Goal: Task Accomplishment & Management: Use online tool/utility

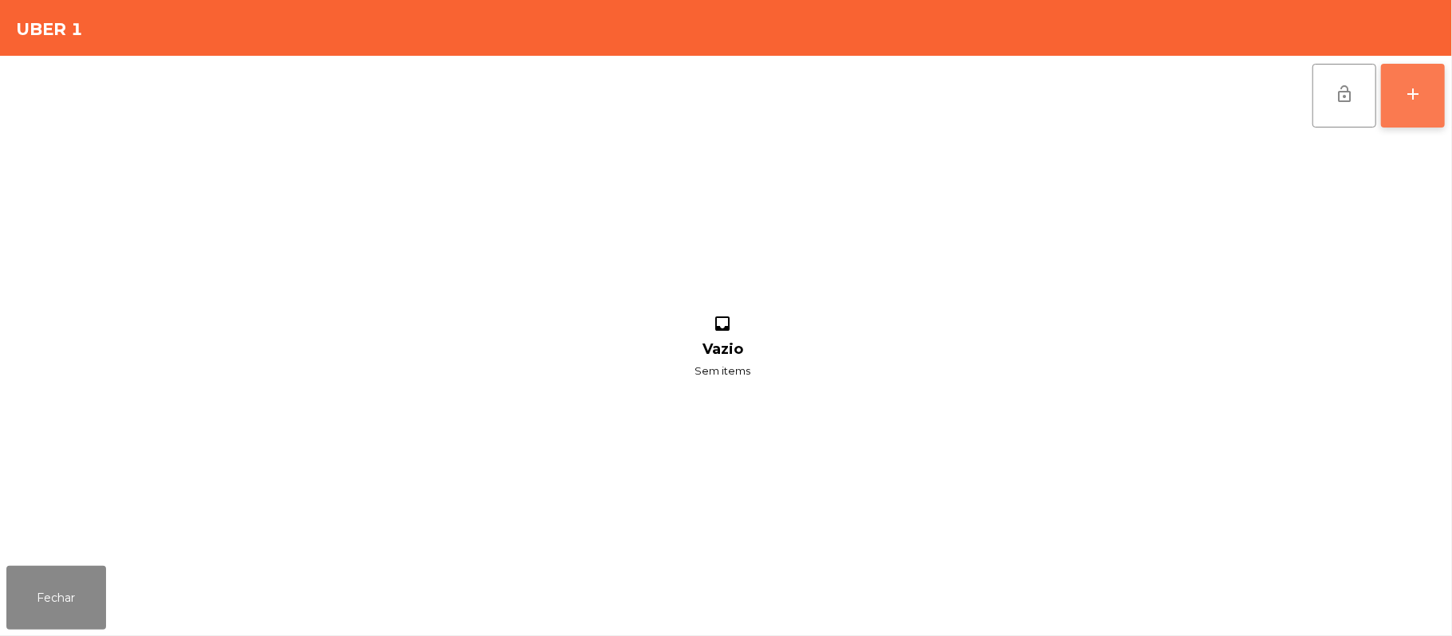
click at [1421, 97] on div "add" at bounding box center [1412, 94] width 19 height 19
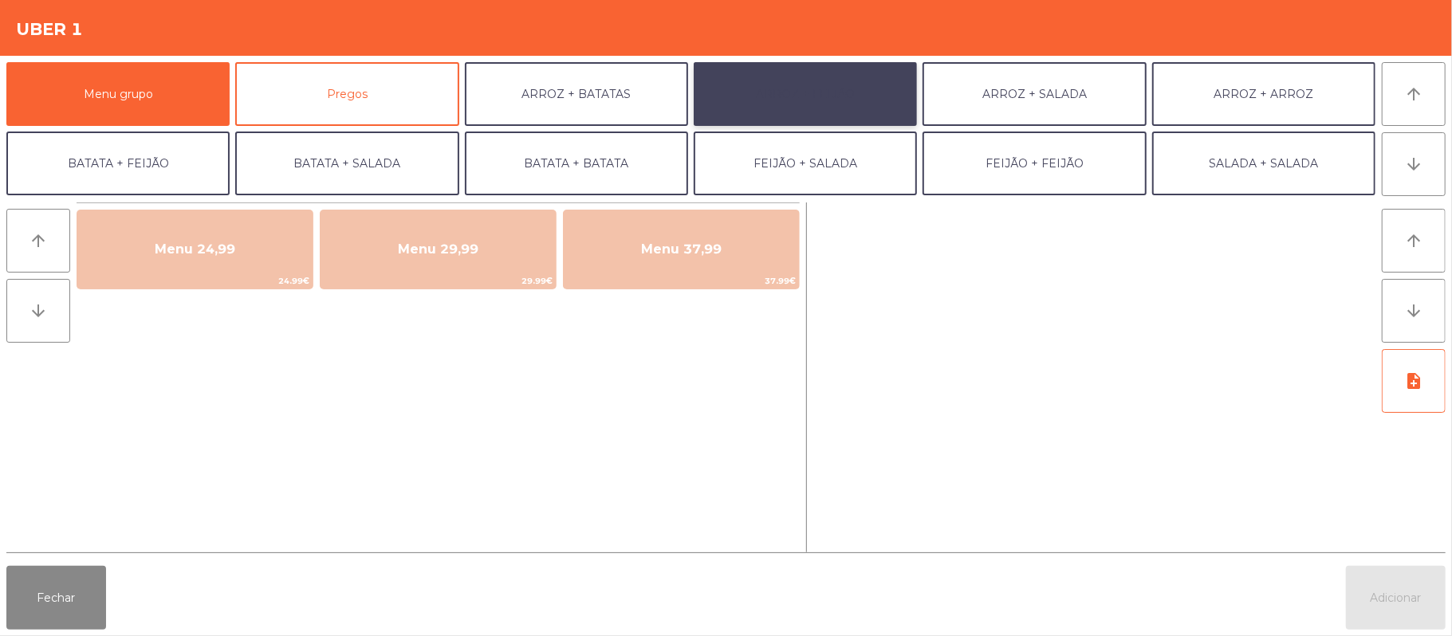
click at [808, 93] on button "ARROZ + FEIJÃO" at bounding box center [805, 94] width 223 height 64
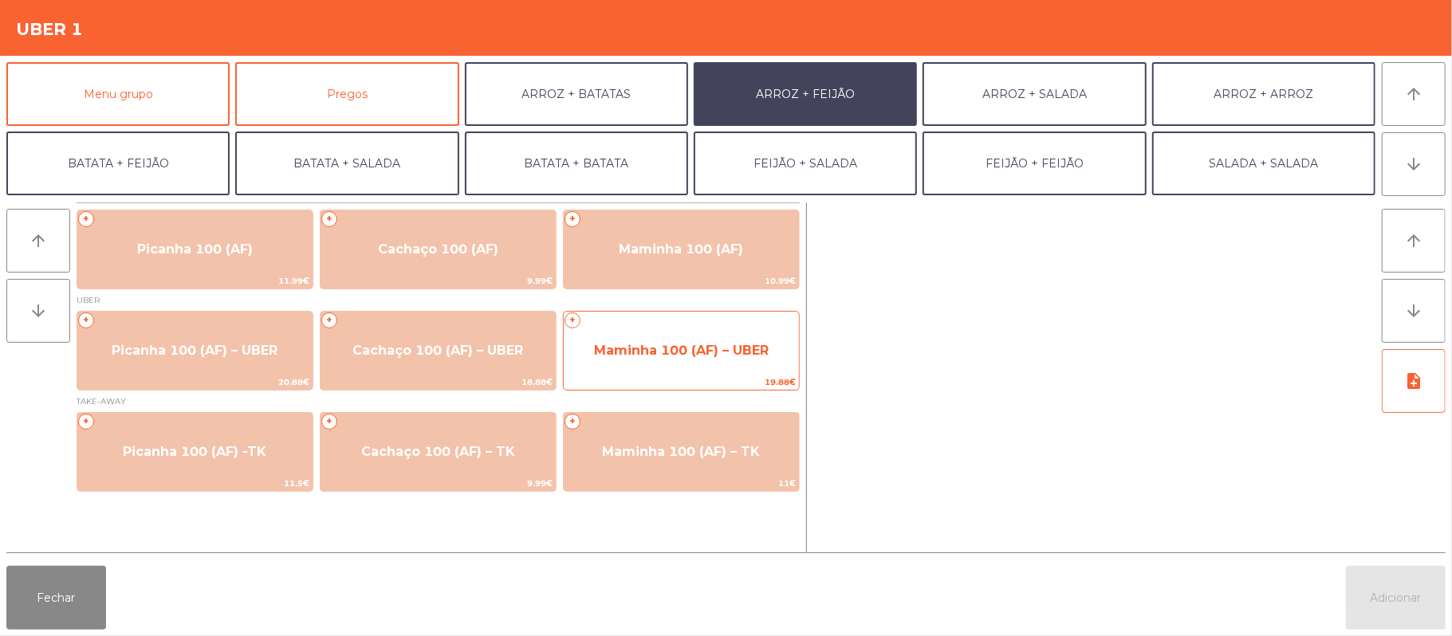
click at [725, 346] on span "Maminha 100 (AF) – UBER" at bounding box center [681, 350] width 175 height 15
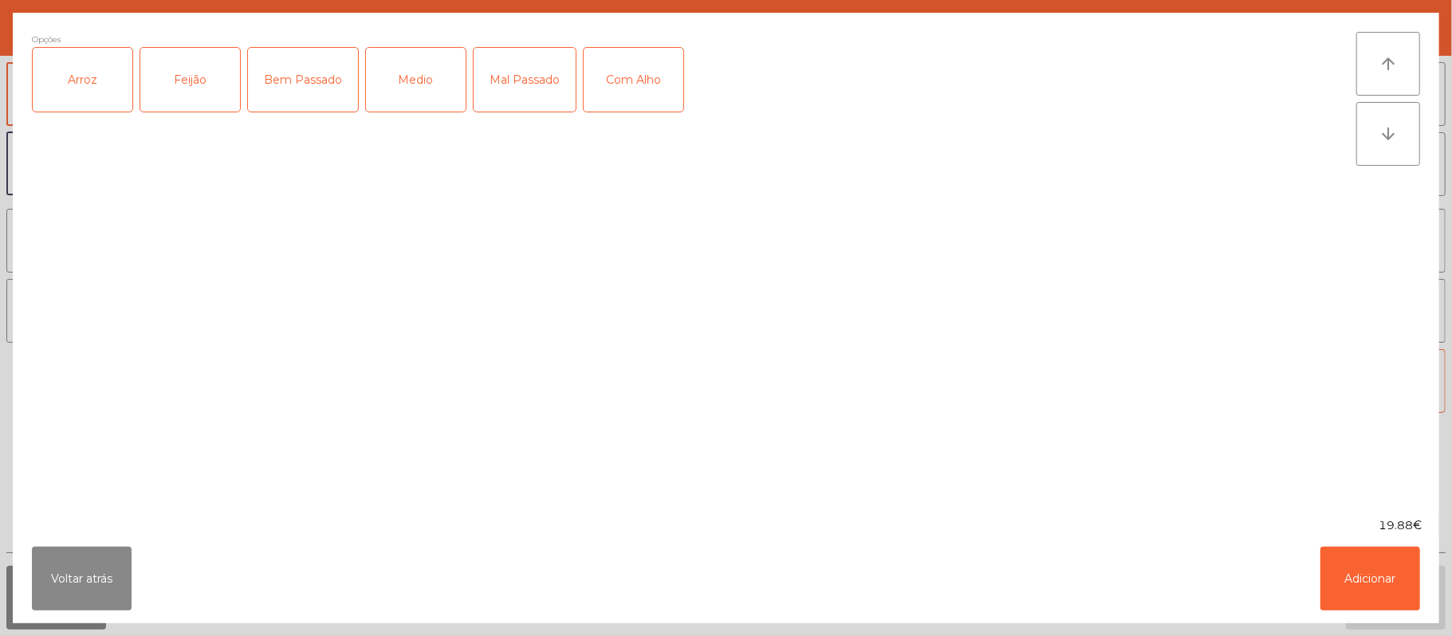
click at [102, 77] on div "Arroz" at bounding box center [83, 80] width 100 height 64
click at [193, 86] on div "Feijão" at bounding box center [190, 80] width 100 height 64
click at [431, 88] on div "Medio" at bounding box center [416, 80] width 100 height 64
click at [1365, 588] on button "Adicionar" at bounding box center [1371, 579] width 100 height 64
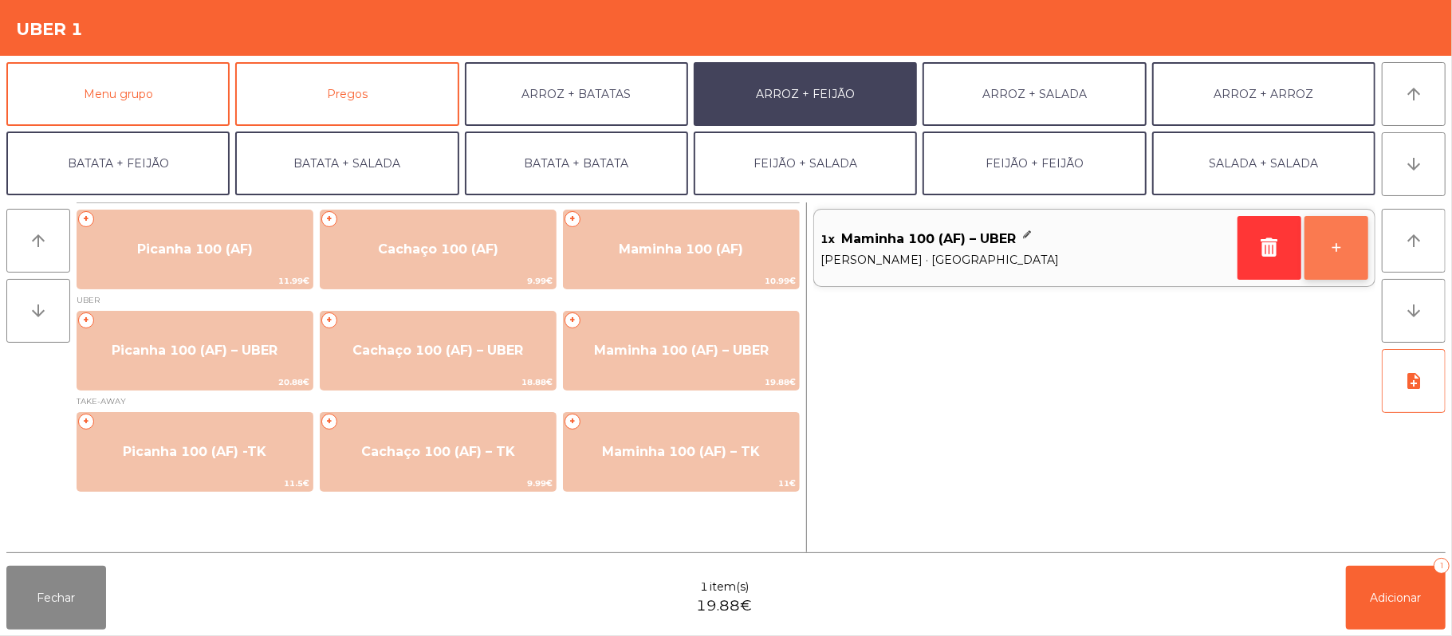
click at [1329, 244] on button "+" at bounding box center [1337, 248] width 64 height 64
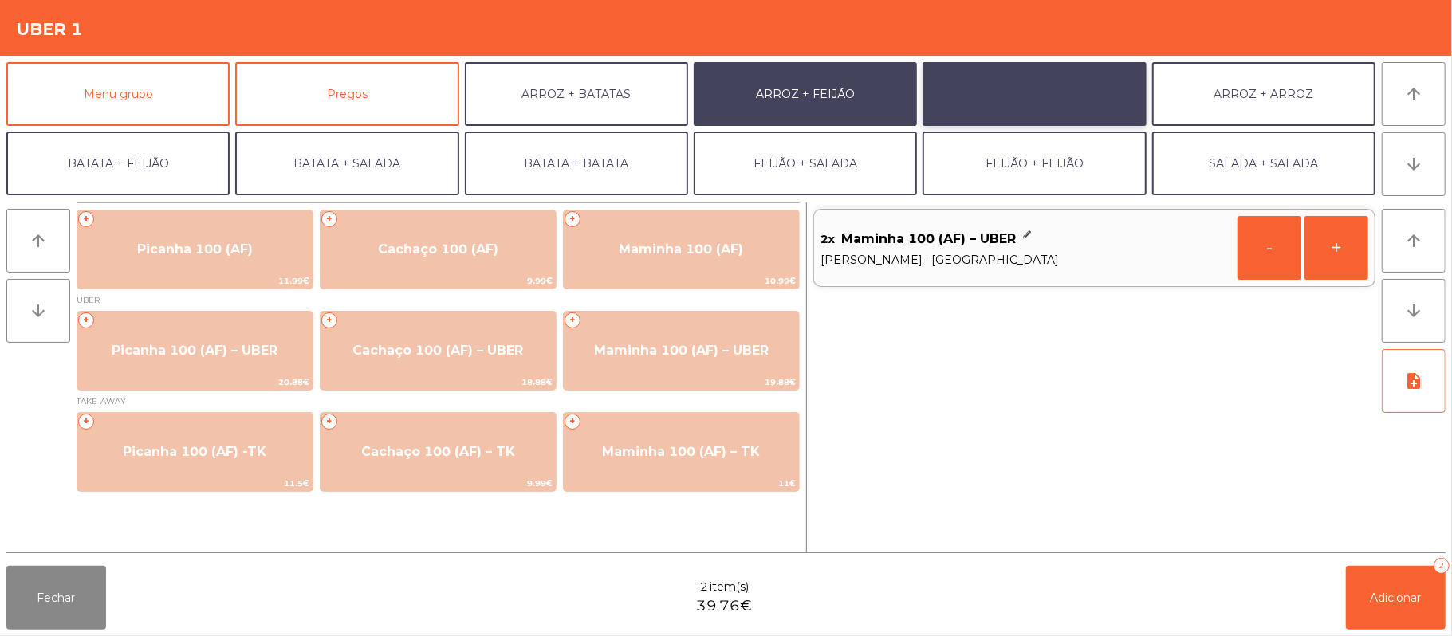
click at [1041, 105] on button "ARROZ + SALADA" at bounding box center [1034, 94] width 223 height 64
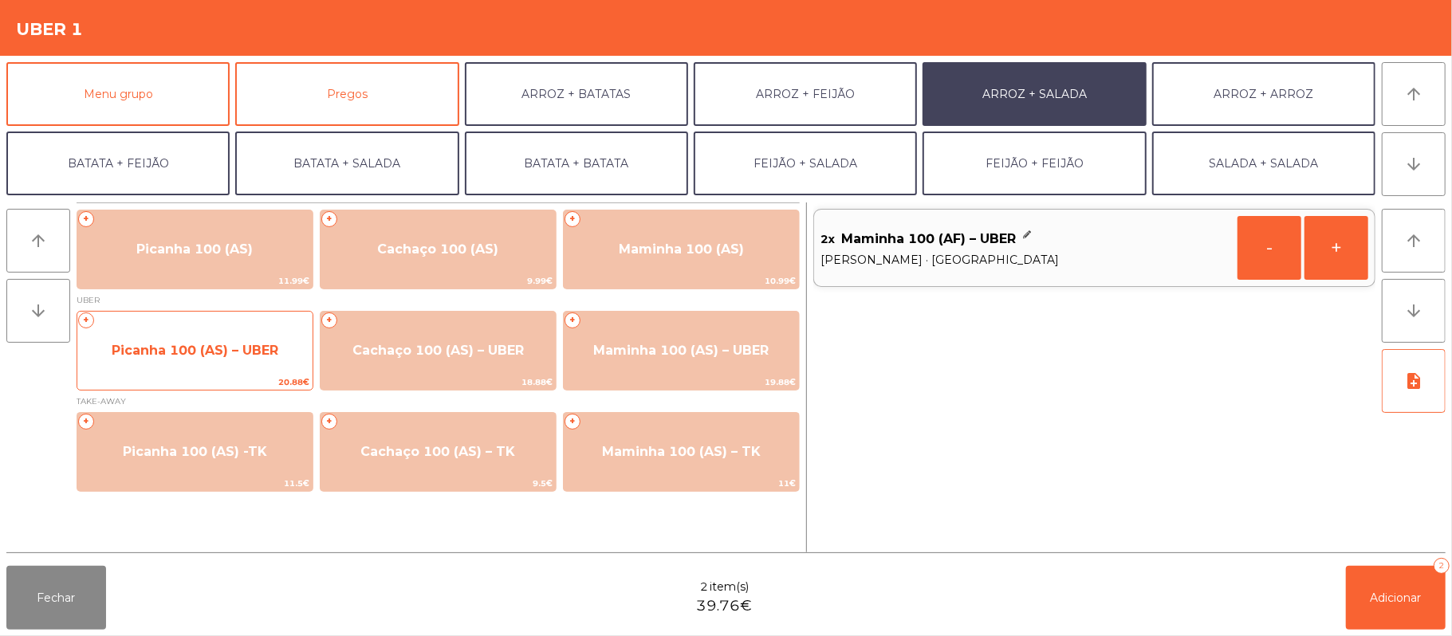
click at [238, 355] on span "Picanha 100 (AS) – UBER" at bounding box center [195, 350] width 167 height 15
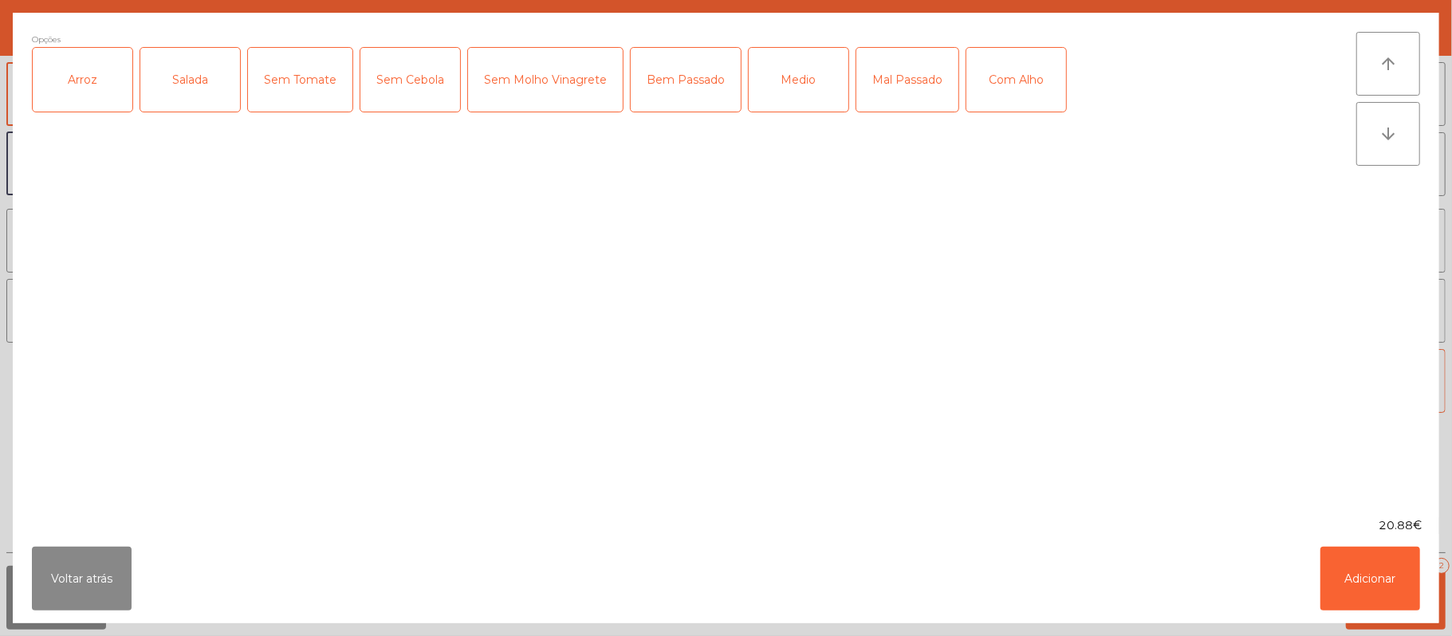
click at [100, 78] on div "Arroz" at bounding box center [83, 80] width 100 height 64
click at [185, 96] on div "Salada" at bounding box center [190, 80] width 100 height 64
click at [802, 93] on div "Medio" at bounding box center [799, 80] width 100 height 64
click at [1364, 571] on button "Adicionar" at bounding box center [1371, 579] width 100 height 64
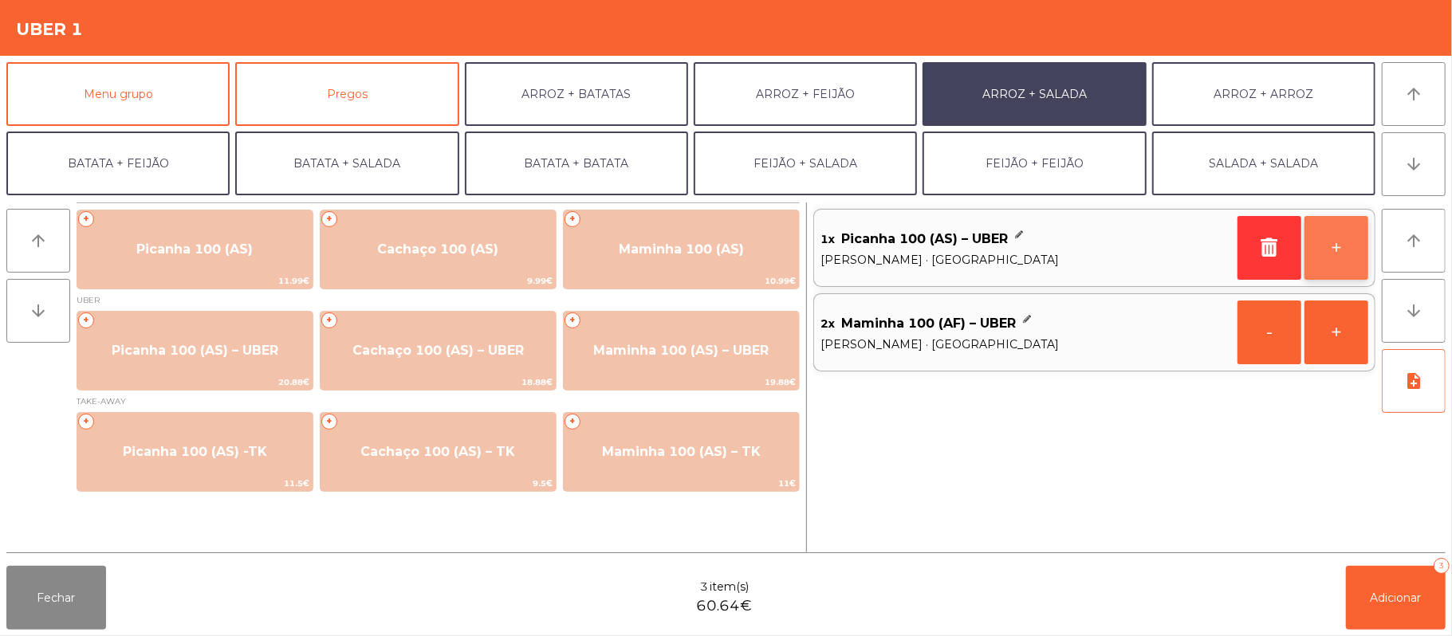
click at [1324, 254] on button "+" at bounding box center [1337, 248] width 64 height 64
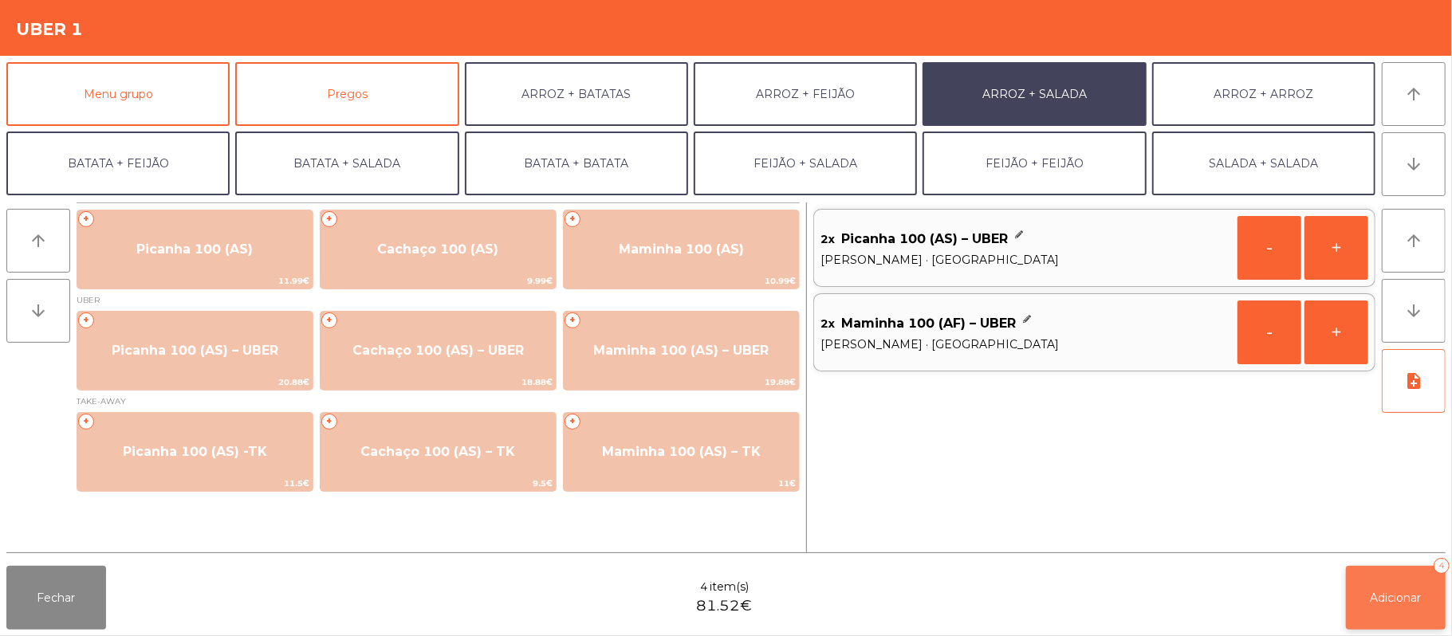
click at [1368, 598] on button "Adicionar 4" at bounding box center [1396, 598] width 100 height 64
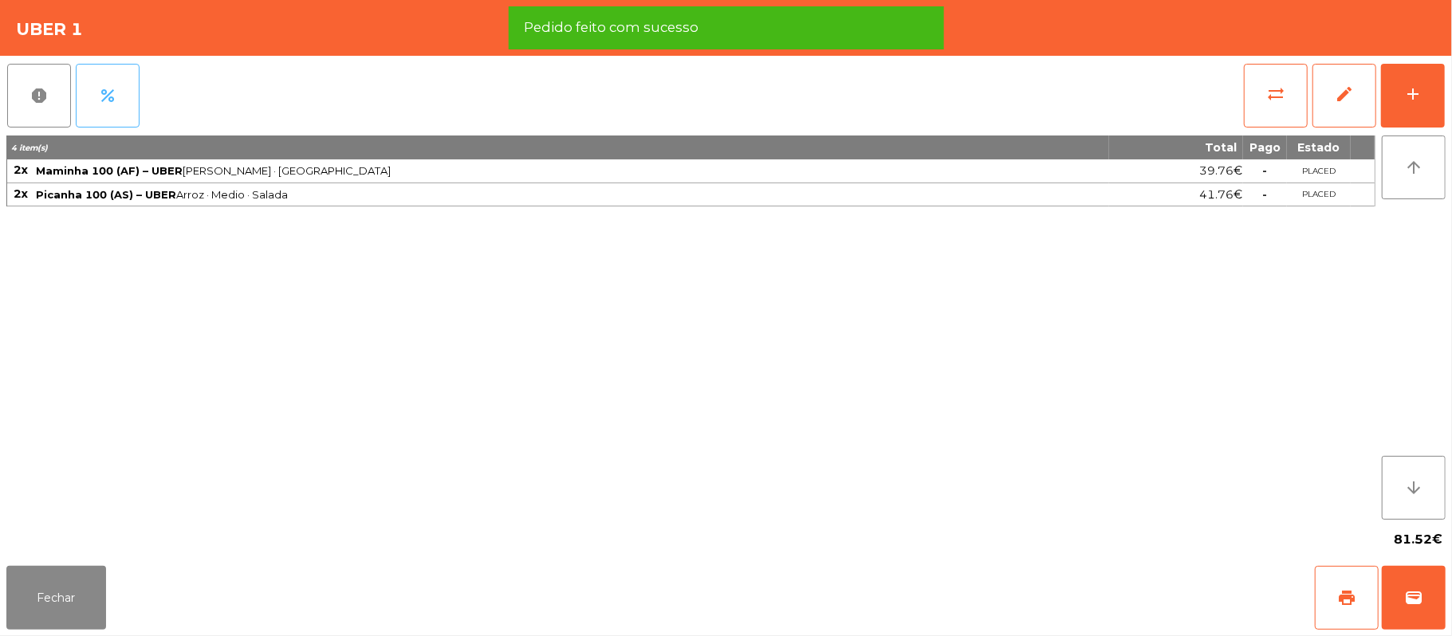
click at [116, 103] on span "percent" at bounding box center [107, 95] width 19 height 19
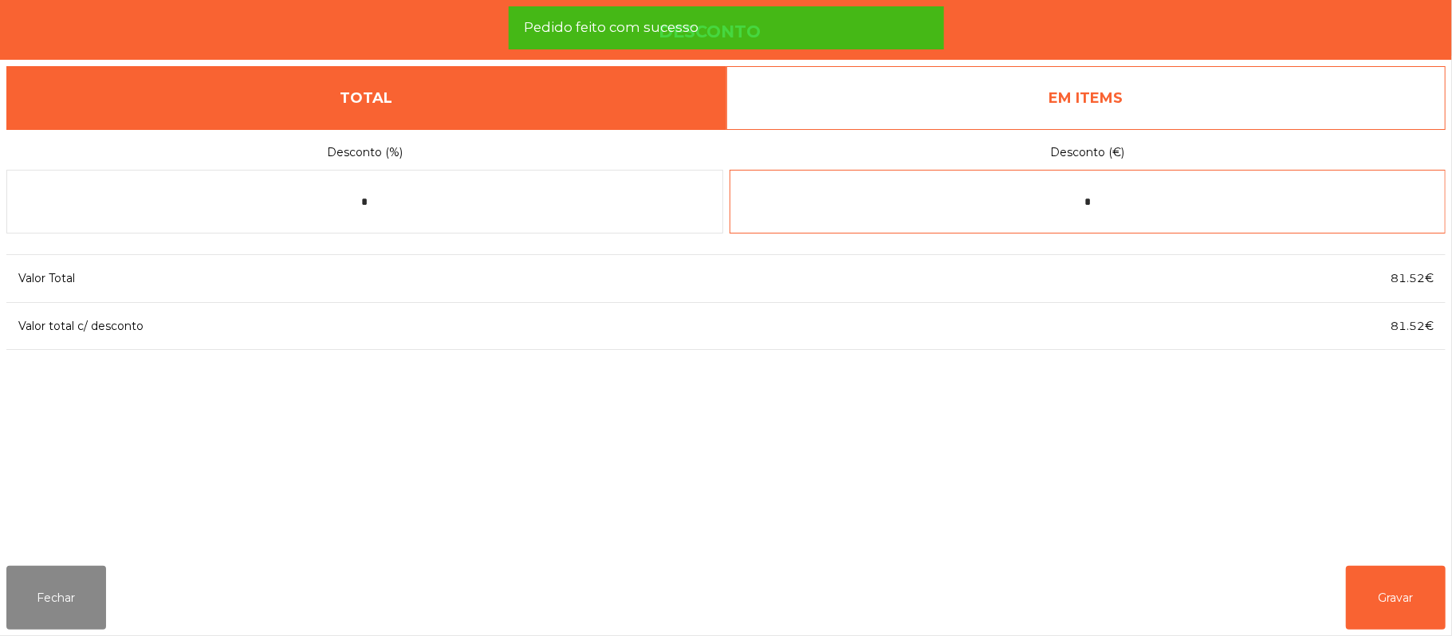
click at [1149, 195] on input "*" at bounding box center [1088, 202] width 717 height 64
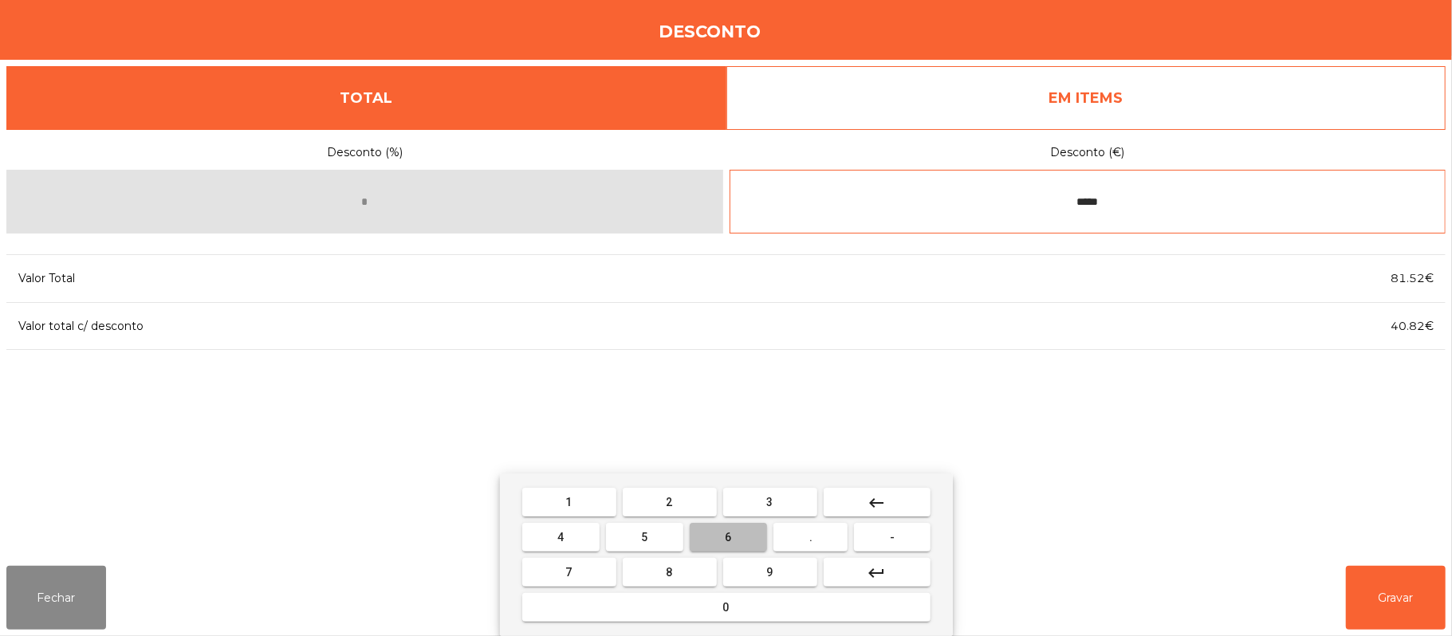
type input "*****"
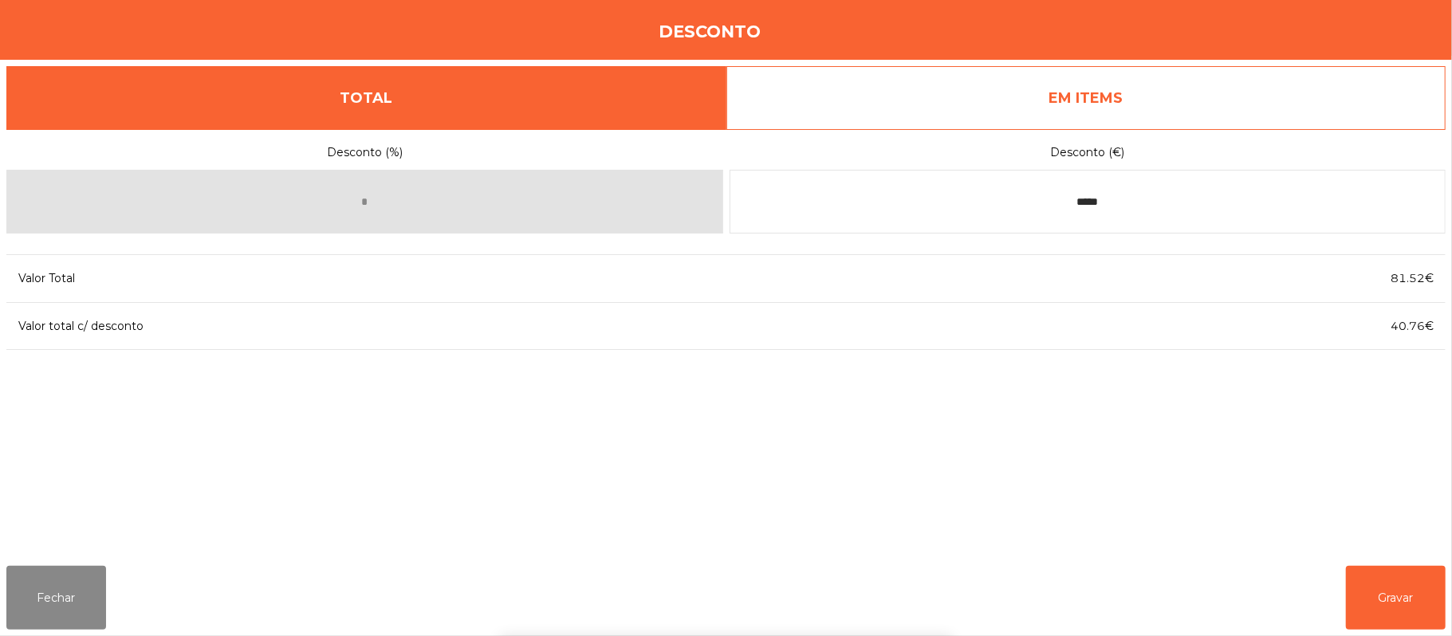
click at [1265, 498] on div "1 2 3 keyboard_backspace 4 5 6 . - 7 8 9 keyboard_return 0" at bounding box center [726, 555] width 1452 height 163
click at [1388, 601] on button "Gravar" at bounding box center [1396, 598] width 100 height 64
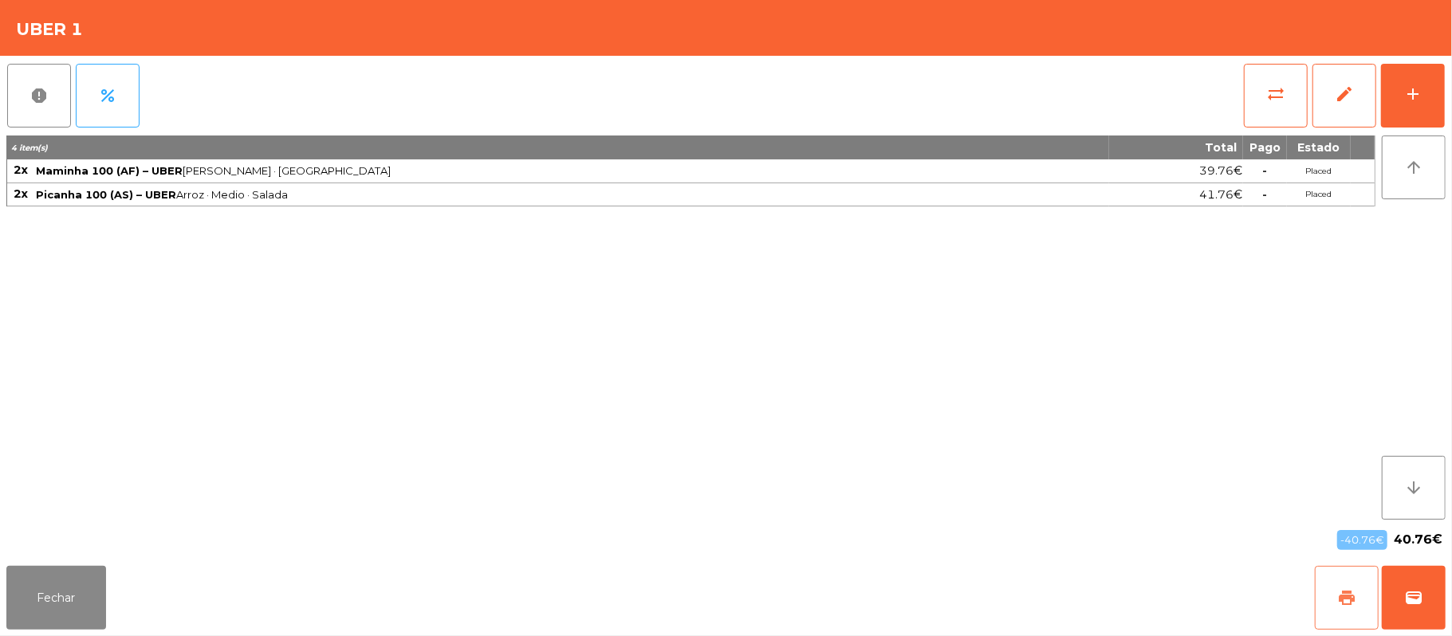
click at [1353, 588] on button "print" at bounding box center [1347, 598] width 64 height 64
click at [1430, 590] on button "wallet" at bounding box center [1414, 598] width 64 height 64
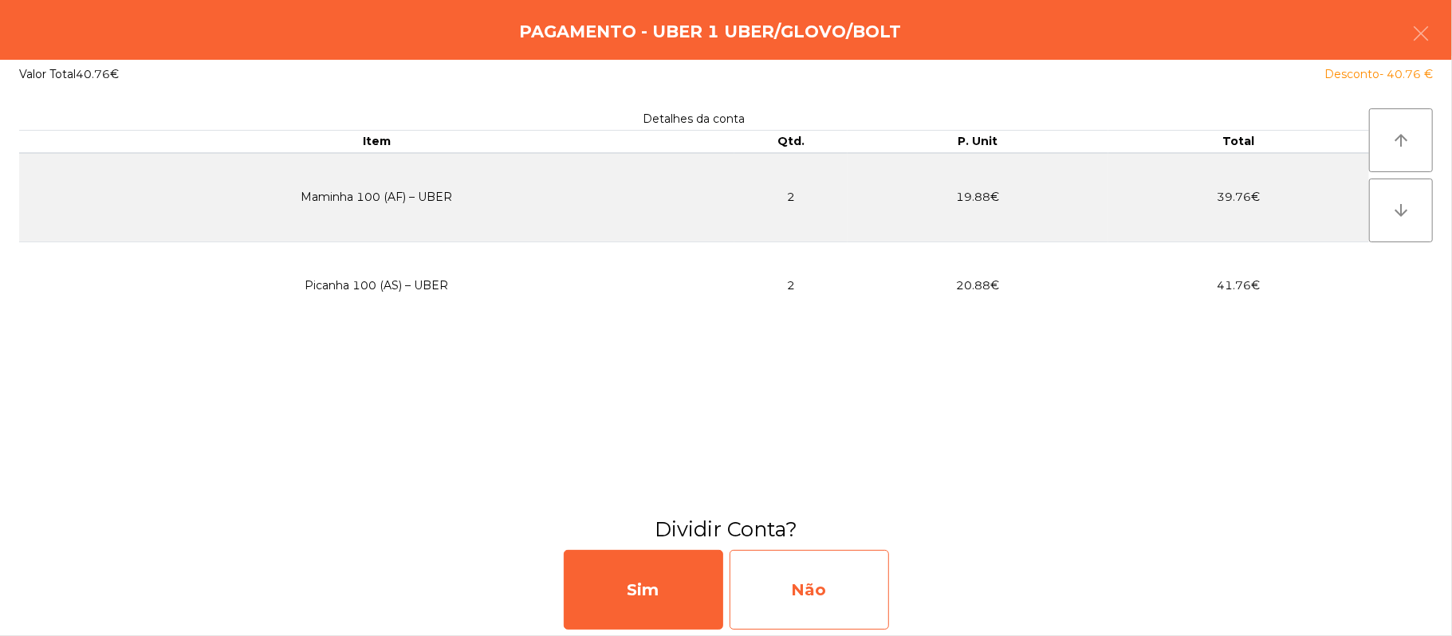
click at [866, 590] on div "Não" at bounding box center [809, 590] width 159 height 80
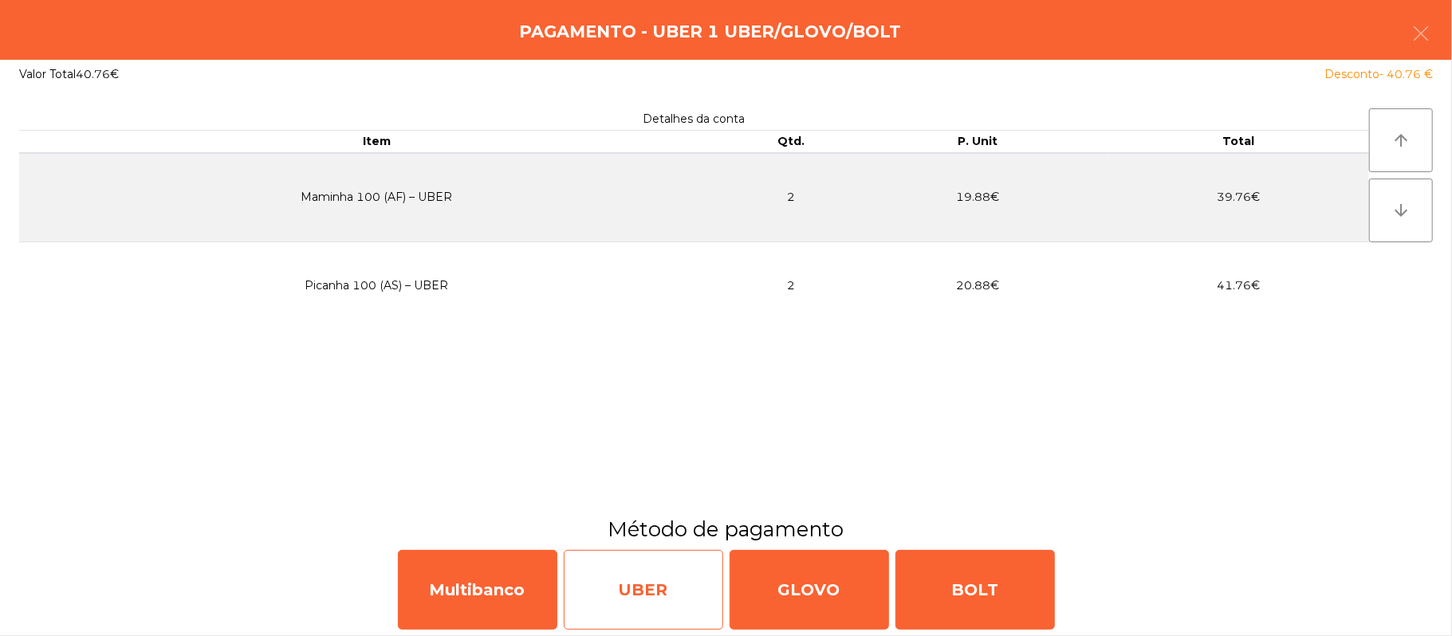
click at [651, 600] on div "UBER" at bounding box center [643, 590] width 159 height 80
select select "**"
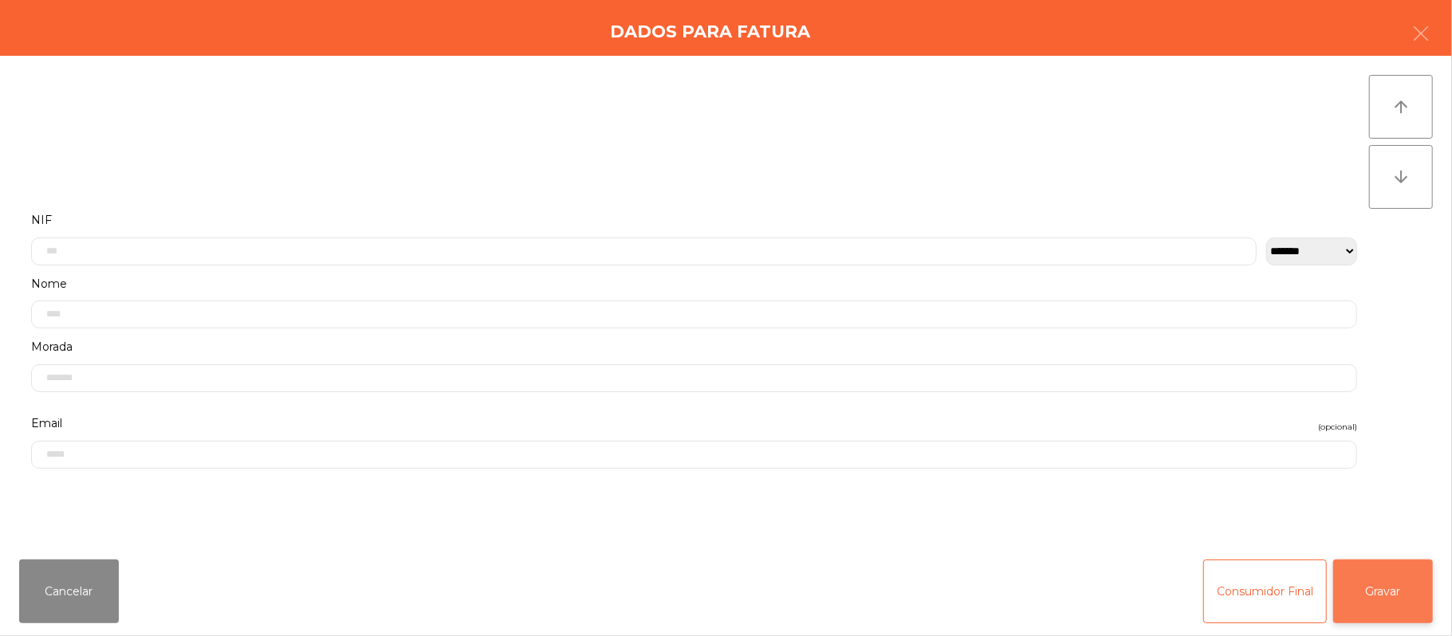
click at [1407, 575] on button "Gravar" at bounding box center [1383, 592] width 100 height 64
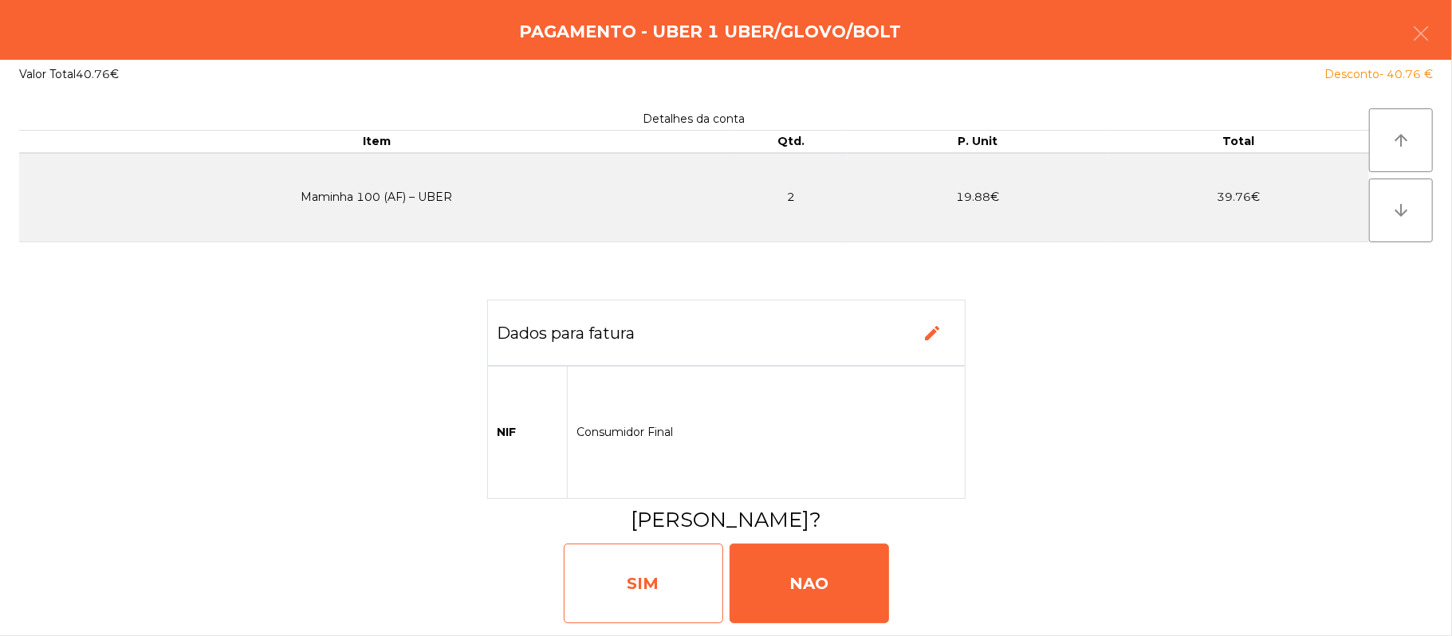
click at [659, 582] on div "SIM" at bounding box center [643, 584] width 159 height 80
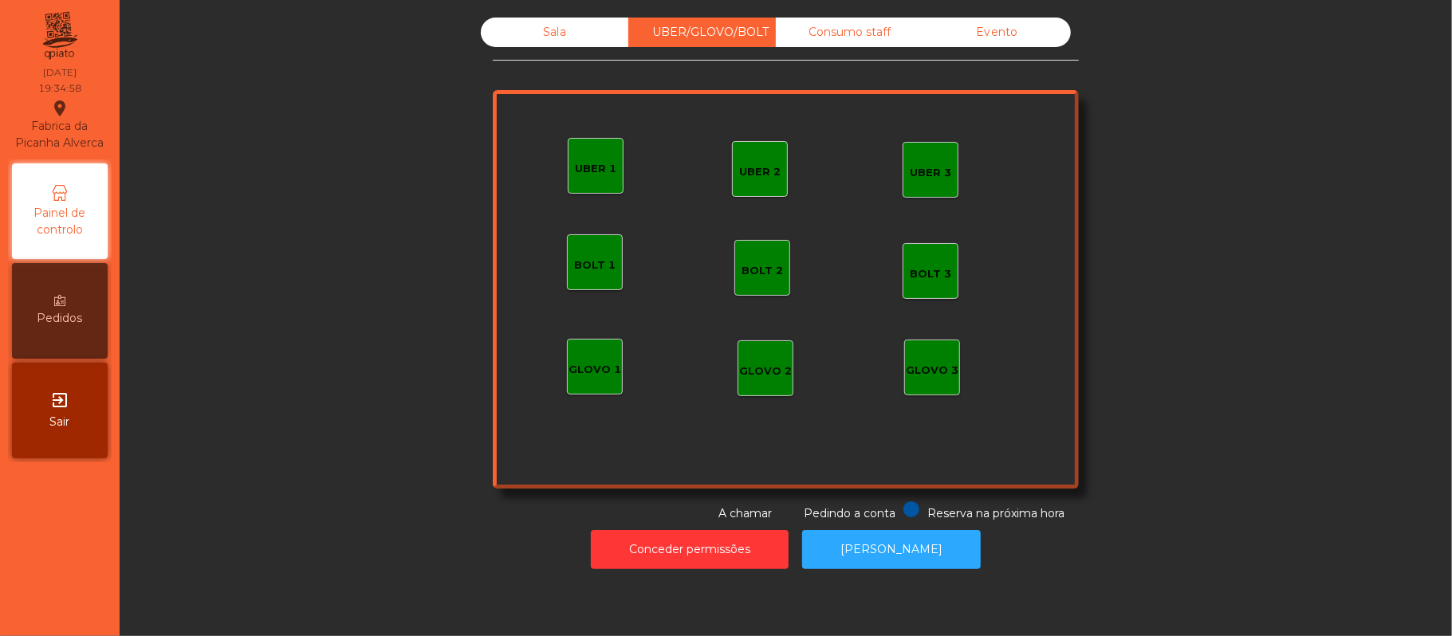
click at [546, 33] on div "Sala" at bounding box center [555, 33] width 148 height 30
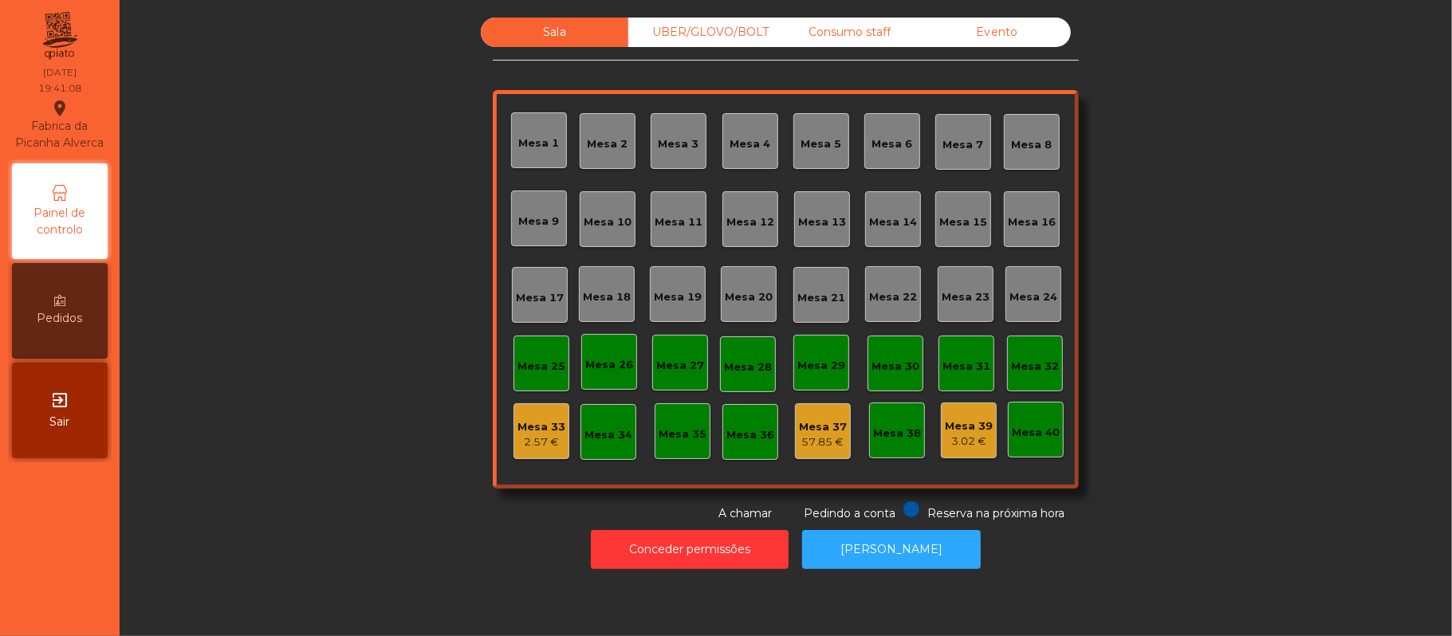
click at [694, 30] on div "UBER/GLOVO/BOLT" at bounding box center [702, 33] width 148 height 30
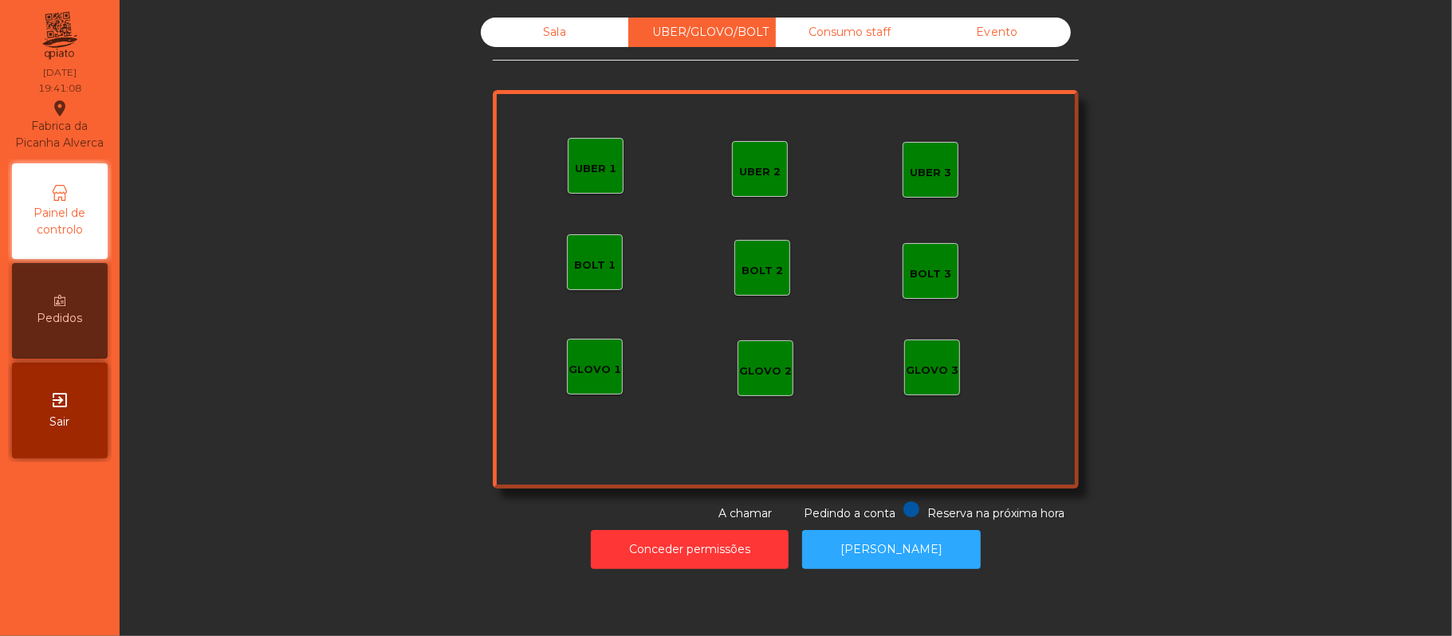
click at [761, 163] on div "UBER 2" at bounding box center [759, 169] width 41 height 22
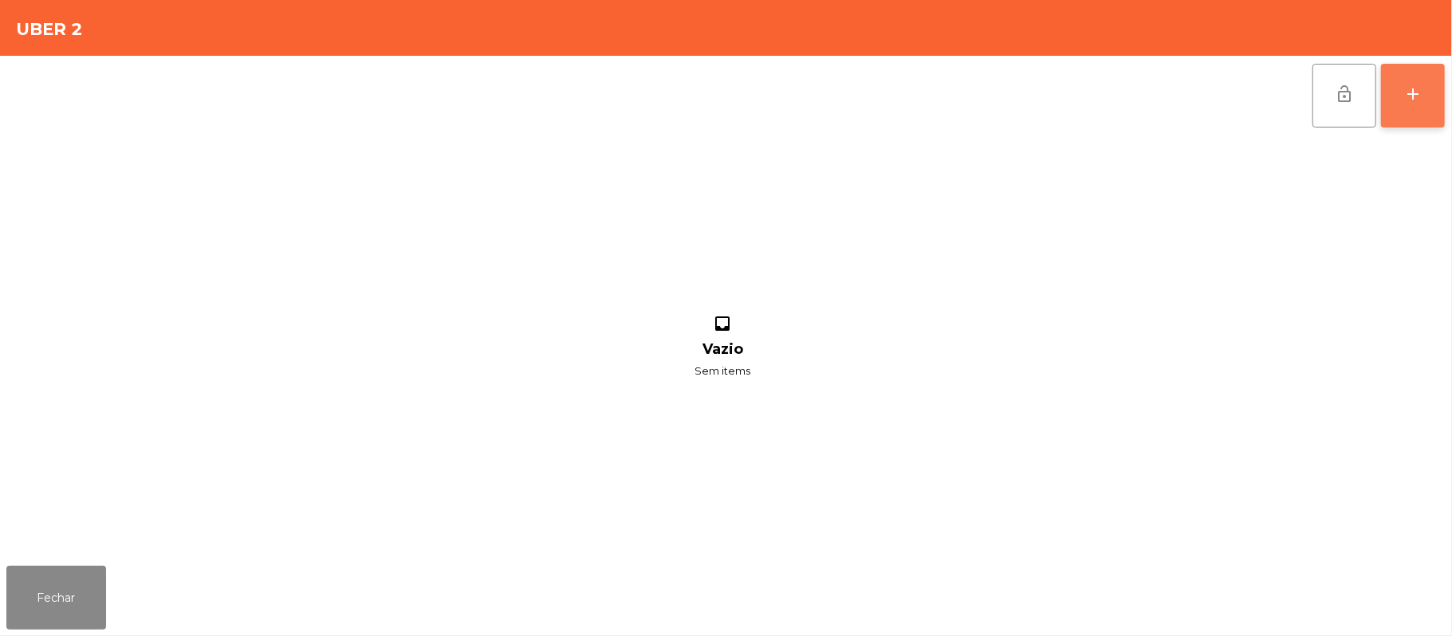
click at [1437, 106] on button "add" at bounding box center [1413, 96] width 64 height 64
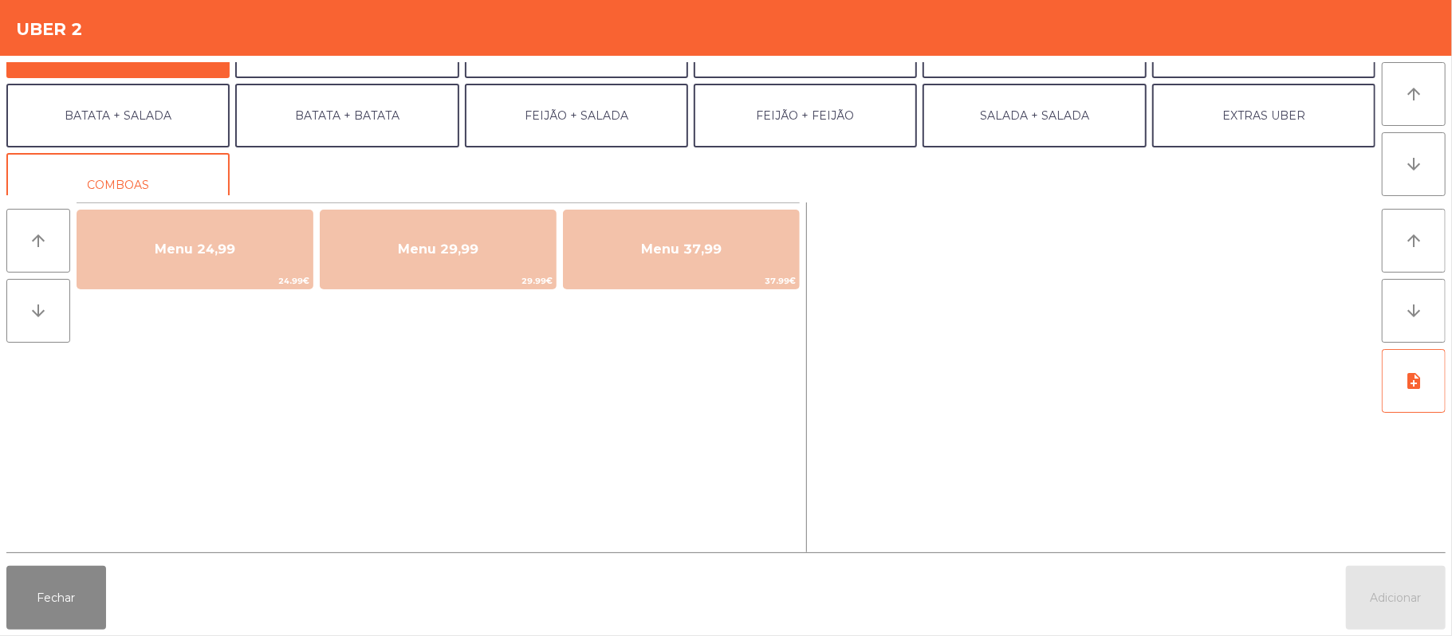
scroll to position [51, 0]
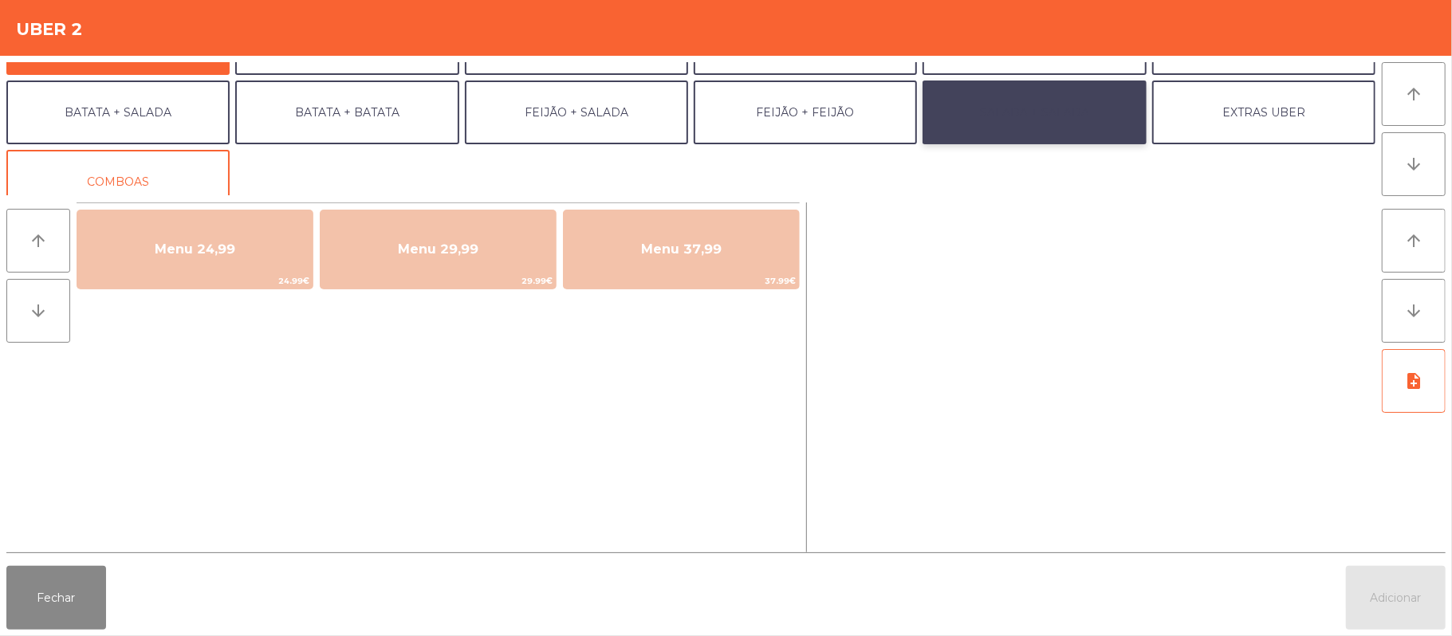
click at [1037, 104] on button "SALADA + SALADA" at bounding box center [1034, 113] width 223 height 64
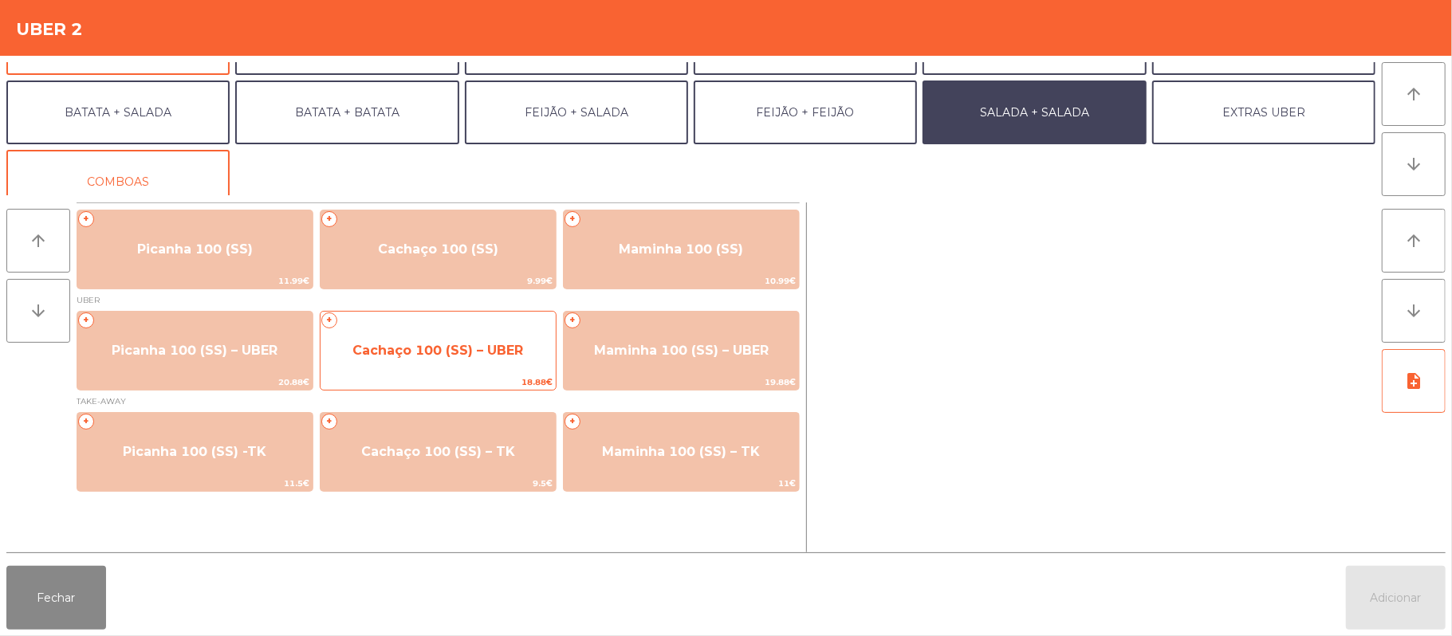
click at [447, 346] on span "Cachaço 100 (SS) – UBER" at bounding box center [437, 350] width 171 height 15
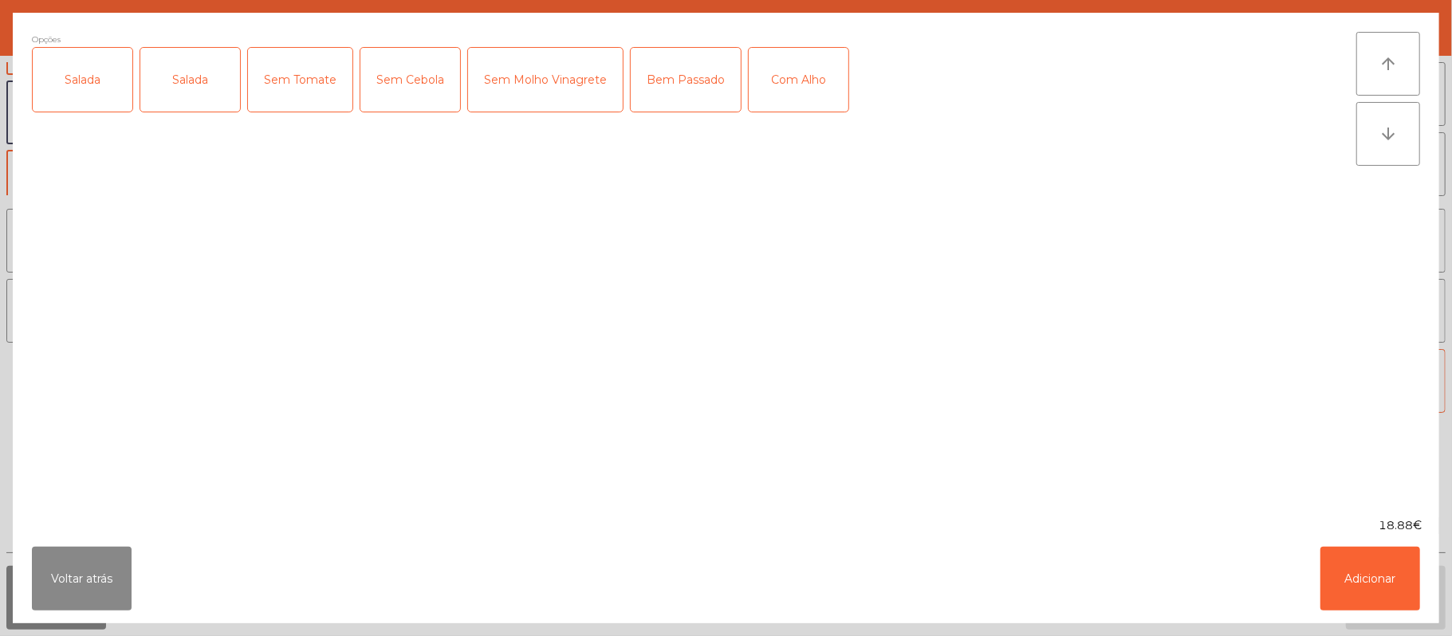
click at [93, 74] on div "Salada" at bounding box center [83, 80] width 100 height 64
click at [193, 86] on div "Salada" at bounding box center [190, 80] width 100 height 64
click at [191, 49] on div "Salada" at bounding box center [190, 80] width 100 height 64
click at [1360, 572] on button "Adicionar" at bounding box center [1371, 579] width 100 height 64
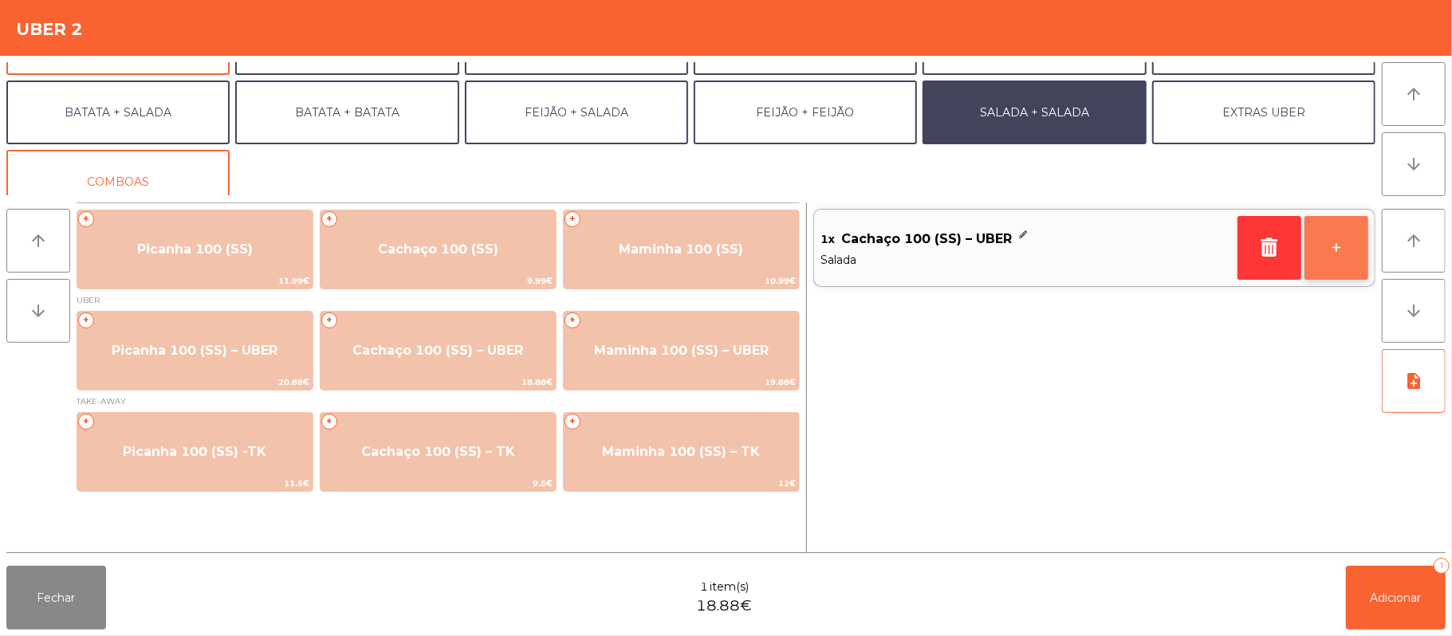
click at [1325, 249] on button "+" at bounding box center [1337, 248] width 64 height 64
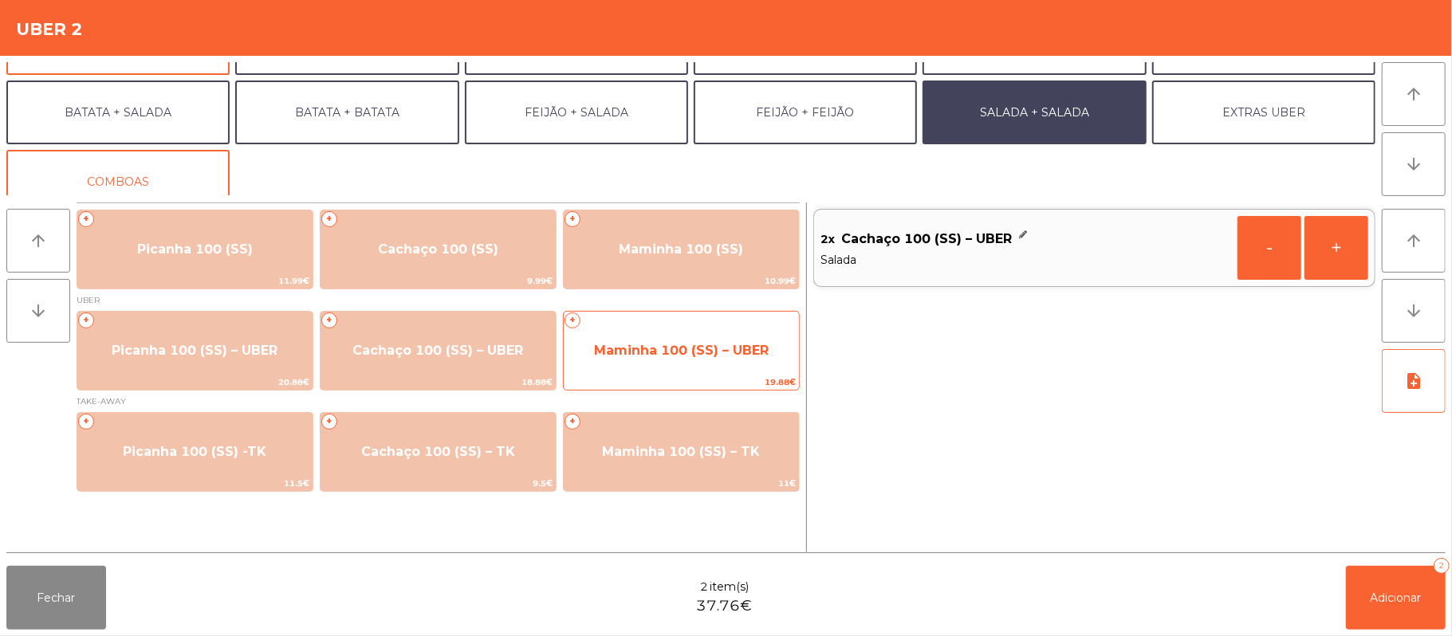
click at [691, 354] on span "Maminha 100 (SS) – UBER" at bounding box center [681, 350] width 175 height 15
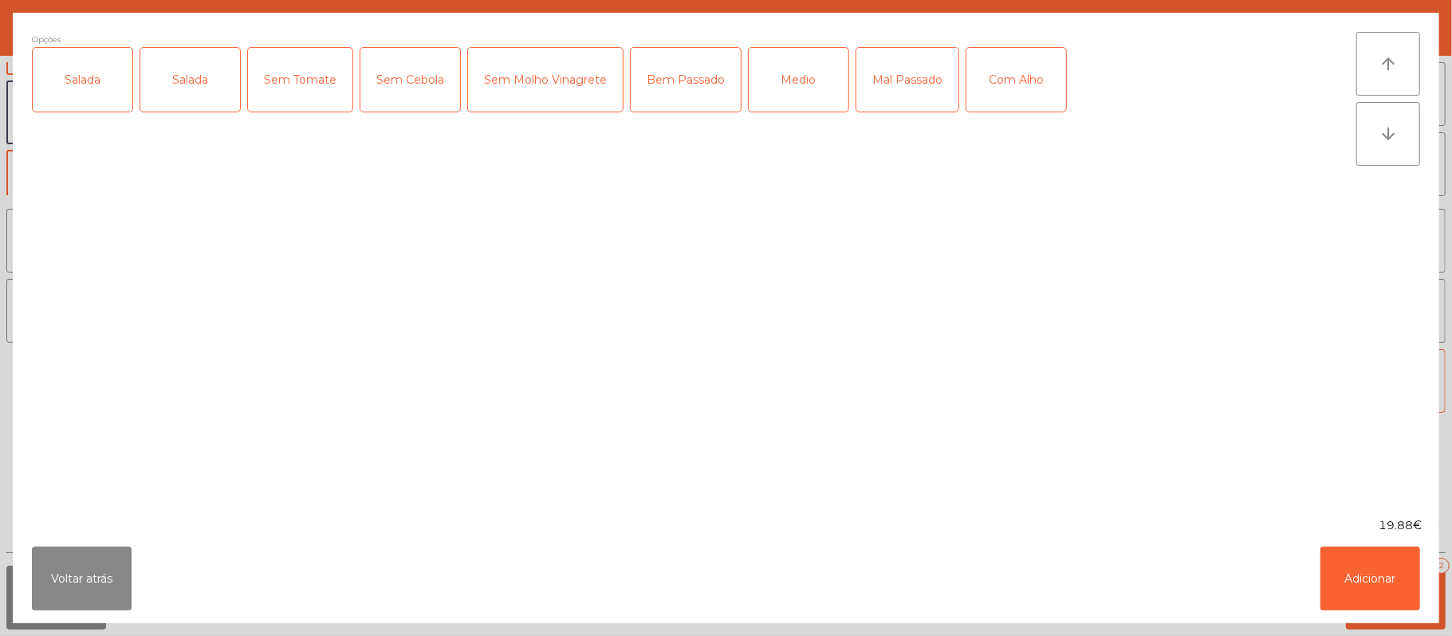
click at [96, 73] on div "Salada" at bounding box center [83, 80] width 100 height 64
click at [826, 78] on div "Medio" at bounding box center [799, 80] width 100 height 64
click at [1375, 575] on button "Adicionar" at bounding box center [1371, 579] width 100 height 64
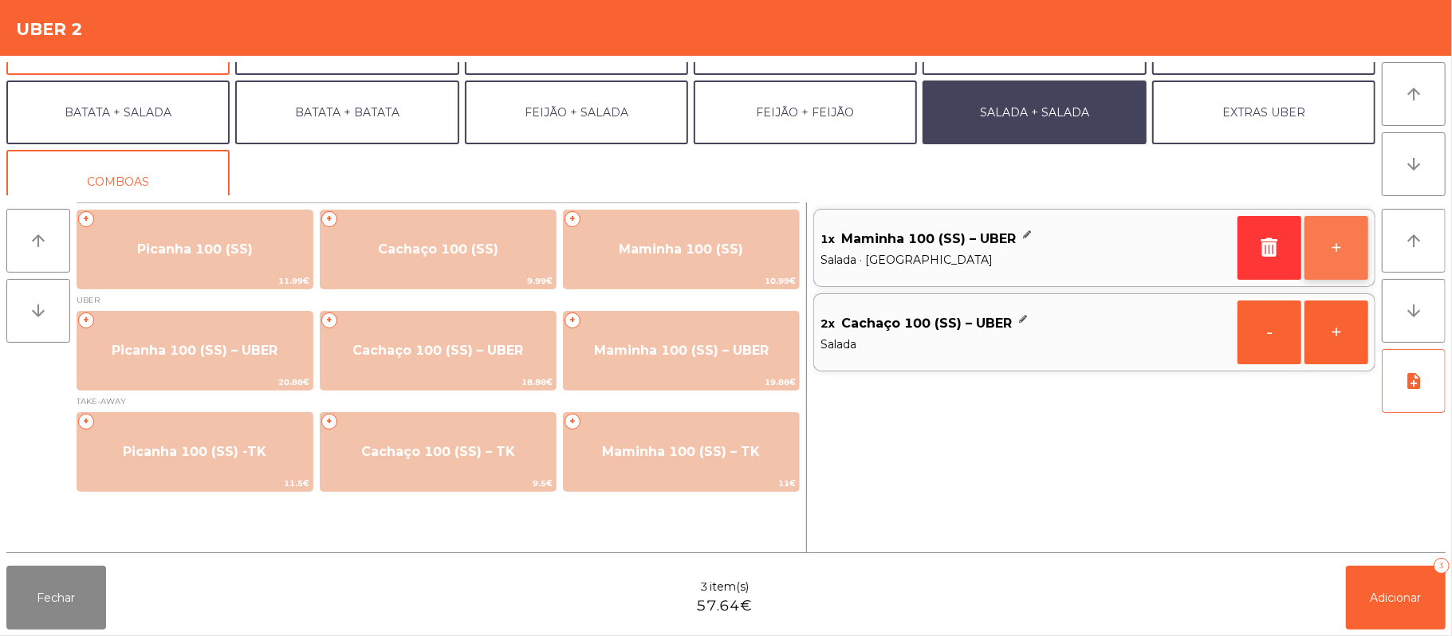
click at [1328, 265] on button "+" at bounding box center [1337, 248] width 64 height 64
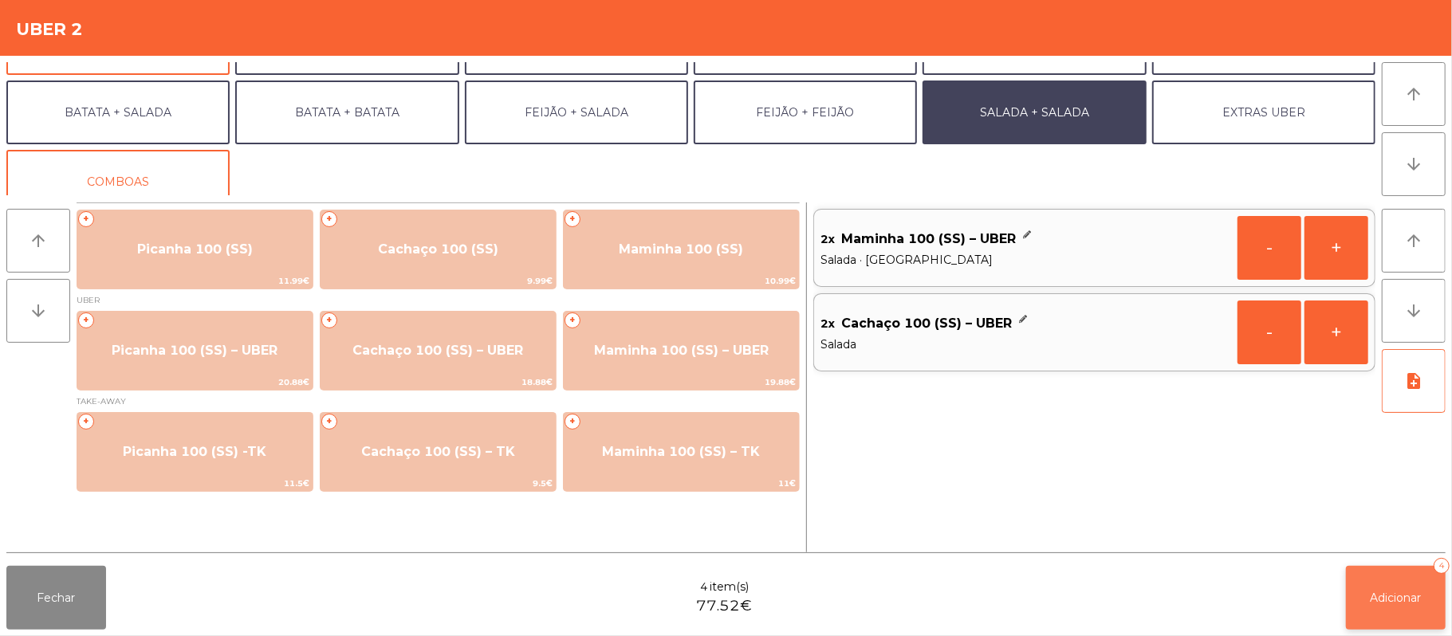
click at [1366, 603] on button "Adicionar 4" at bounding box center [1396, 598] width 100 height 64
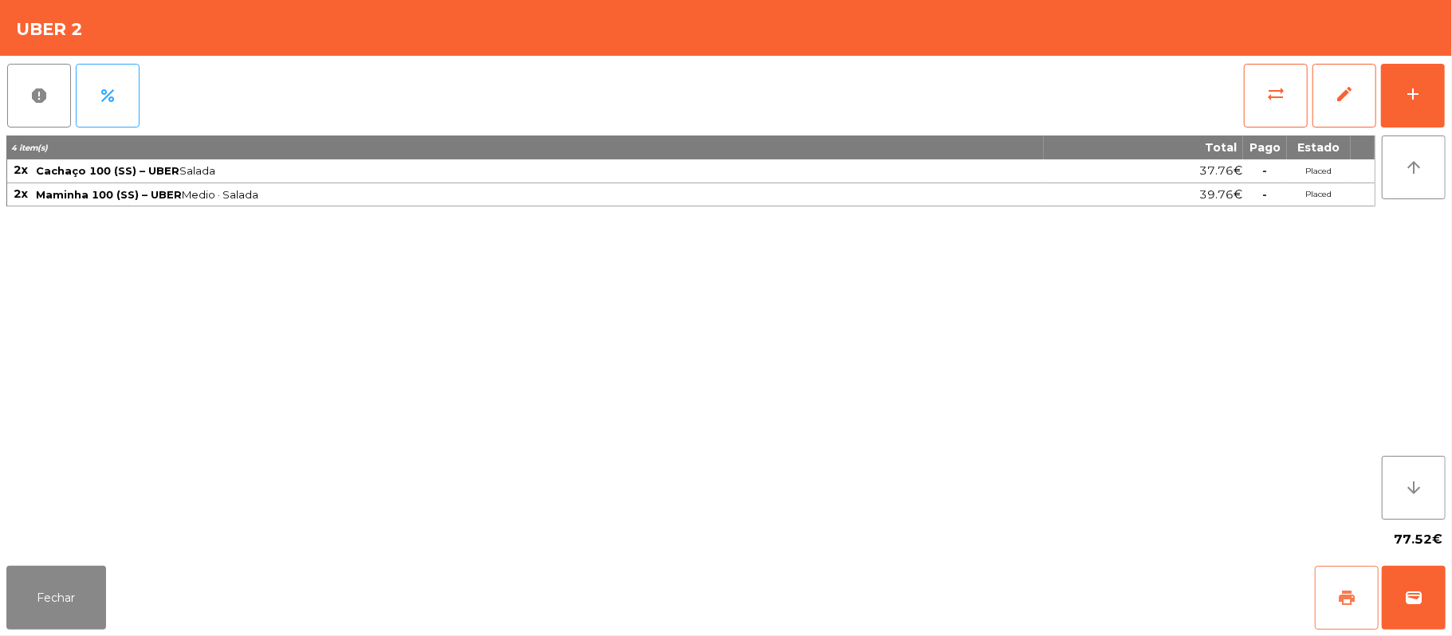
click at [1347, 576] on button "print" at bounding box center [1347, 598] width 64 height 64
click at [1413, 610] on button "wallet" at bounding box center [1414, 598] width 64 height 64
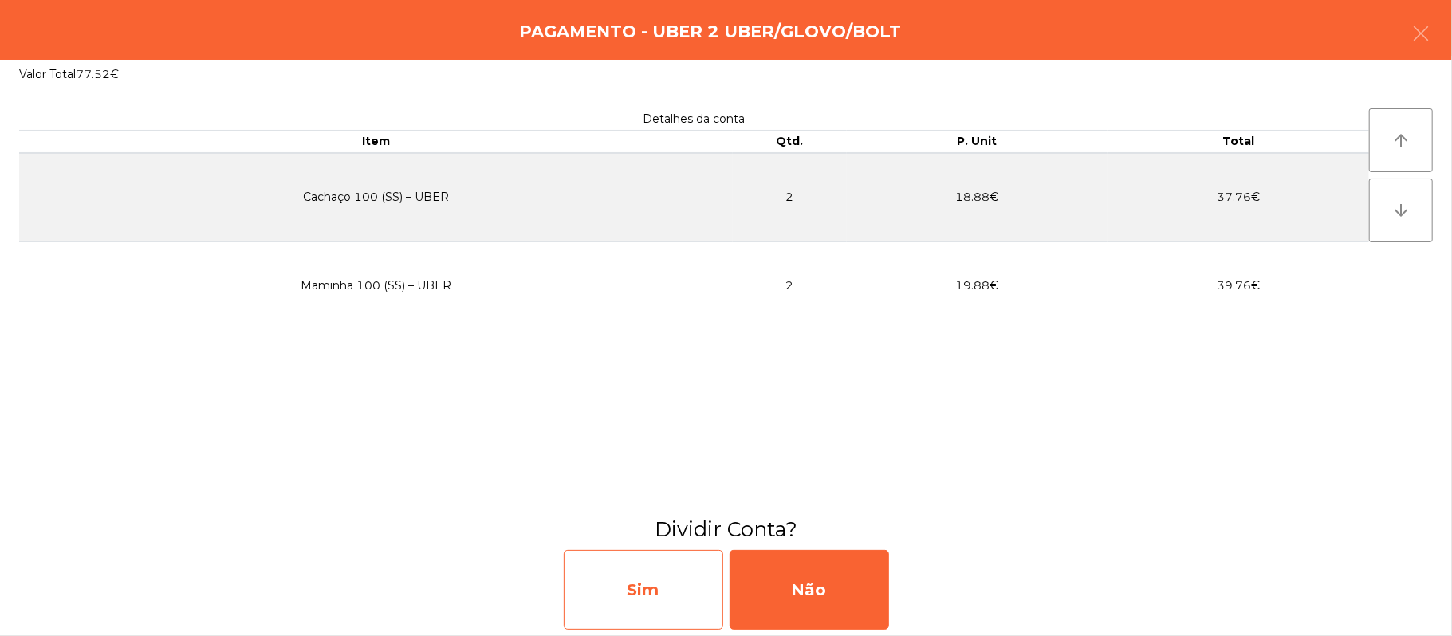
click at [648, 588] on div "Sim" at bounding box center [643, 590] width 159 height 80
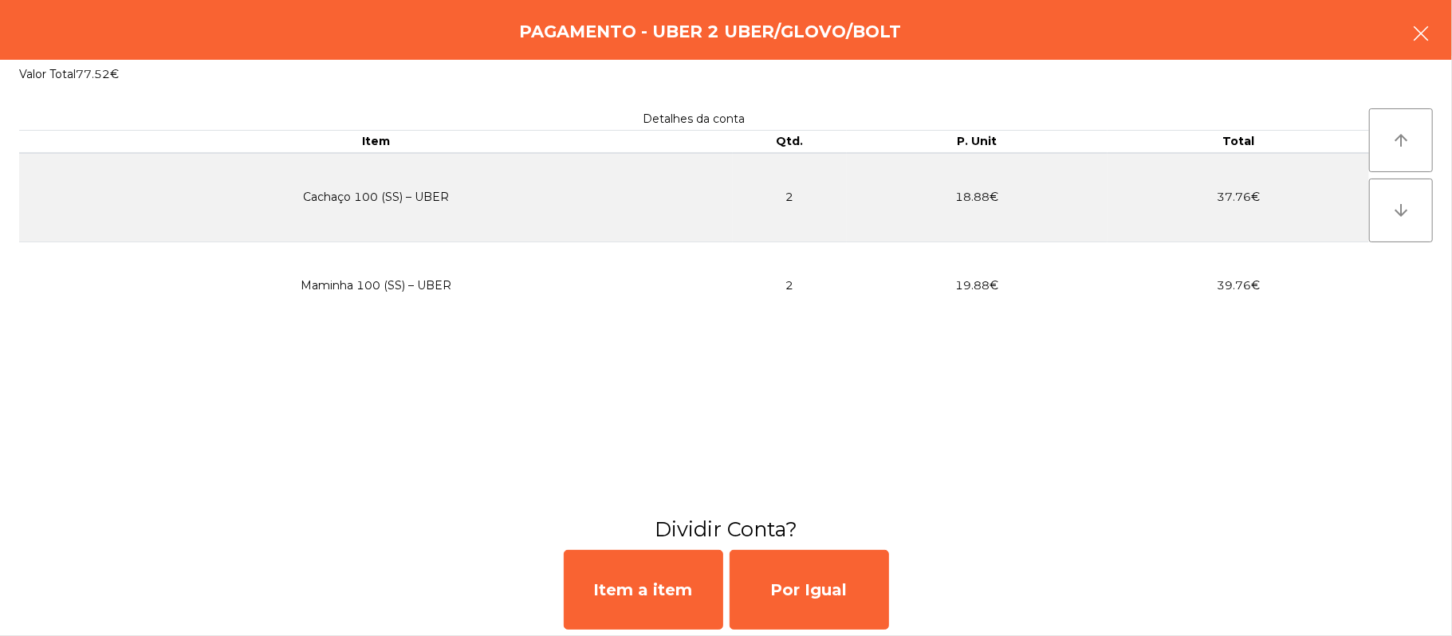
click at [1411, 37] on icon "button" at bounding box center [1420, 33] width 19 height 19
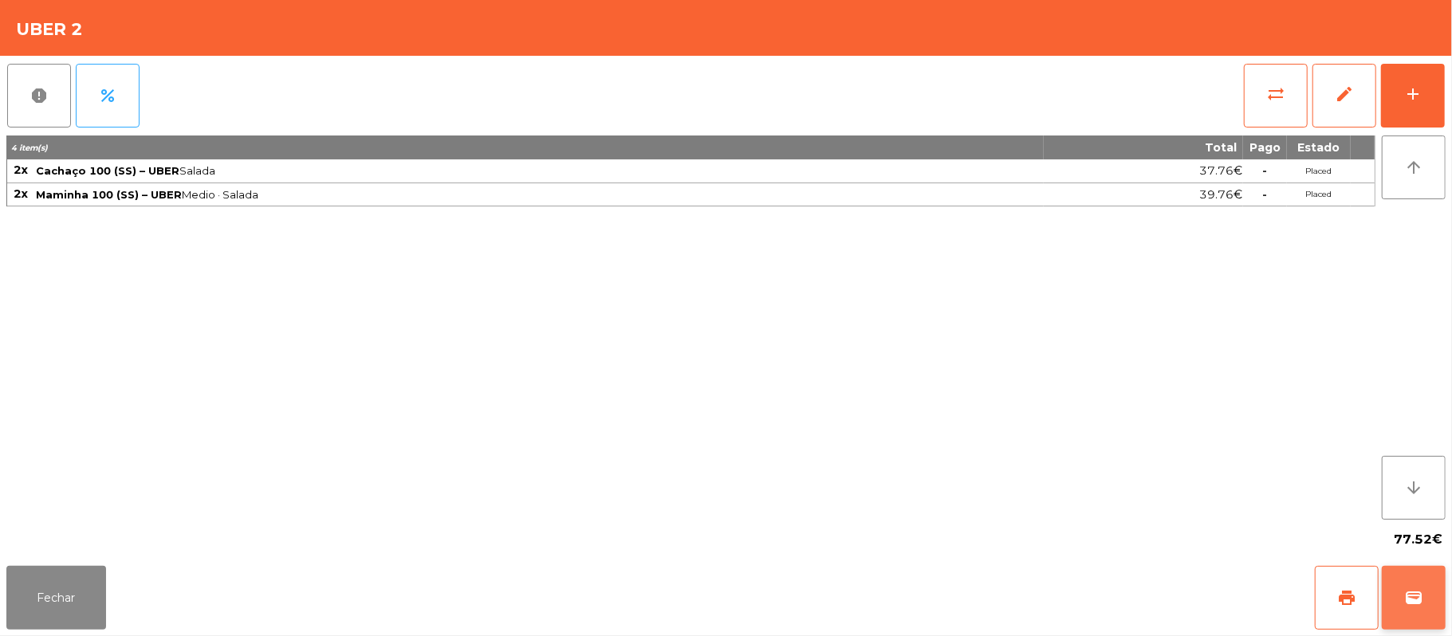
click at [1404, 590] on span "wallet" at bounding box center [1413, 597] width 19 height 19
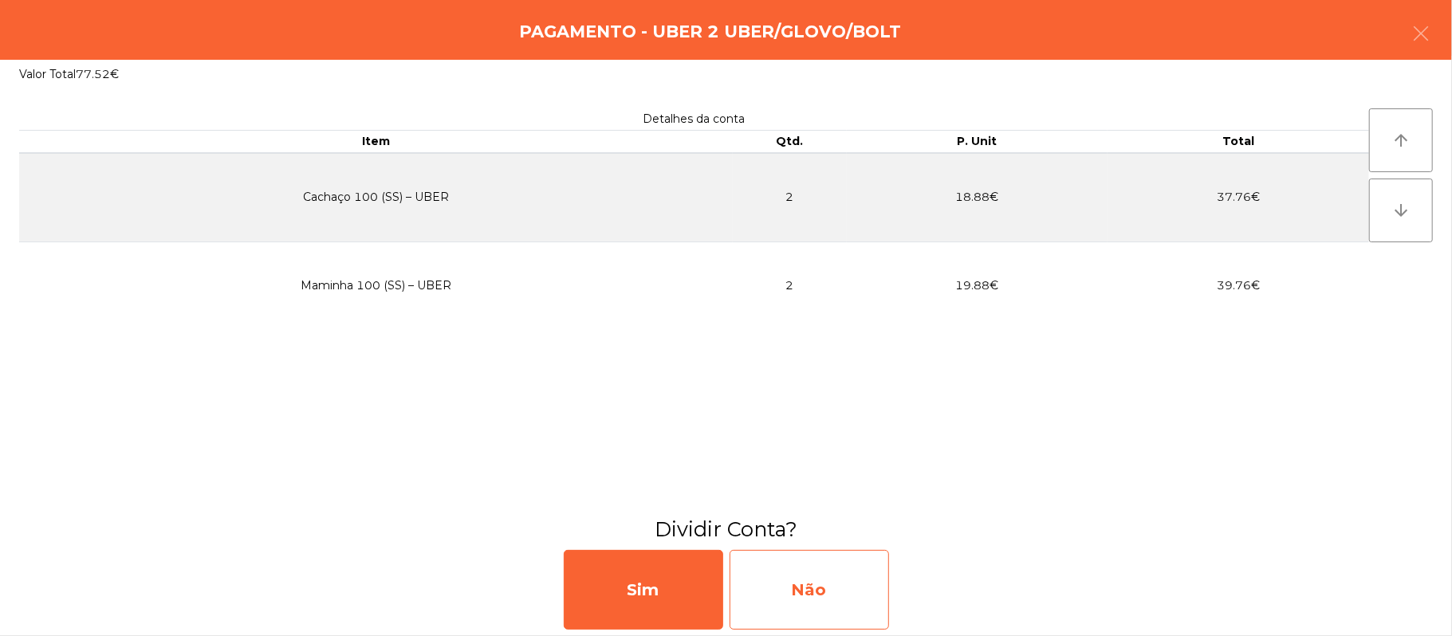
click at [824, 563] on div "Não" at bounding box center [809, 590] width 159 height 80
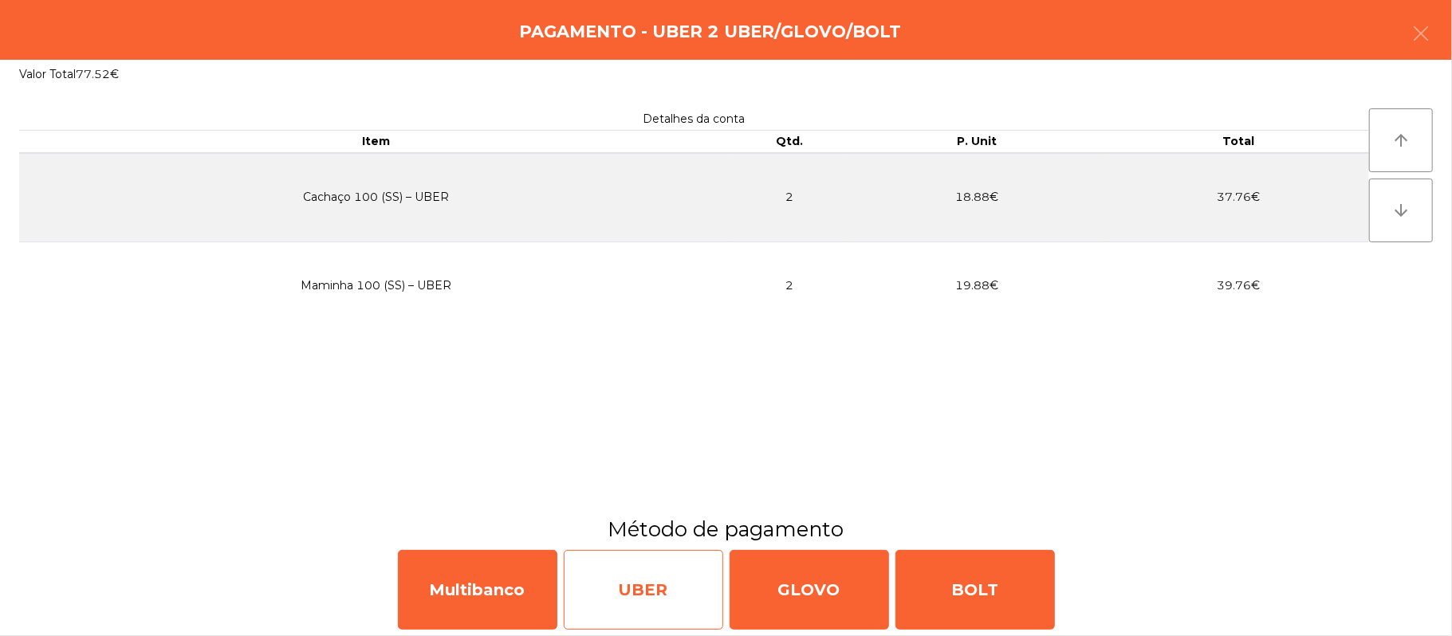
click at [665, 588] on div "UBER" at bounding box center [643, 590] width 159 height 80
select select "**"
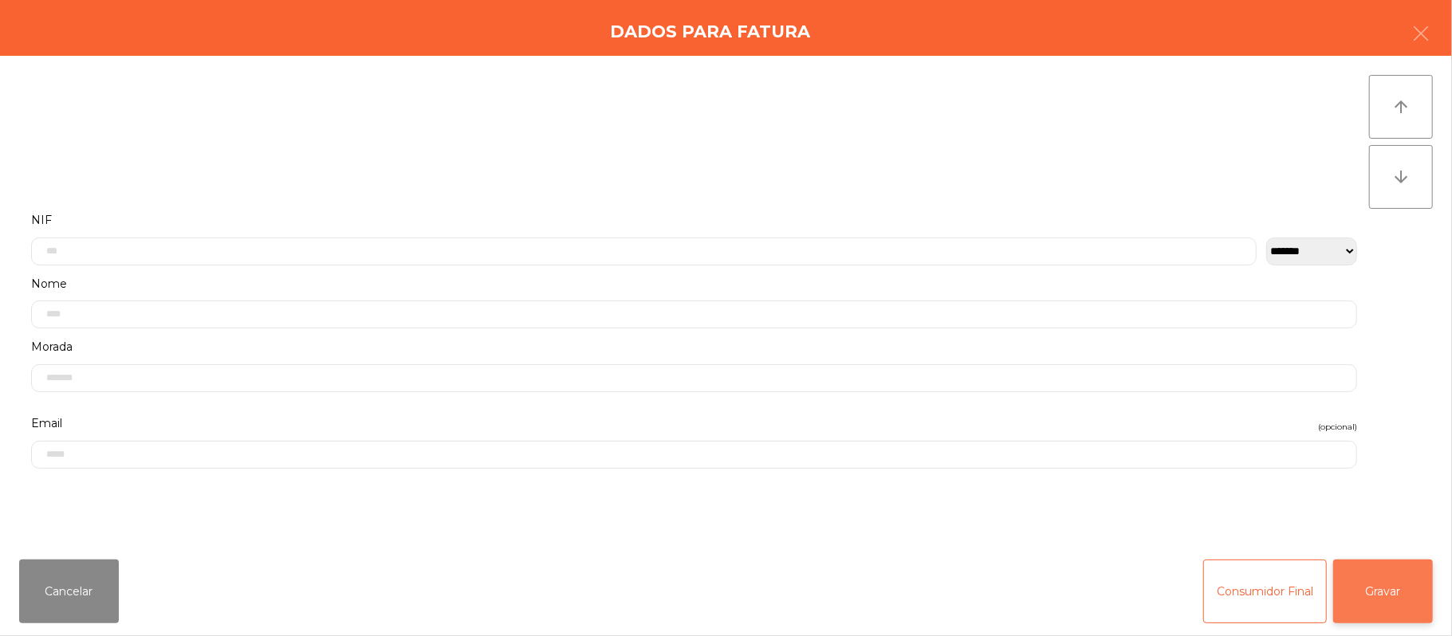
click at [1382, 569] on button "Gravar" at bounding box center [1383, 592] width 100 height 64
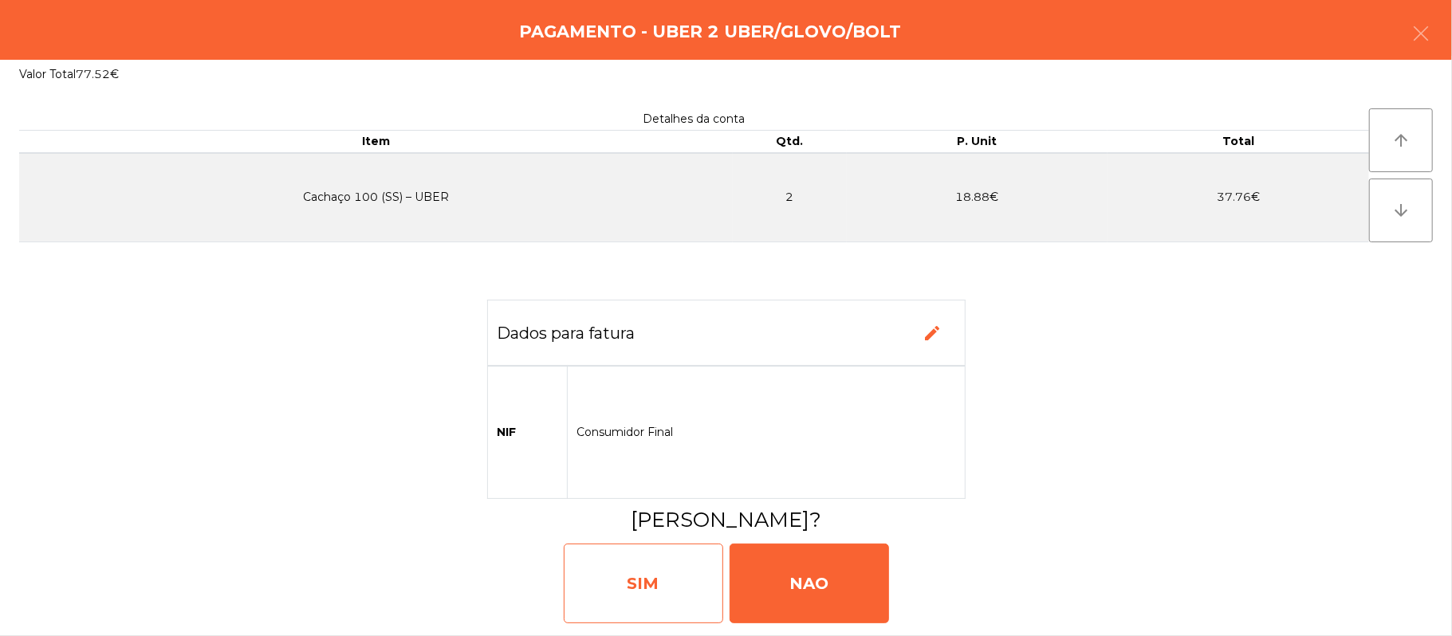
click at [648, 572] on div "SIM" at bounding box center [643, 584] width 159 height 80
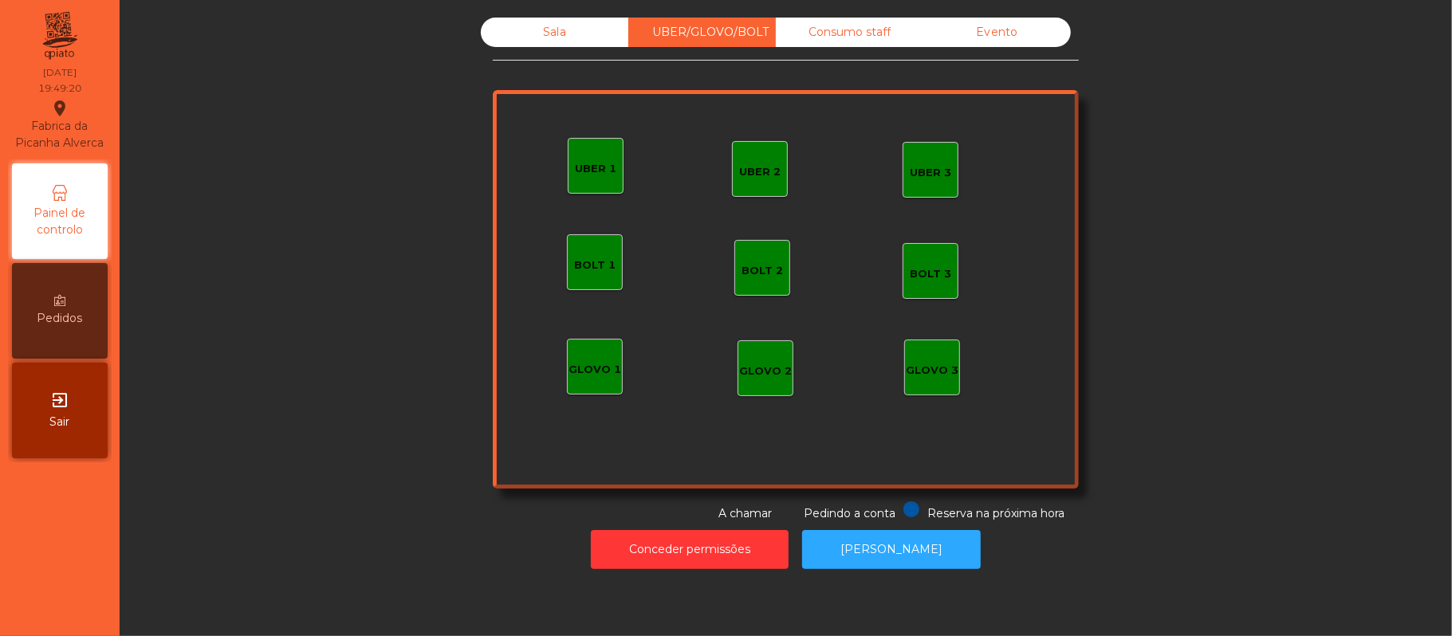
click at [545, 40] on div "Sala" at bounding box center [555, 33] width 148 height 30
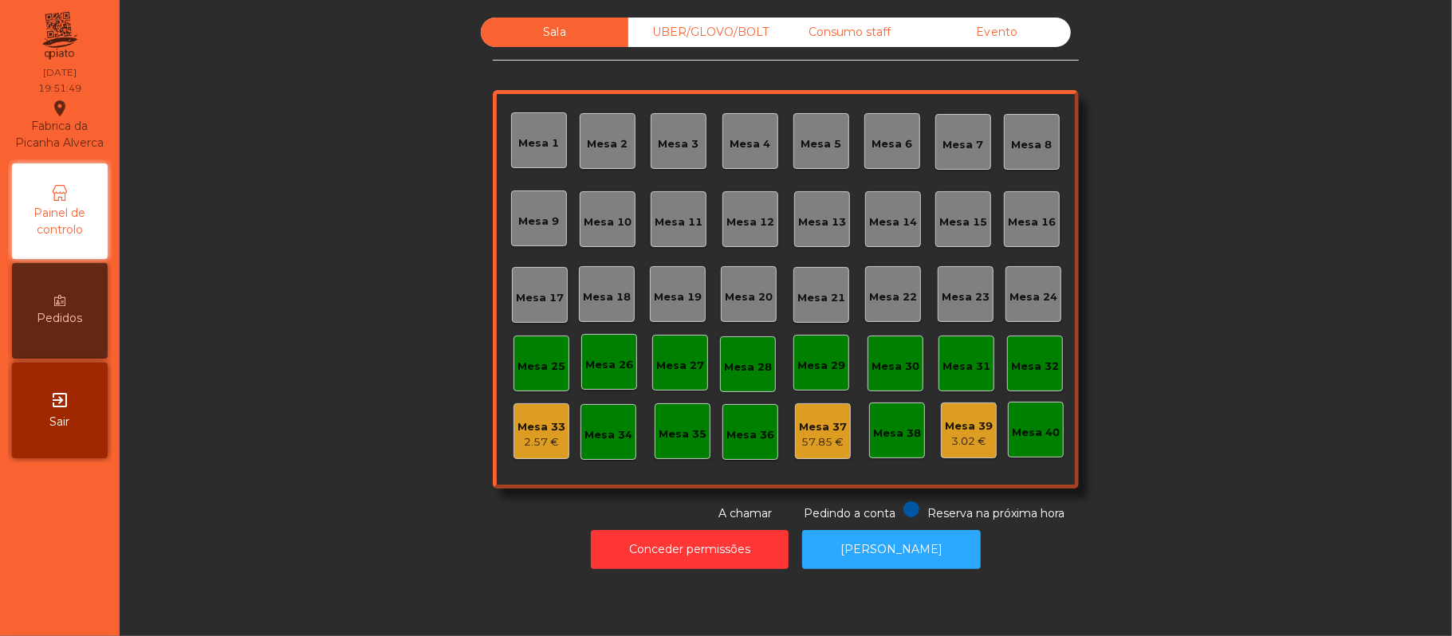
click at [843, 30] on div "Consumo staff" at bounding box center [850, 33] width 148 height 30
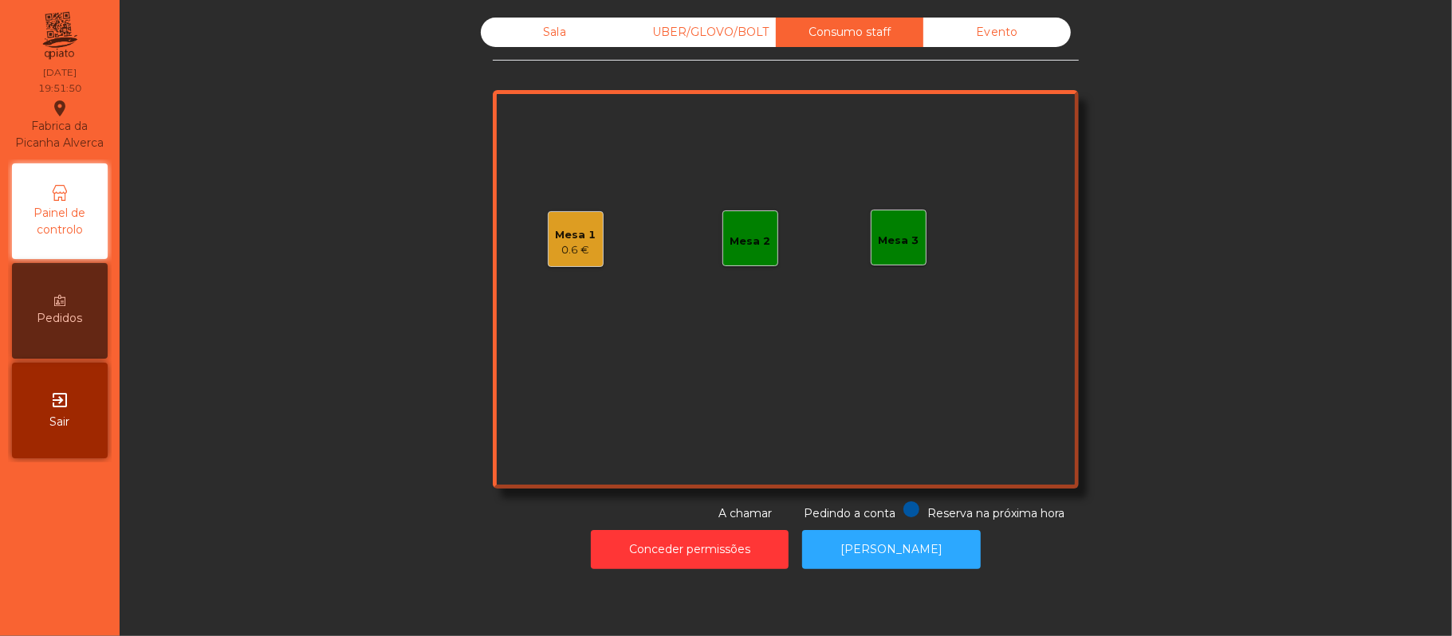
click at [894, 246] on div "Mesa 3" at bounding box center [899, 241] width 41 height 16
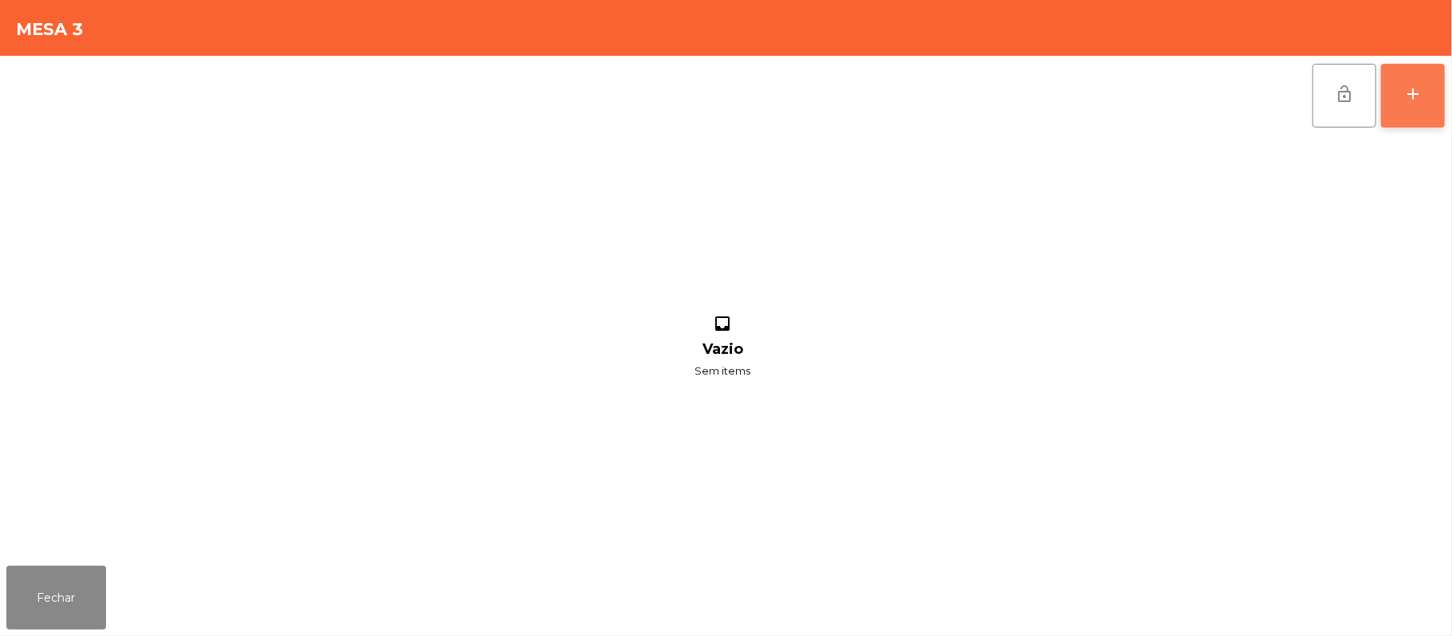
click at [1423, 100] on div "add" at bounding box center [1412, 94] width 19 height 19
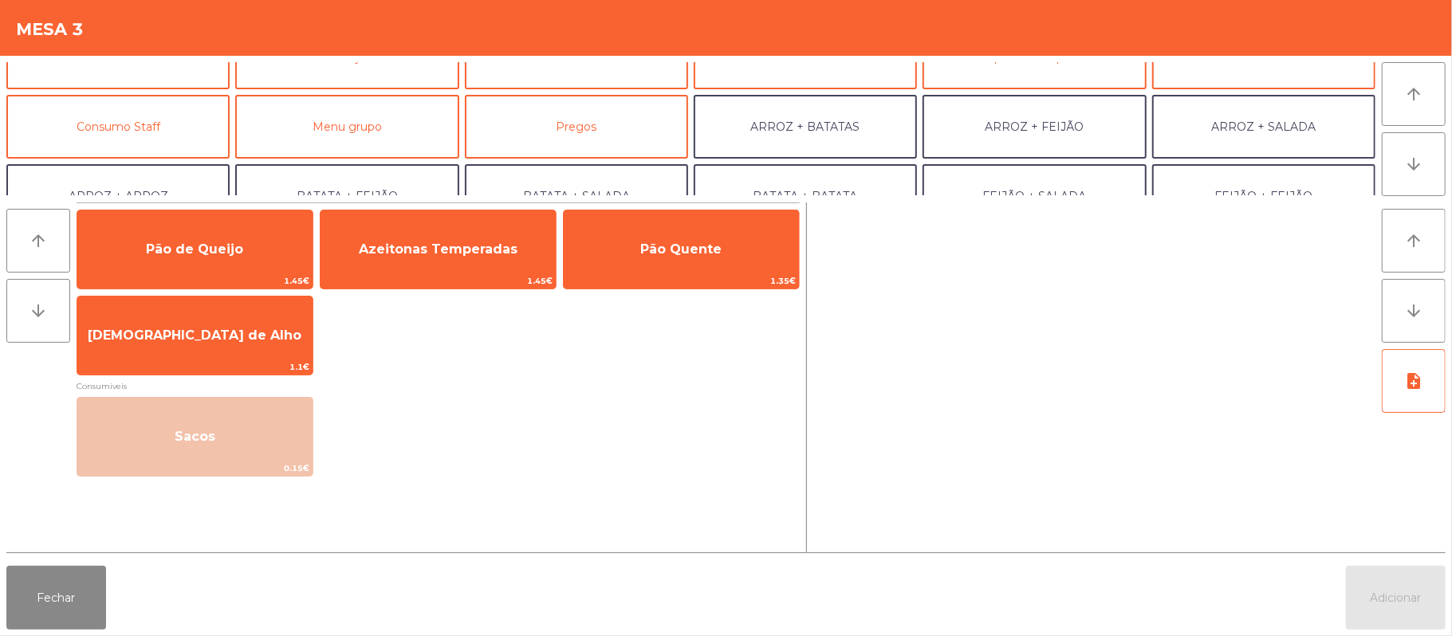
scroll to position [110, 0]
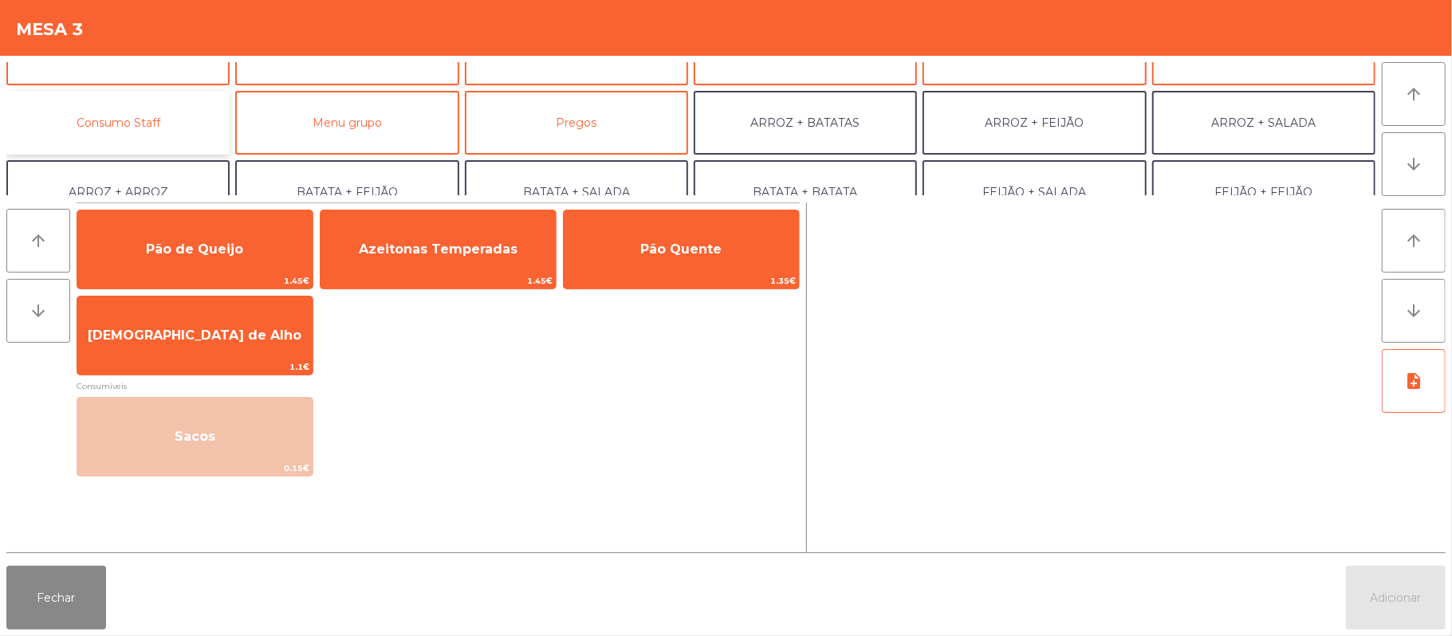
click at [169, 120] on button "Consumo Staff" at bounding box center [117, 123] width 223 height 64
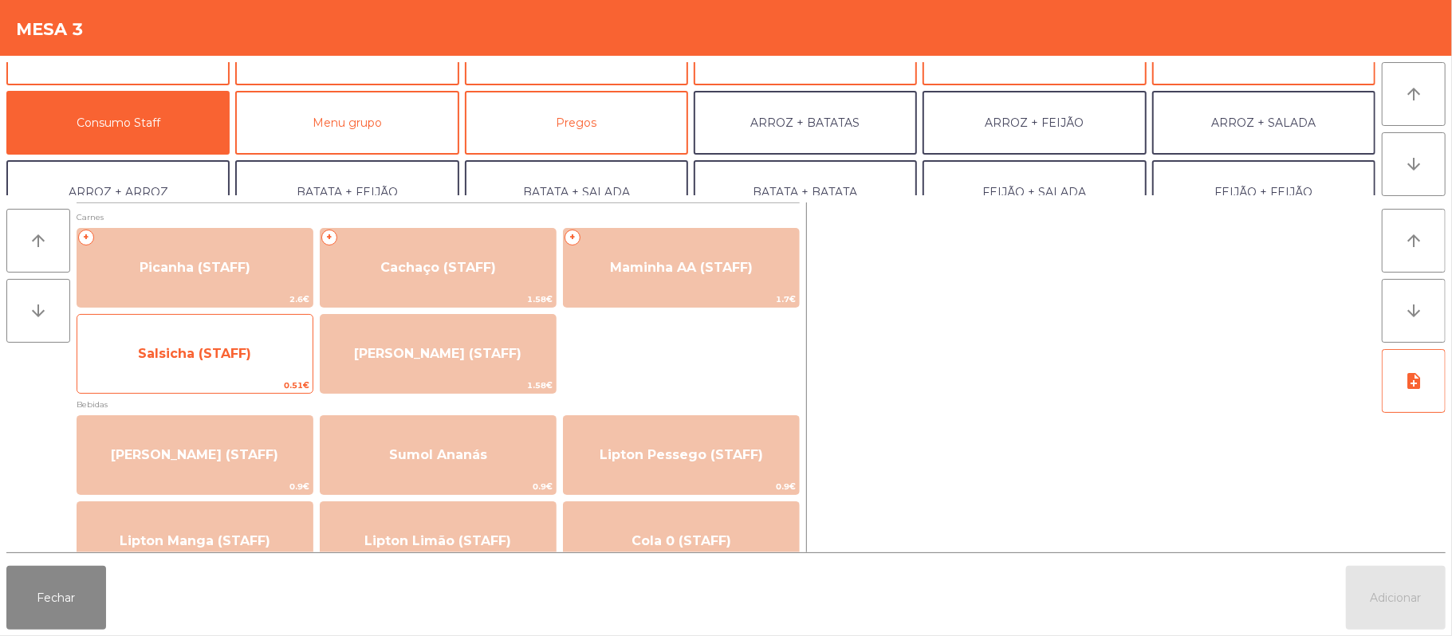
click at [230, 360] on span "Salsicha (STAFF)" at bounding box center [194, 353] width 113 height 15
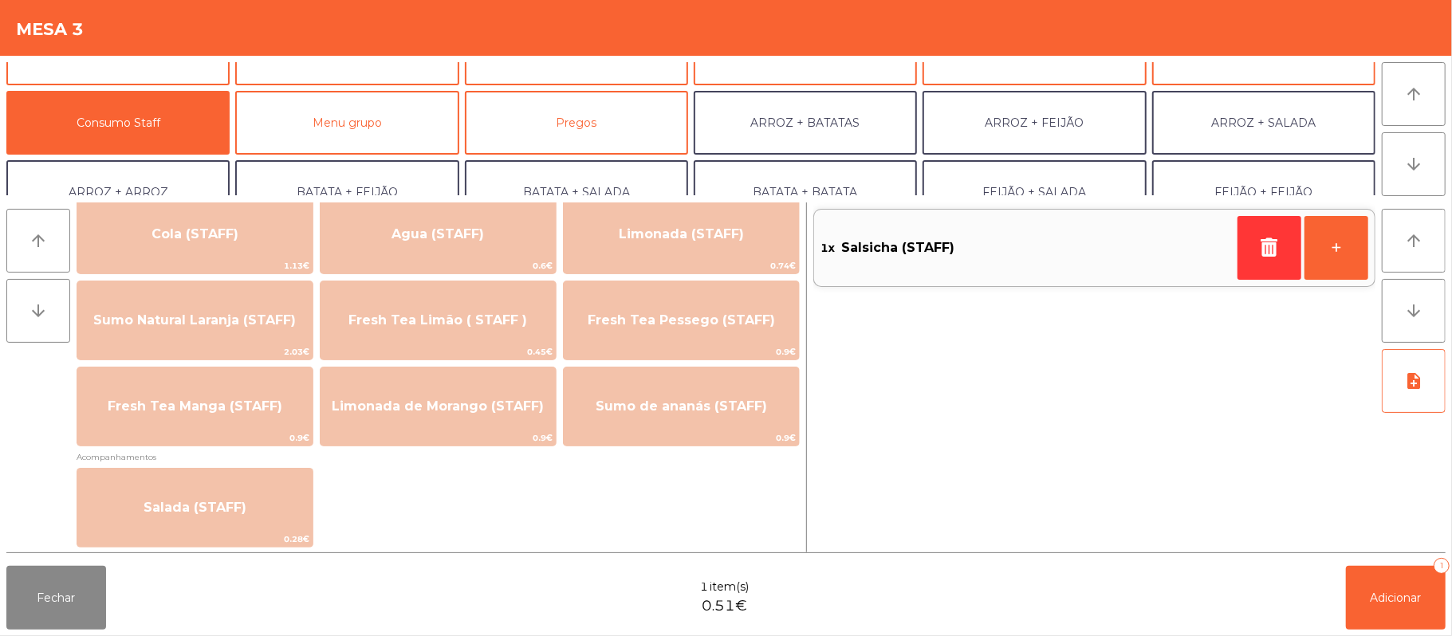
scroll to position [400, 0]
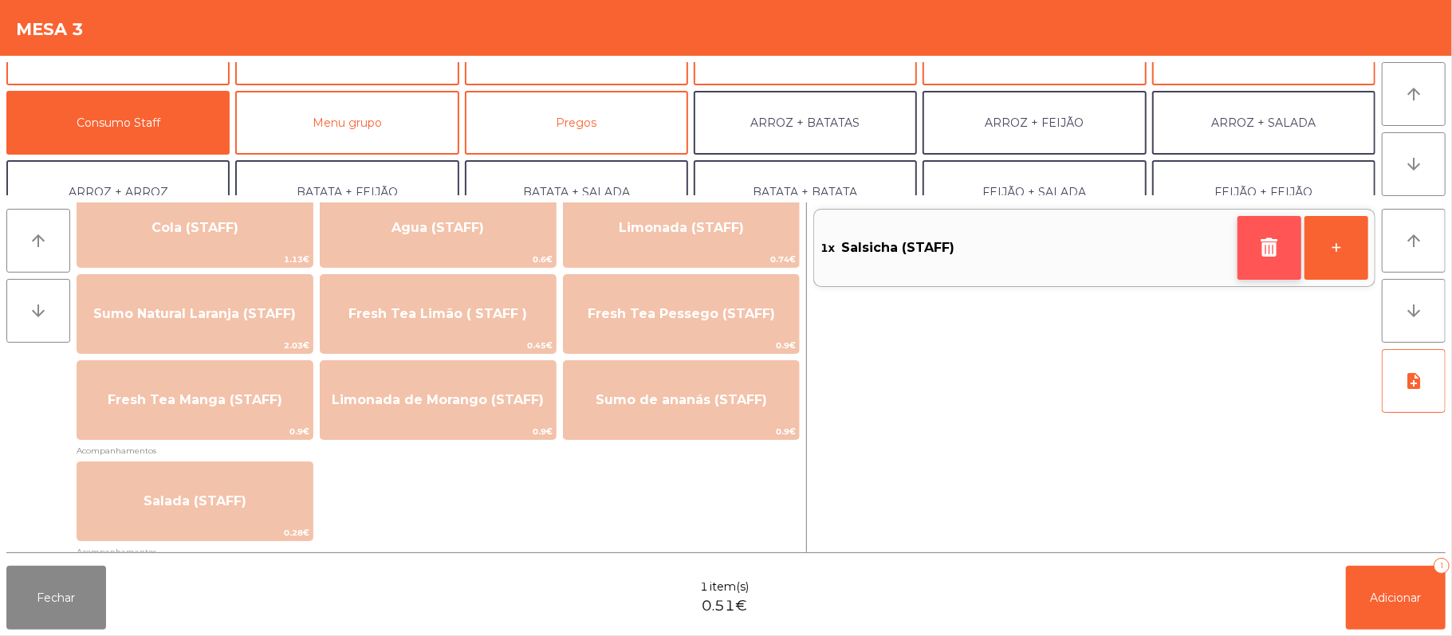
click at [1250, 244] on button "button" at bounding box center [1270, 248] width 64 height 64
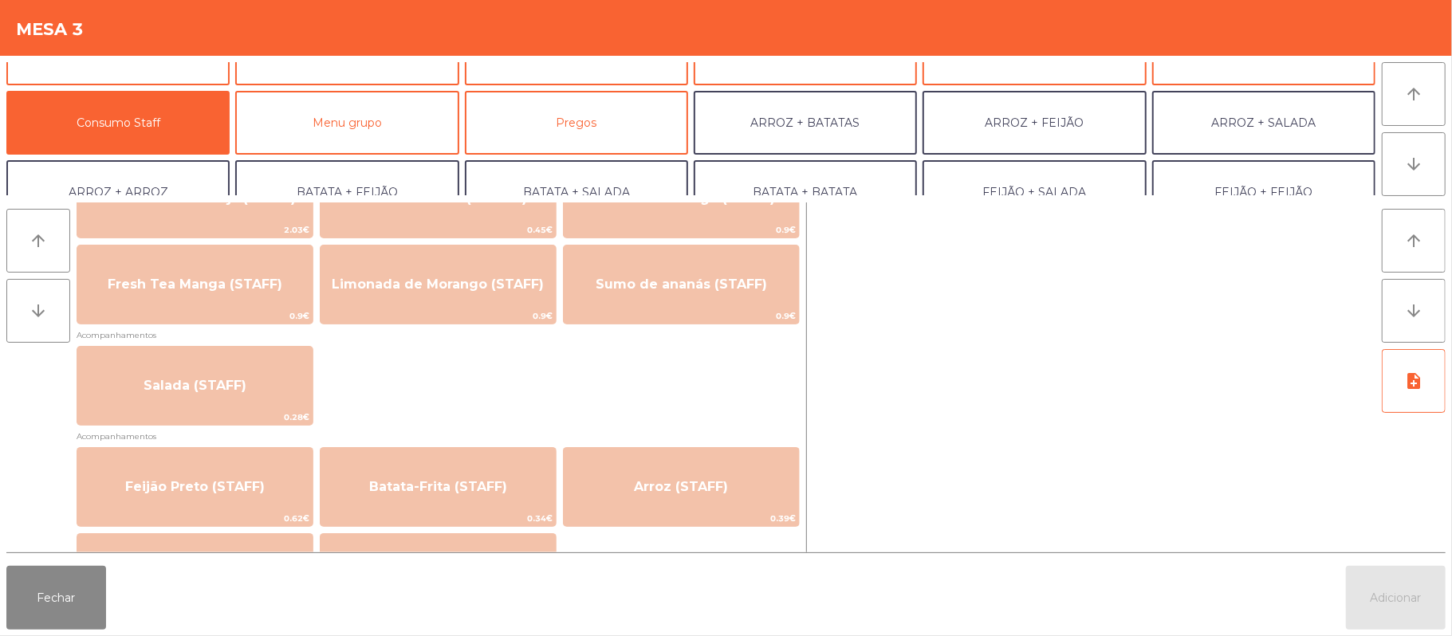
scroll to position [630, 0]
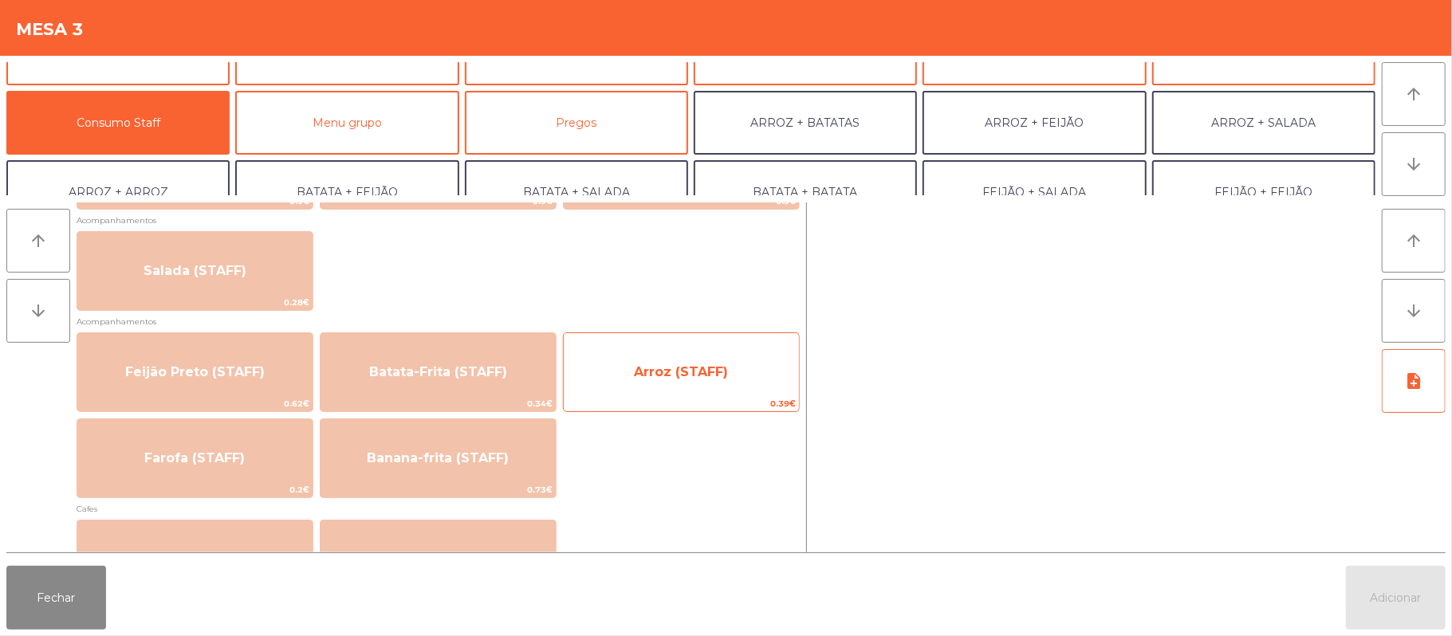
click at [696, 368] on span "Arroz (STAFF)" at bounding box center [681, 371] width 94 height 15
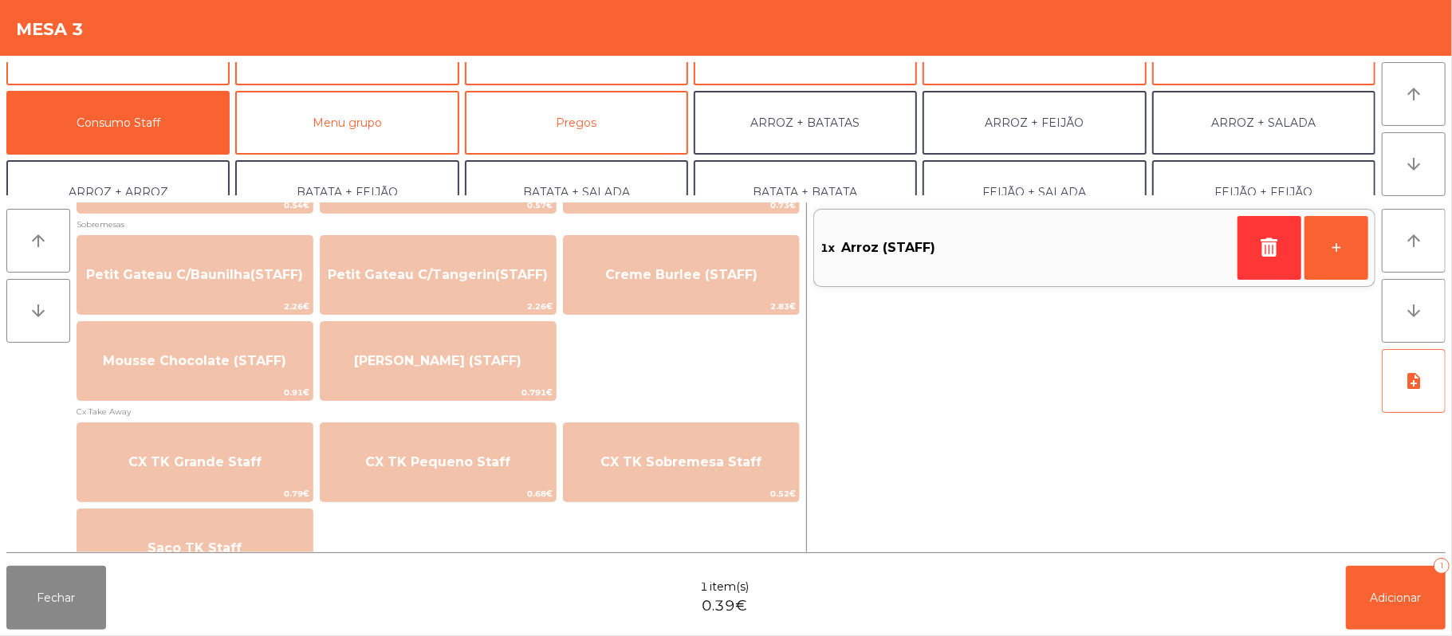
scroll to position [1242, 0]
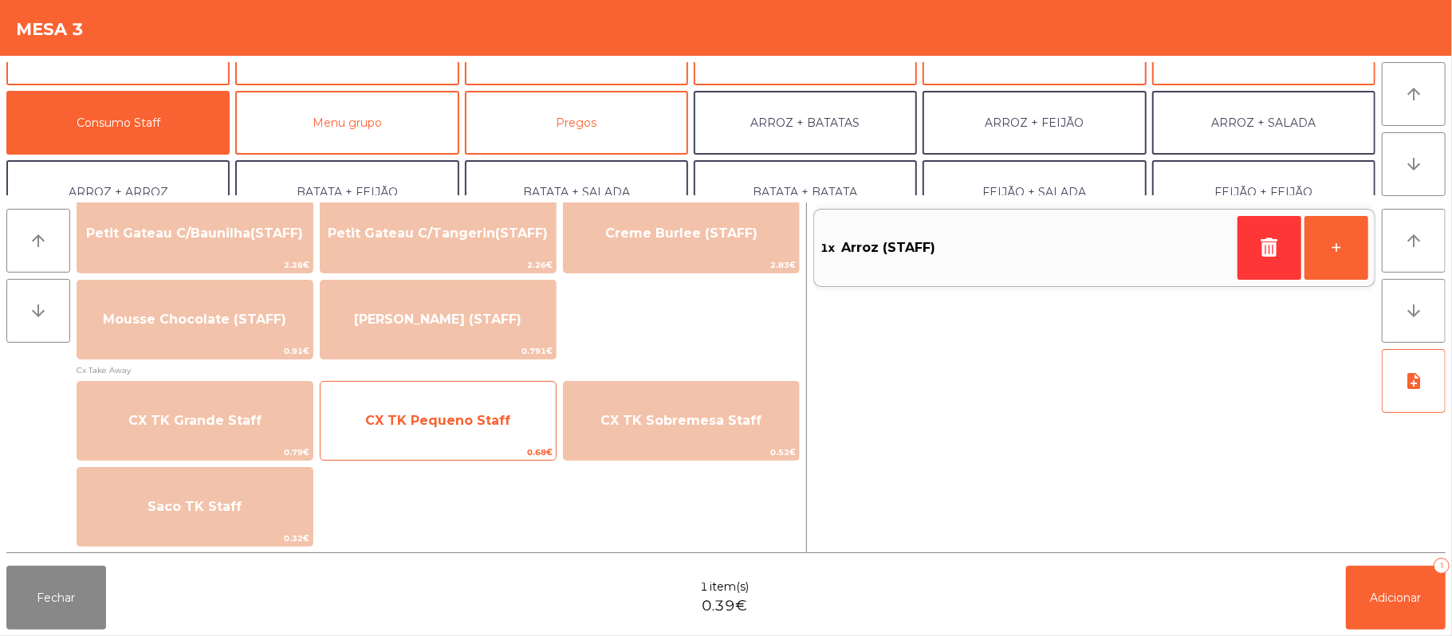
click at [461, 423] on span "CX TK Pequeno Staff" at bounding box center [437, 420] width 145 height 15
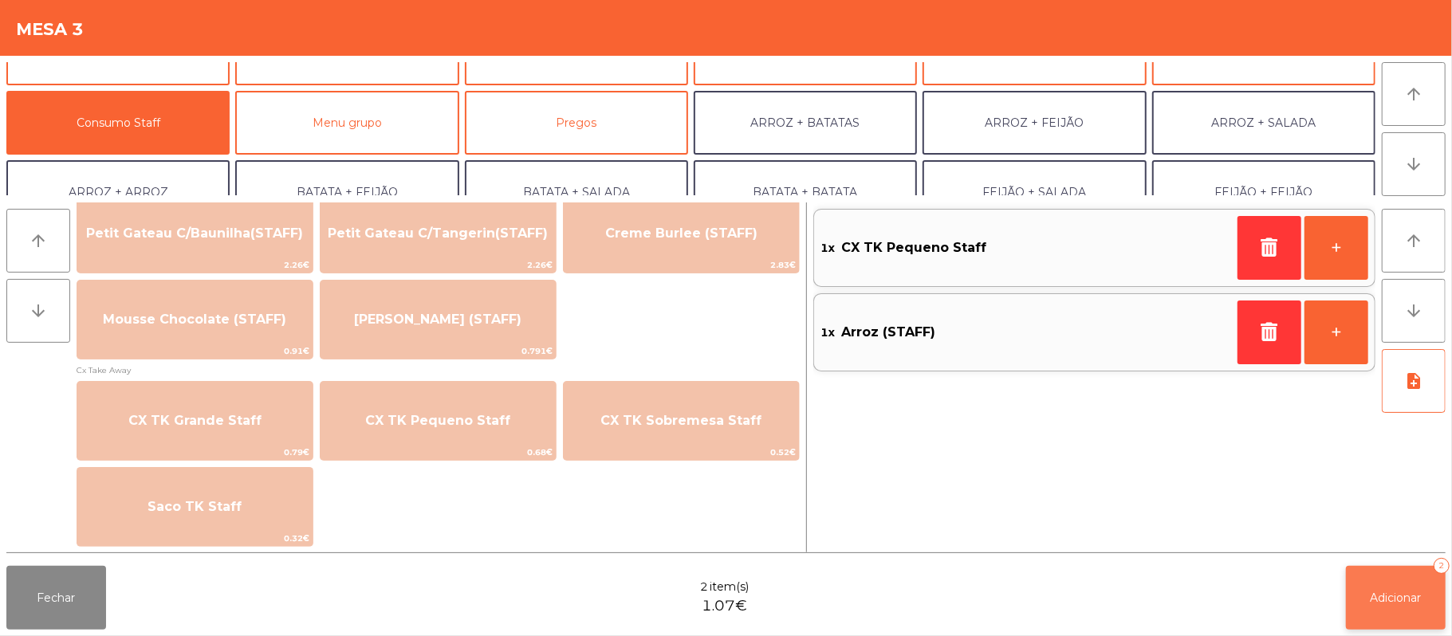
click at [1392, 591] on span "Adicionar" at bounding box center [1396, 598] width 51 height 14
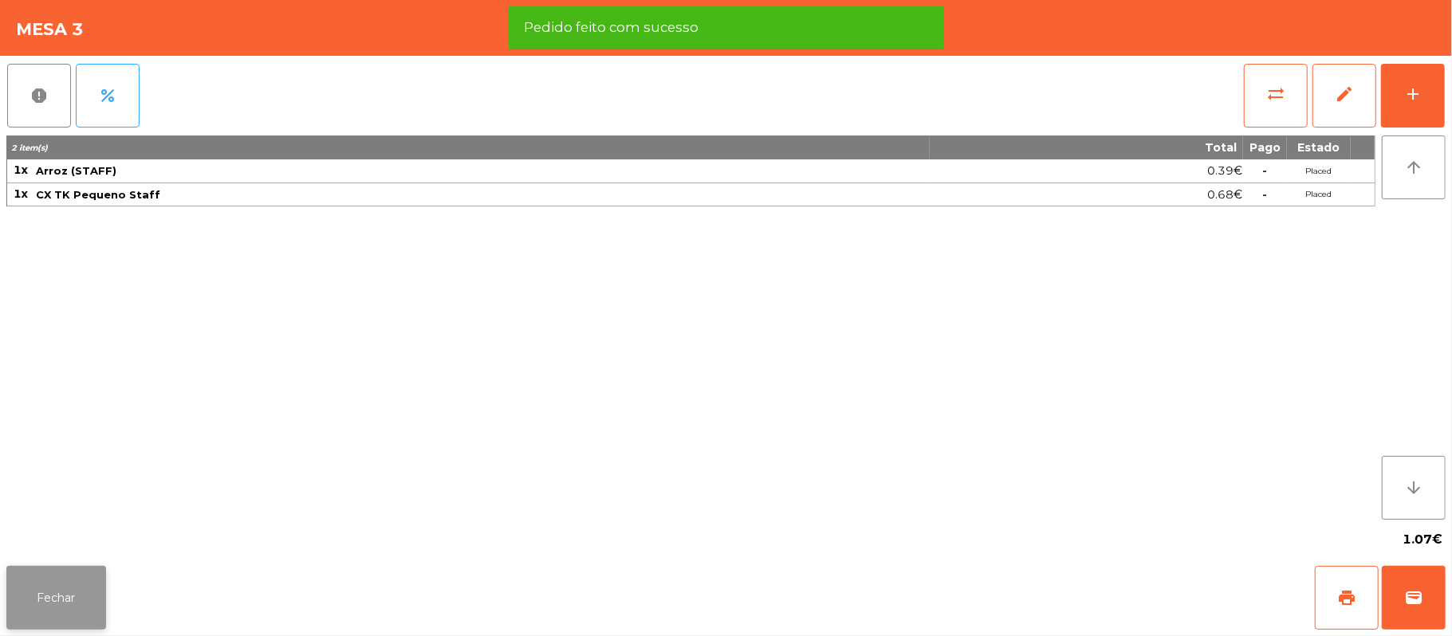
click at [61, 588] on button "Fechar" at bounding box center [56, 598] width 100 height 64
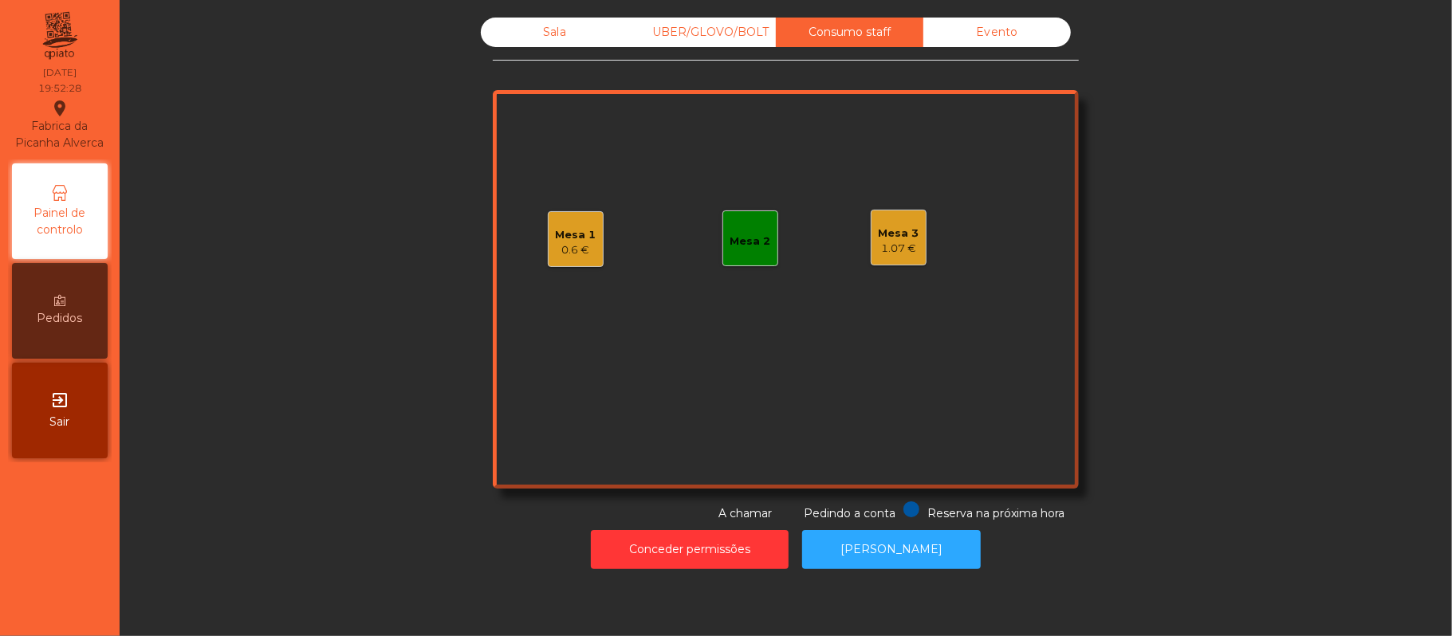
click at [1006, 37] on div "Evento" at bounding box center [997, 33] width 148 height 30
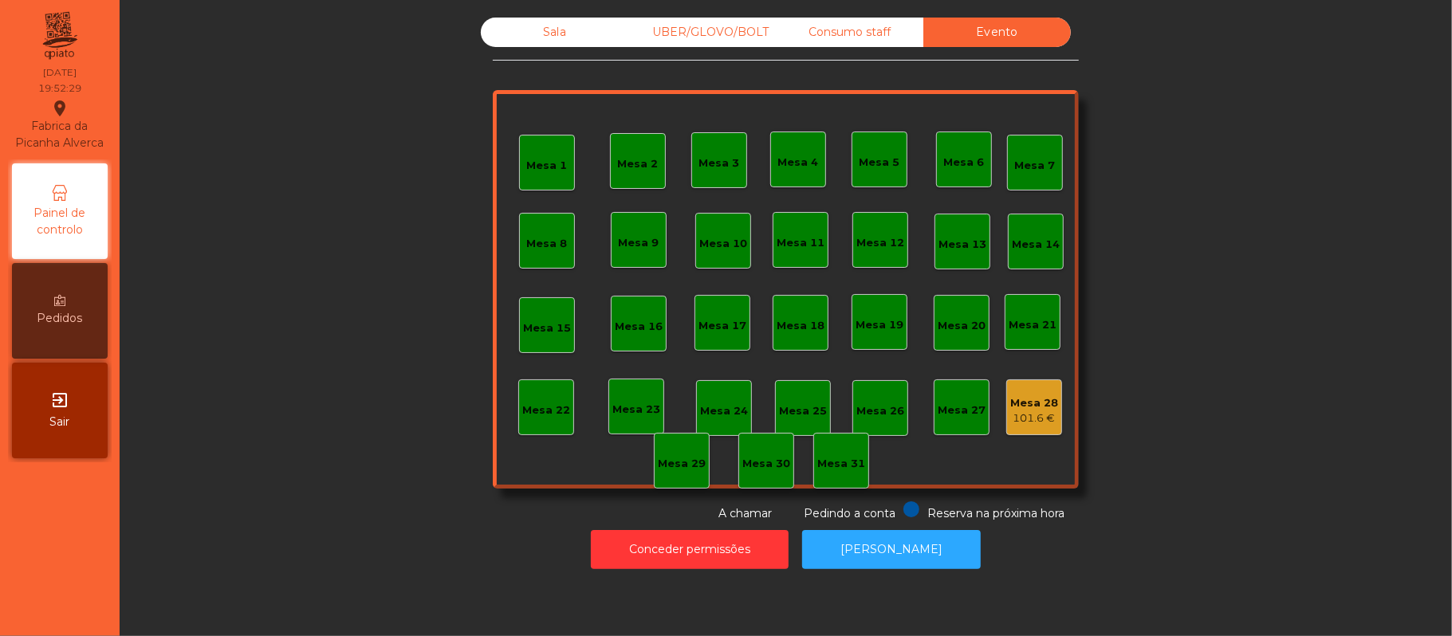
click at [565, 45] on div "Sala" at bounding box center [555, 33] width 148 height 30
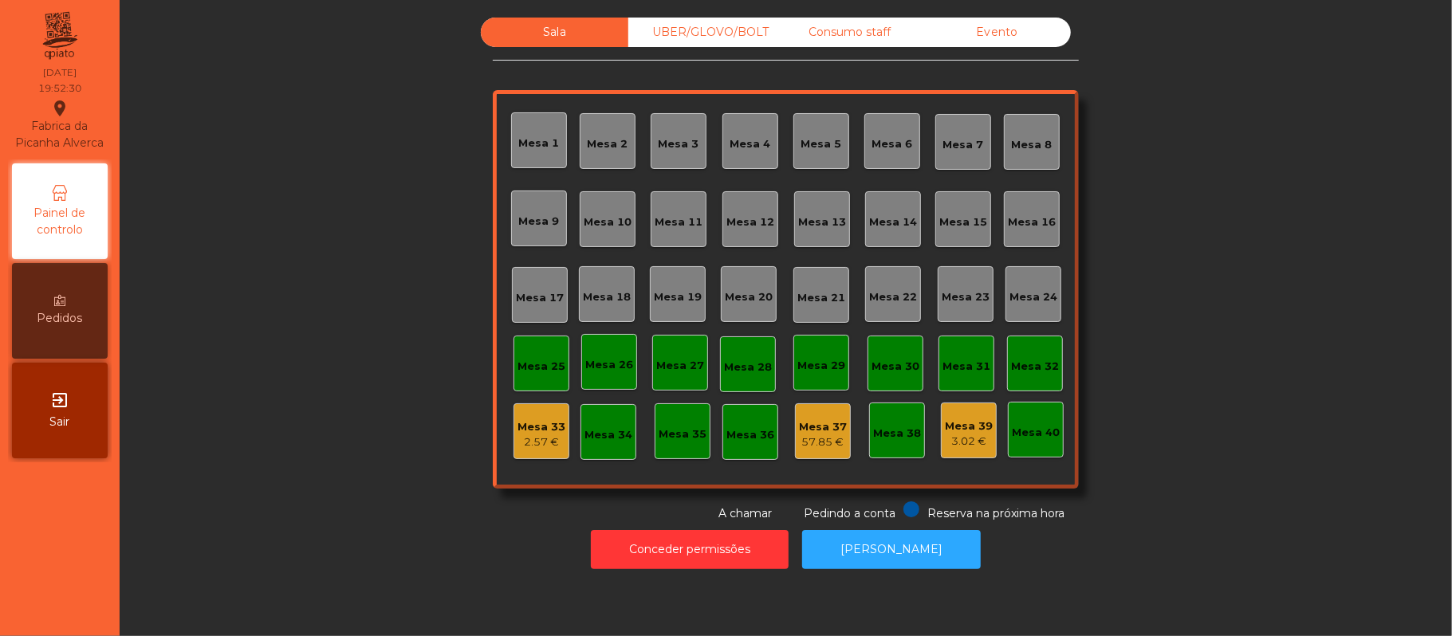
click at [872, 30] on div "Consumo staff" at bounding box center [850, 33] width 148 height 30
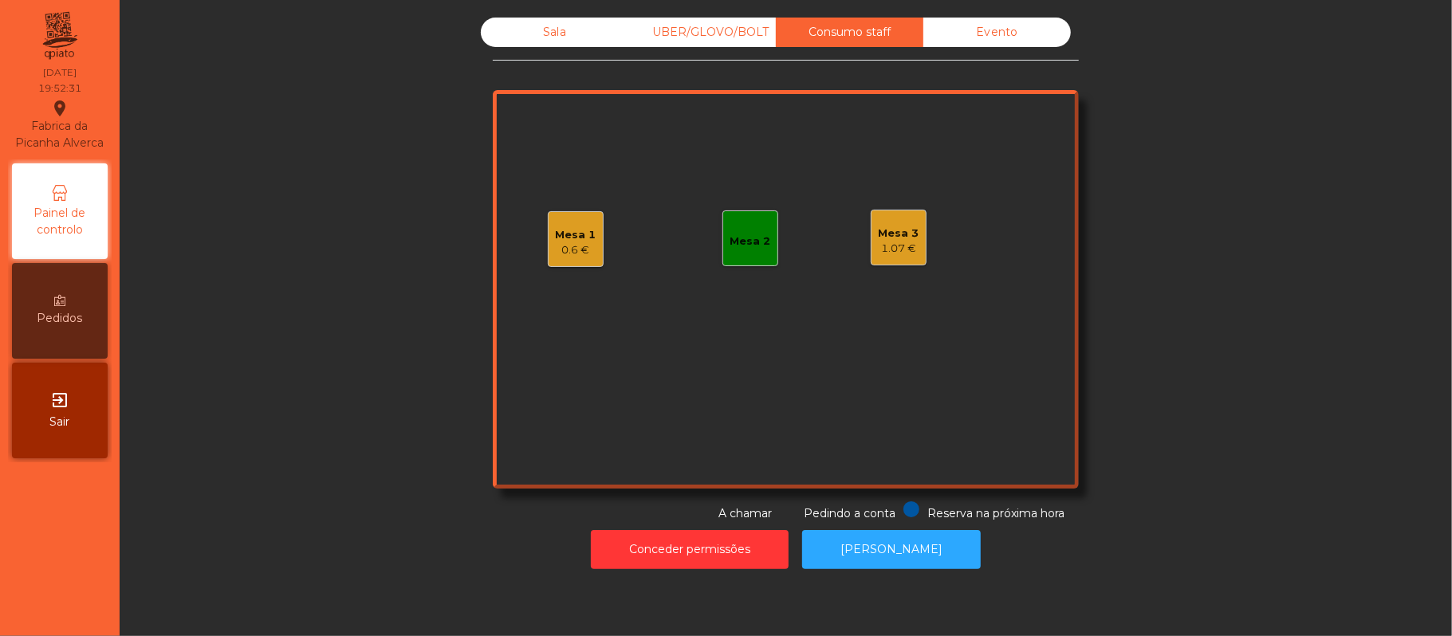
click at [879, 241] on div "1.07 €" at bounding box center [899, 249] width 41 height 16
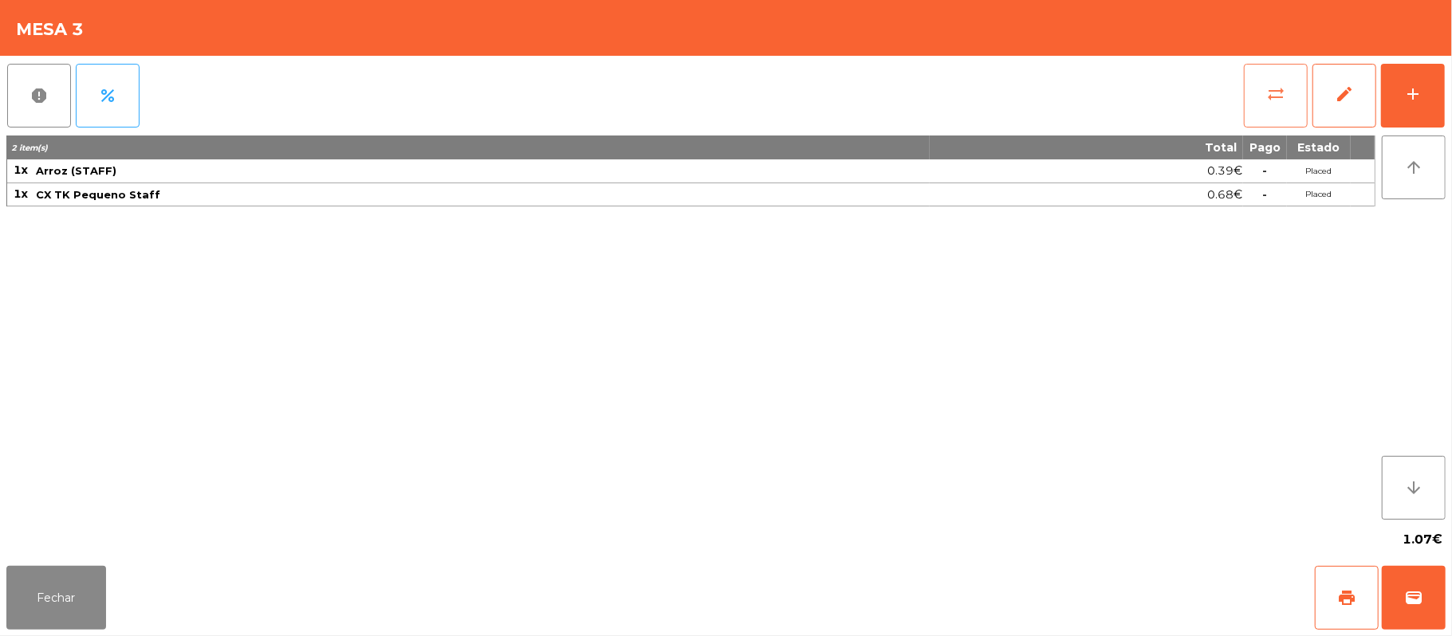
click at [1262, 96] on button "sync_alt" at bounding box center [1276, 96] width 64 height 64
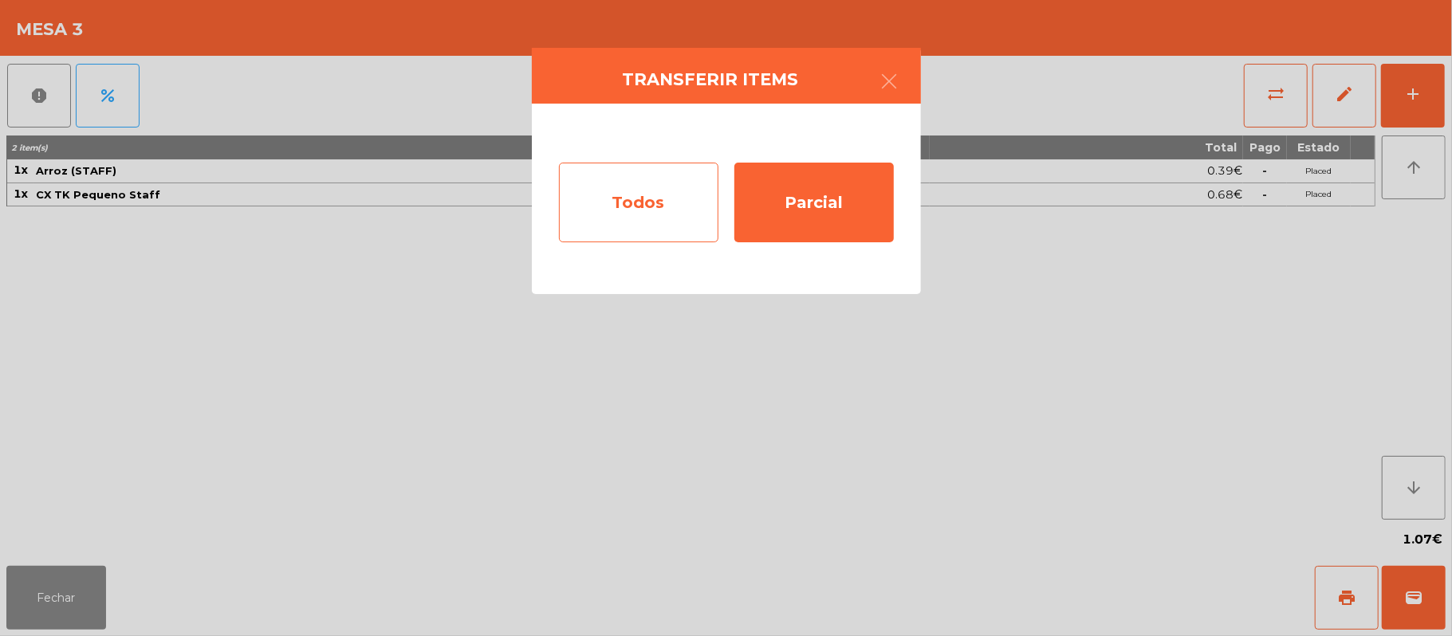
click at [620, 199] on div "Todos" at bounding box center [638, 203] width 159 height 80
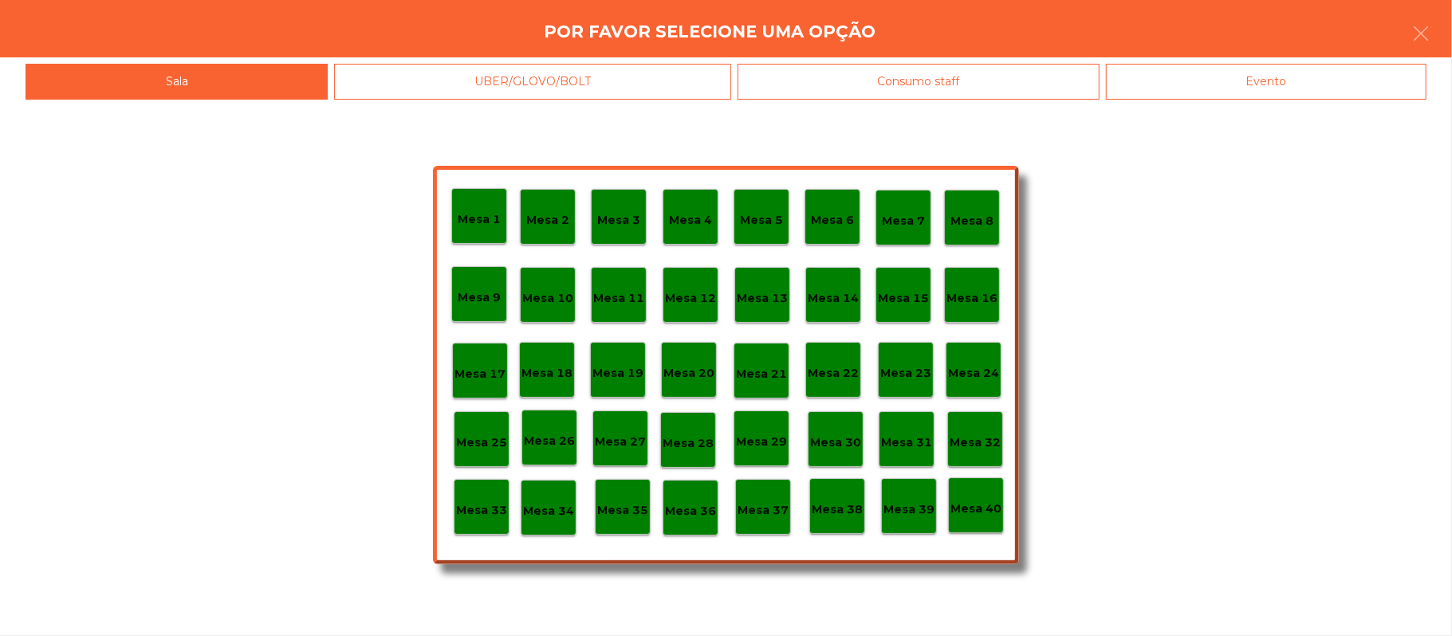
click at [1289, 96] on div "Evento" at bounding box center [1266, 82] width 321 height 36
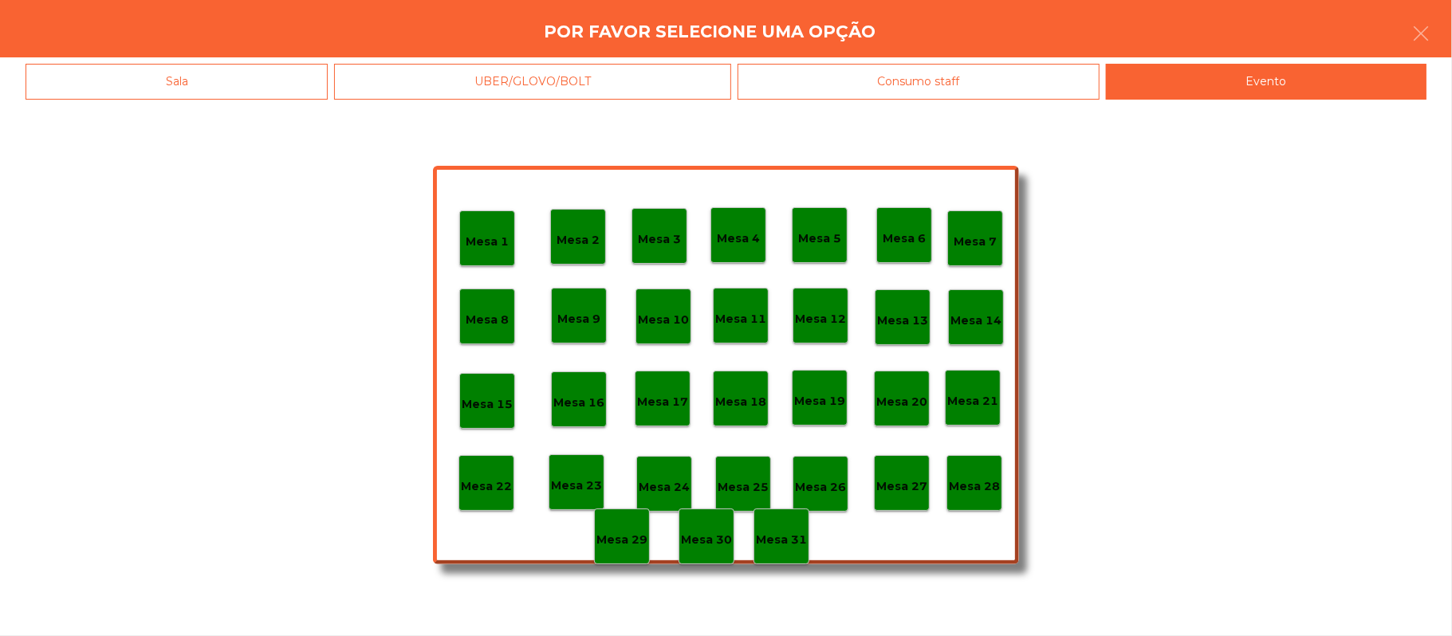
click at [979, 485] on p "Mesa 28" at bounding box center [974, 487] width 51 height 18
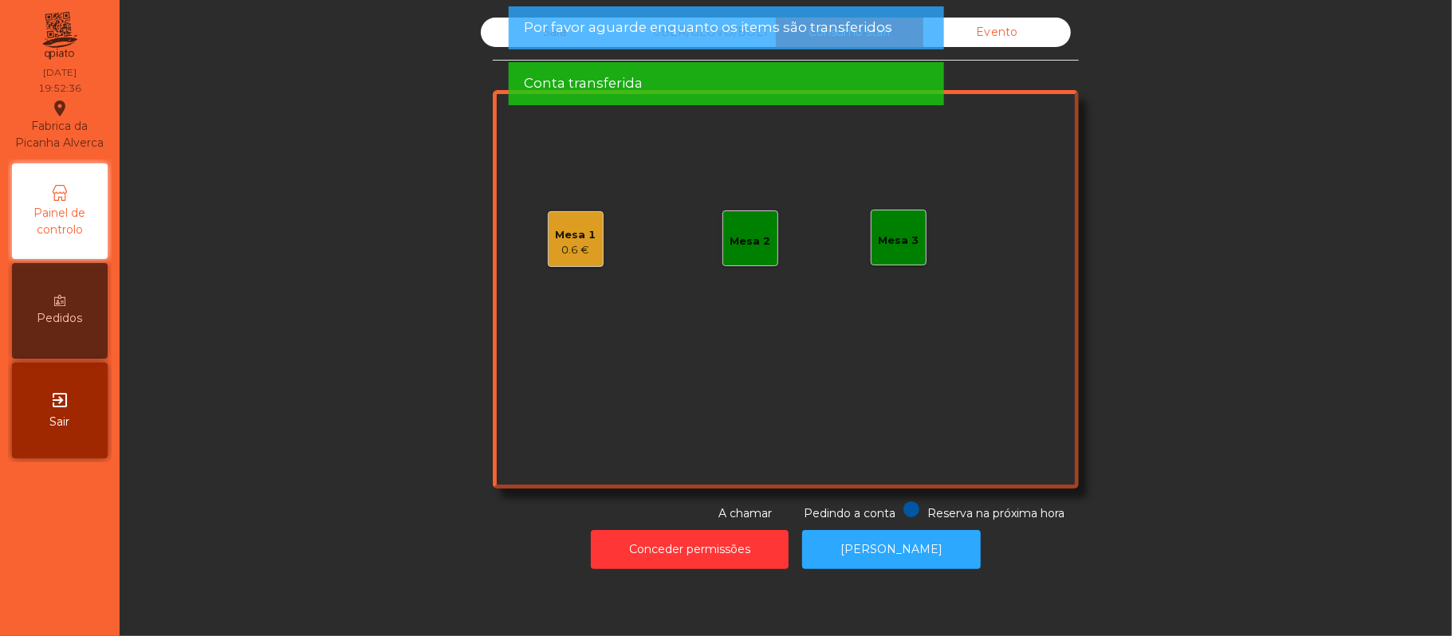
click at [547, 30] on span "Por favor aguarde enquanto os items são transferidos" at bounding box center [708, 28] width 368 height 20
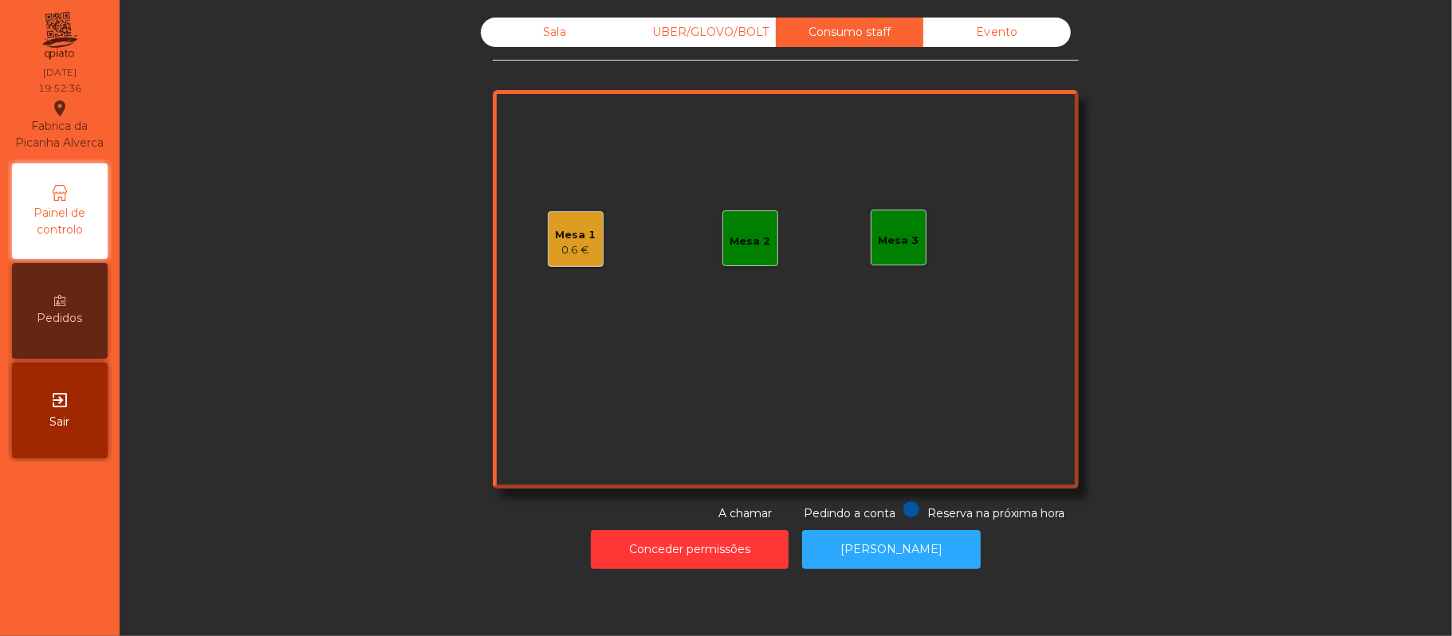
click at [549, 33] on span "Conta transferida" at bounding box center [583, 28] width 119 height 20
click at [552, 37] on div "Sala" at bounding box center [555, 33] width 148 height 30
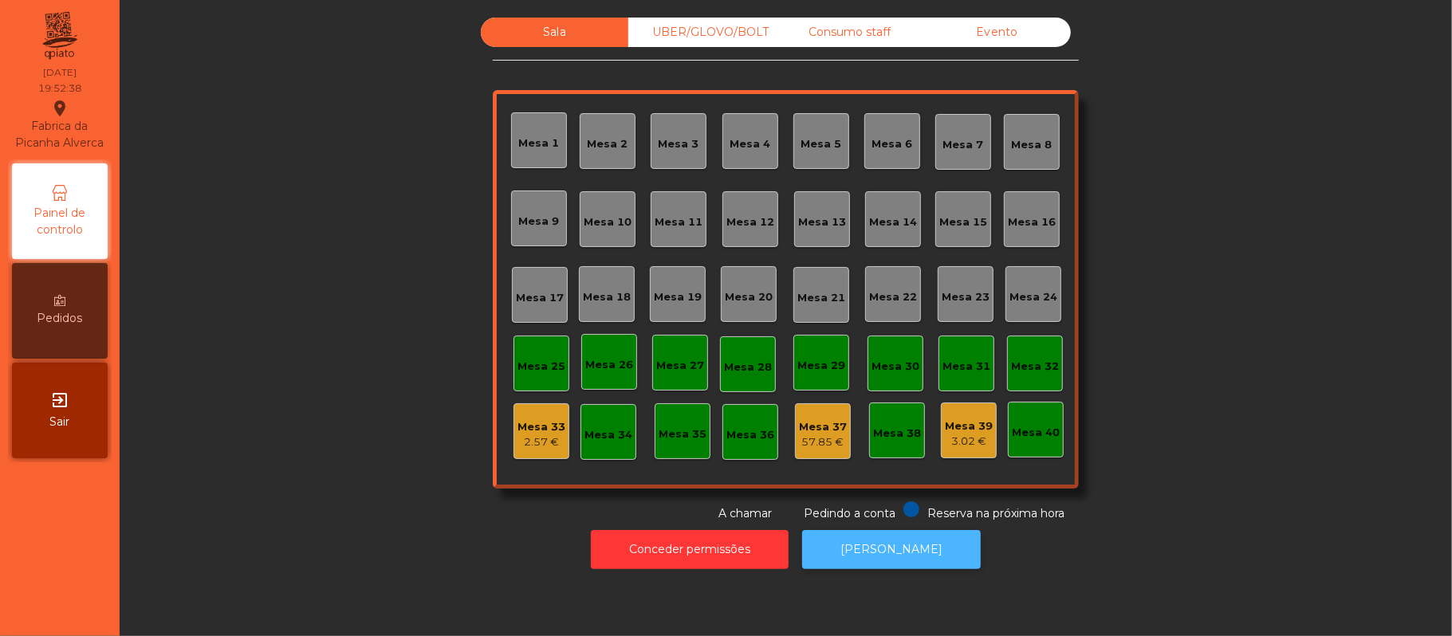
click at [932, 553] on button "[PERSON_NAME]" at bounding box center [891, 549] width 179 height 39
click at [858, 38] on div "Consumo staff" at bounding box center [850, 33] width 148 height 30
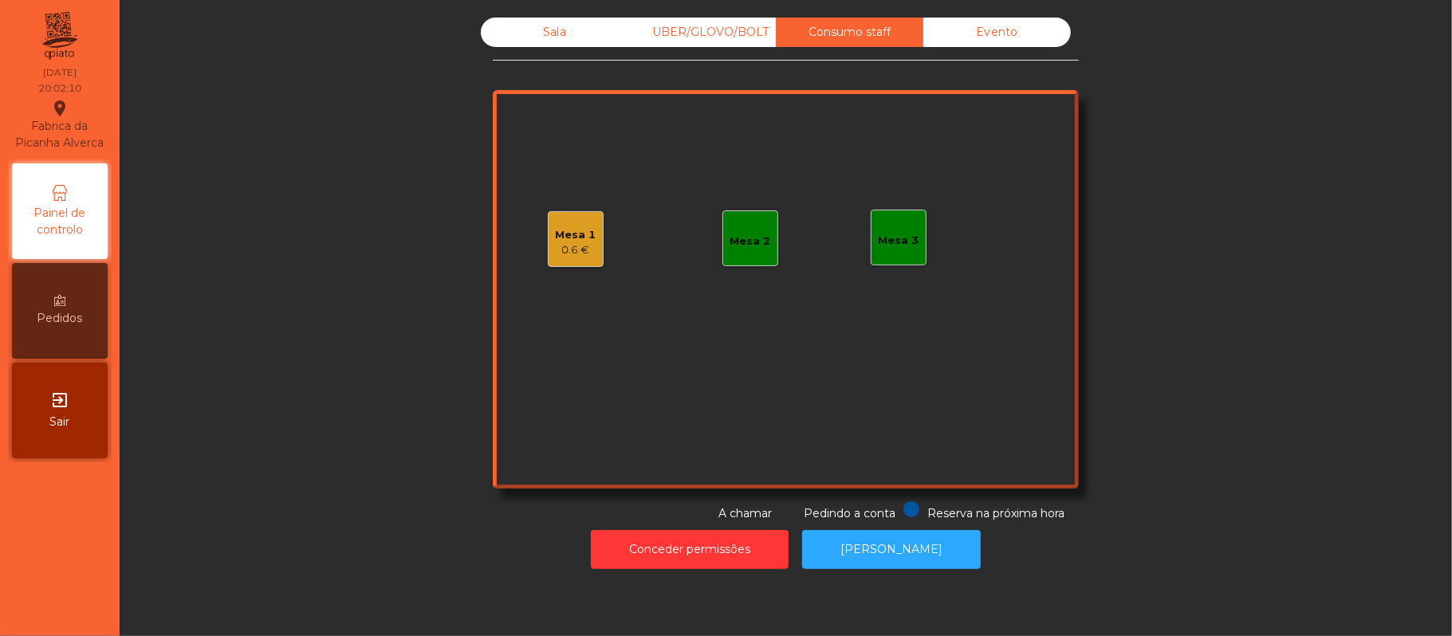
click at [579, 231] on div "Mesa 1" at bounding box center [576, 235] width 41 height 16
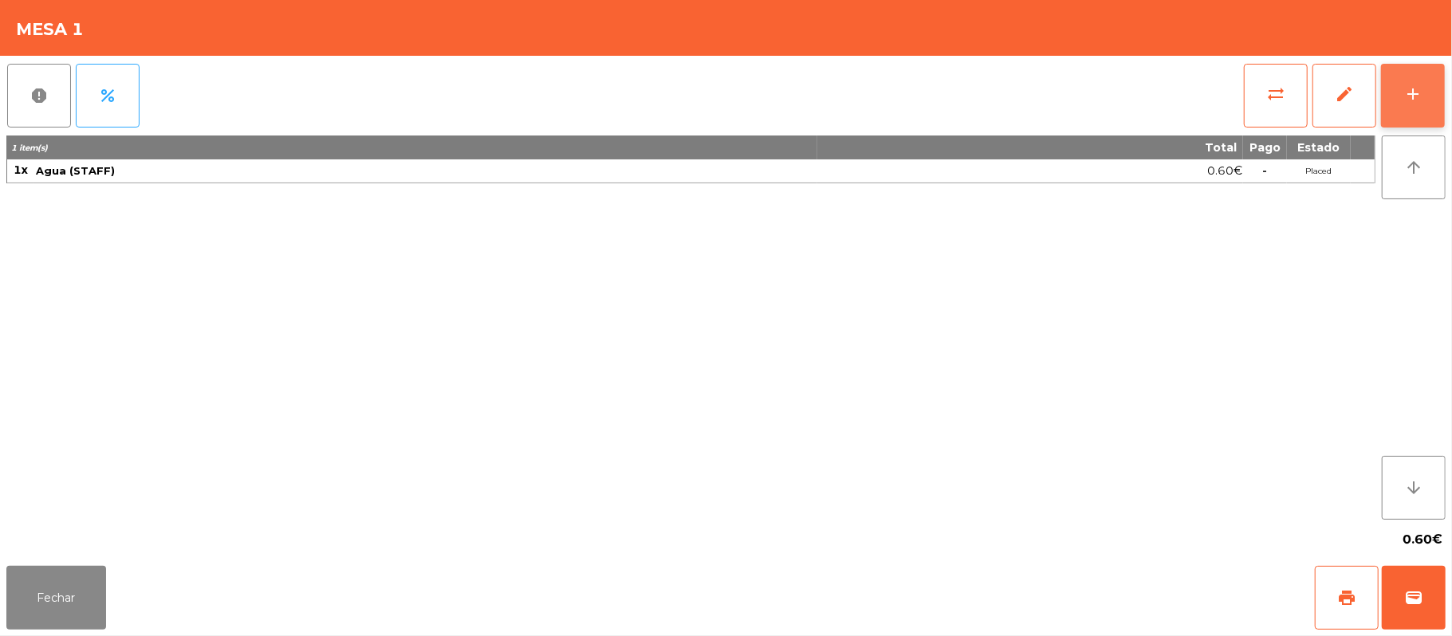
click at [1439, 77] on button "add" at bounding box center [1413, 96] width 64 height 64
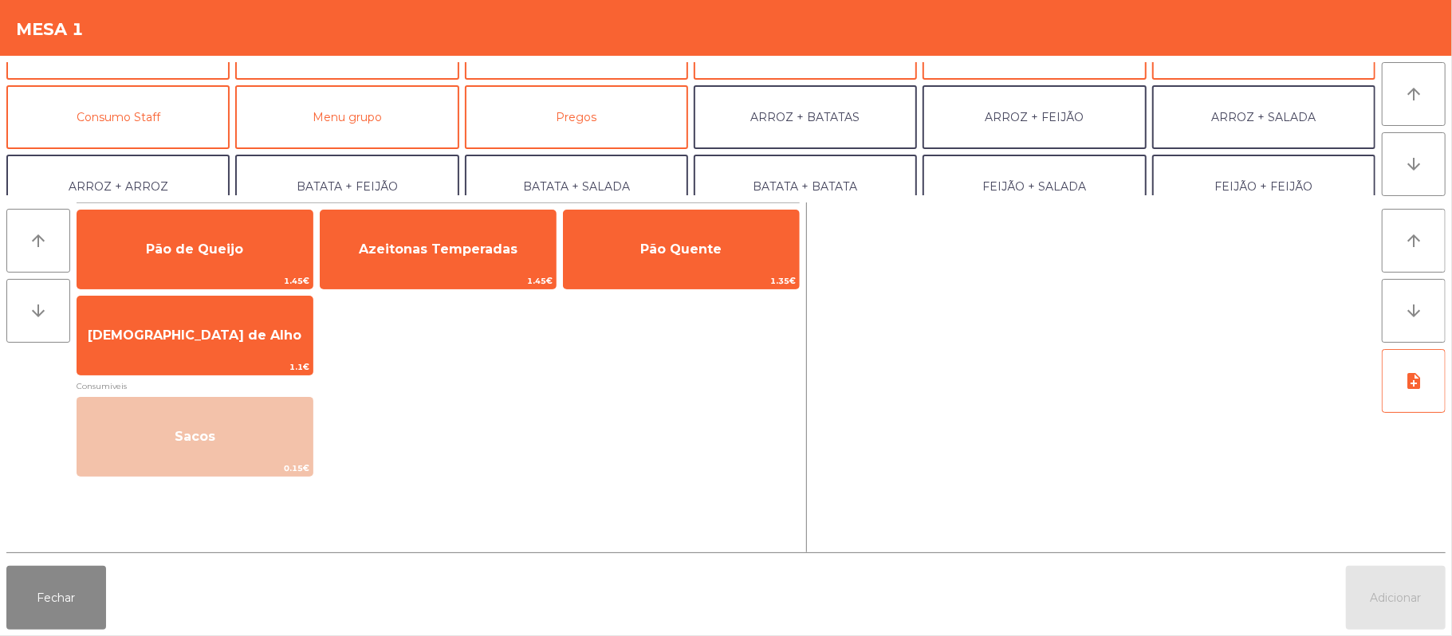
scroll to position [106, 0]
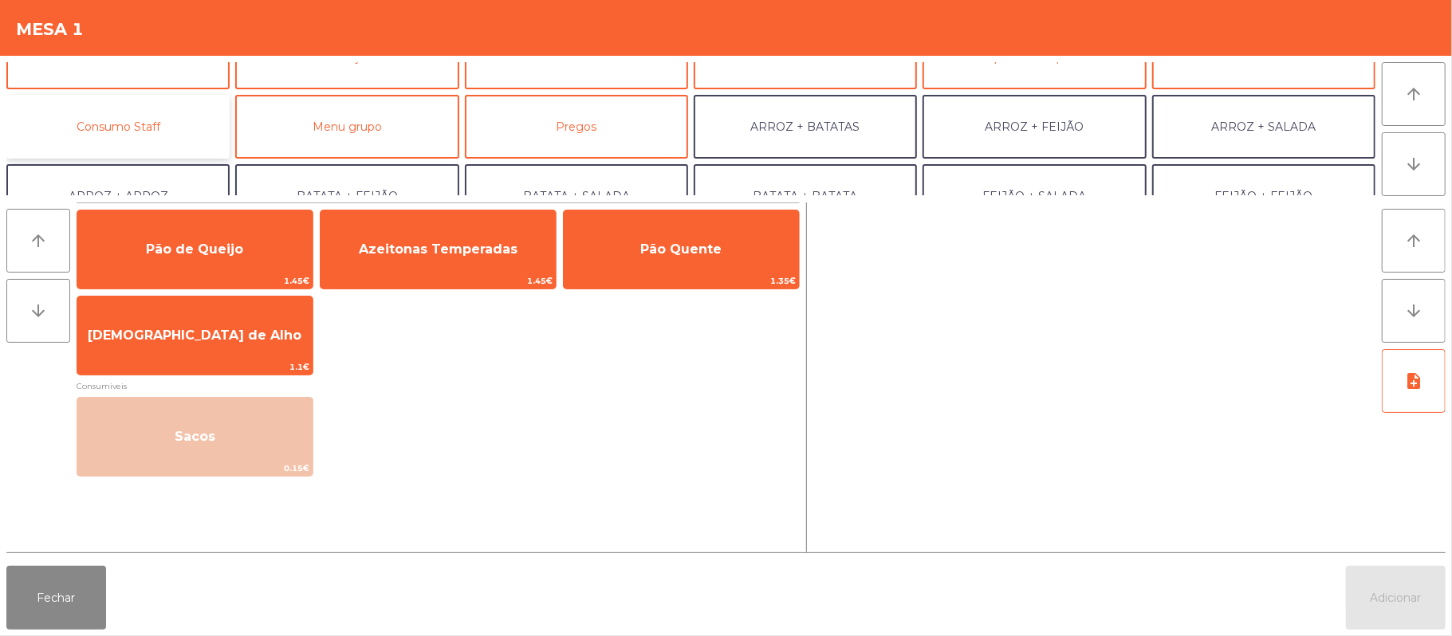
click at [193, 122] on button "Consumo Staff" at bounding box center [117, 127] width 223 height 64
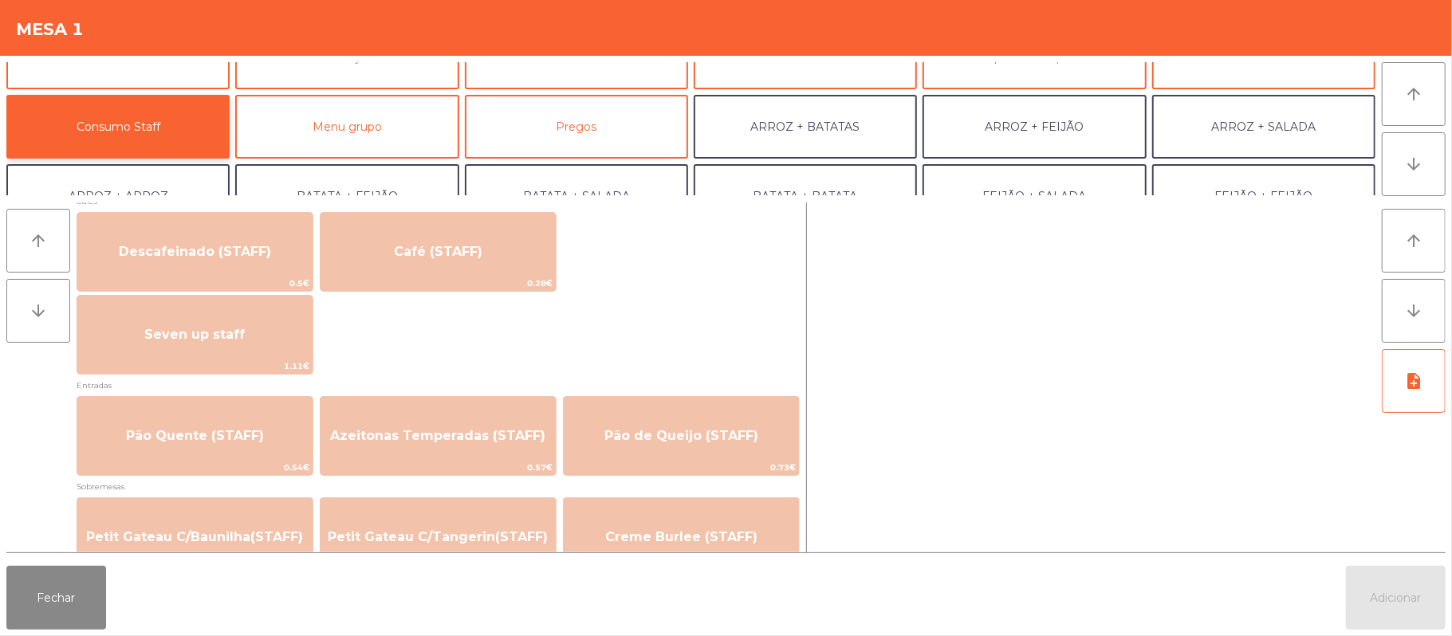
scroll to position [939, 0]
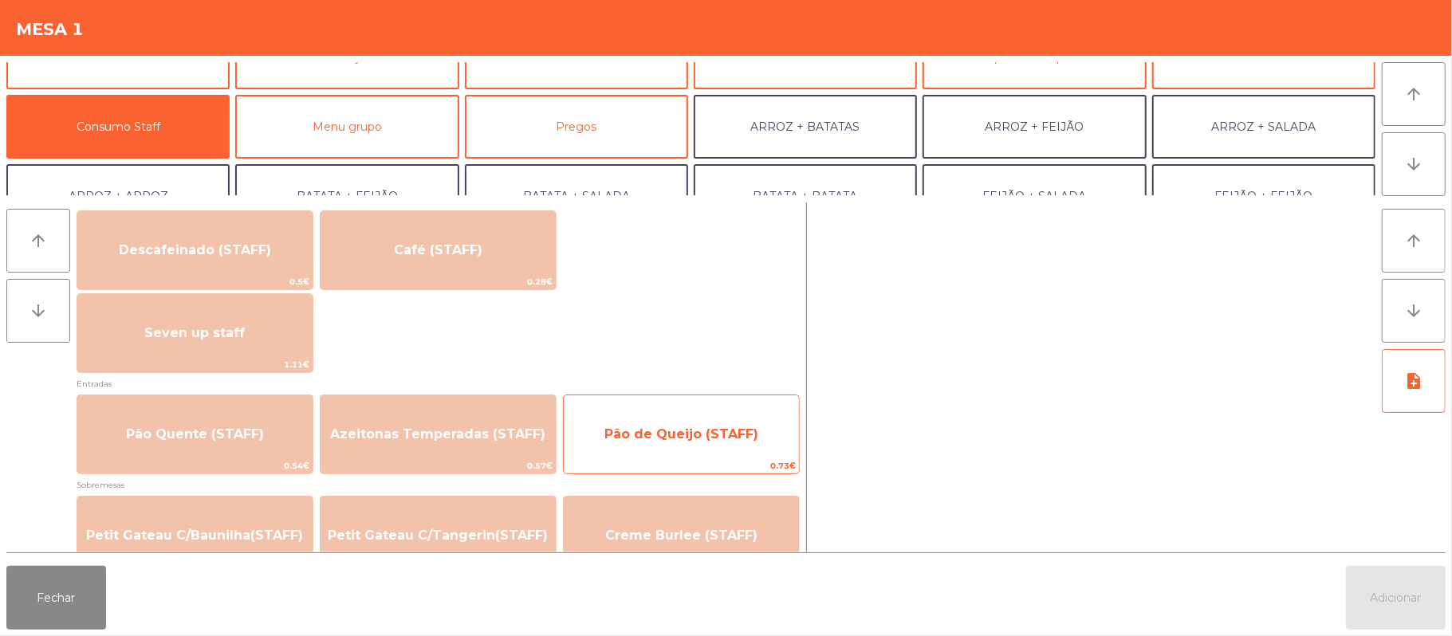
click at [670, 416] on span "Pão de Queijo (STAFF)" at bounding box center [681, 434] width 235 height 43
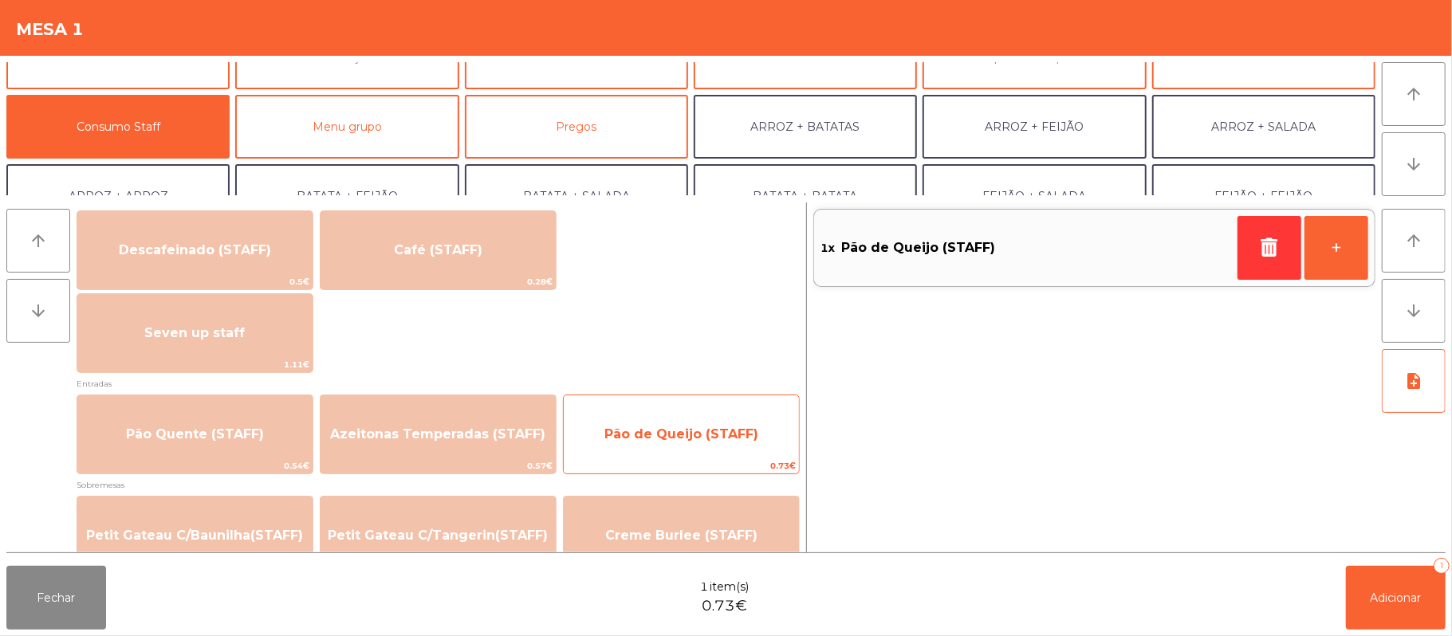
click at [651, 463] on span "0.73€" at bounding box center [681, 466] width 235 height 15
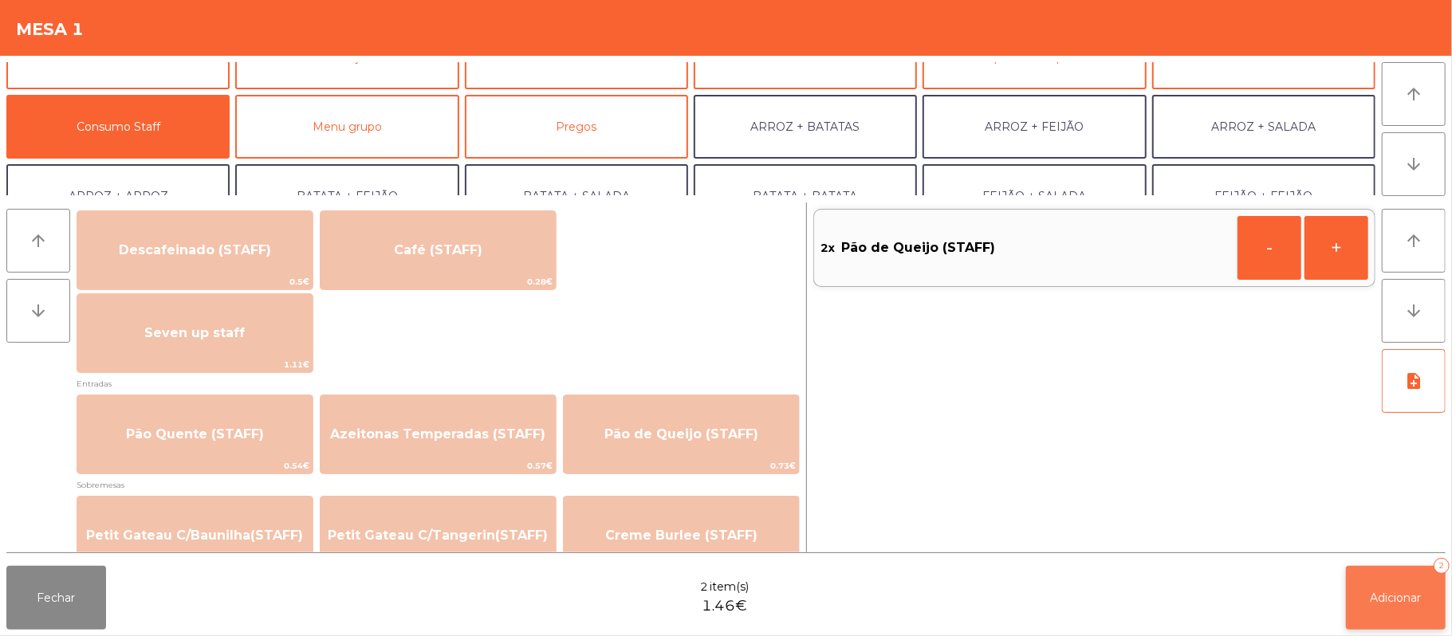
click at [1391, 585] on button "Adicionar 2" at bounding box center [1396, 598] width 100 height 64
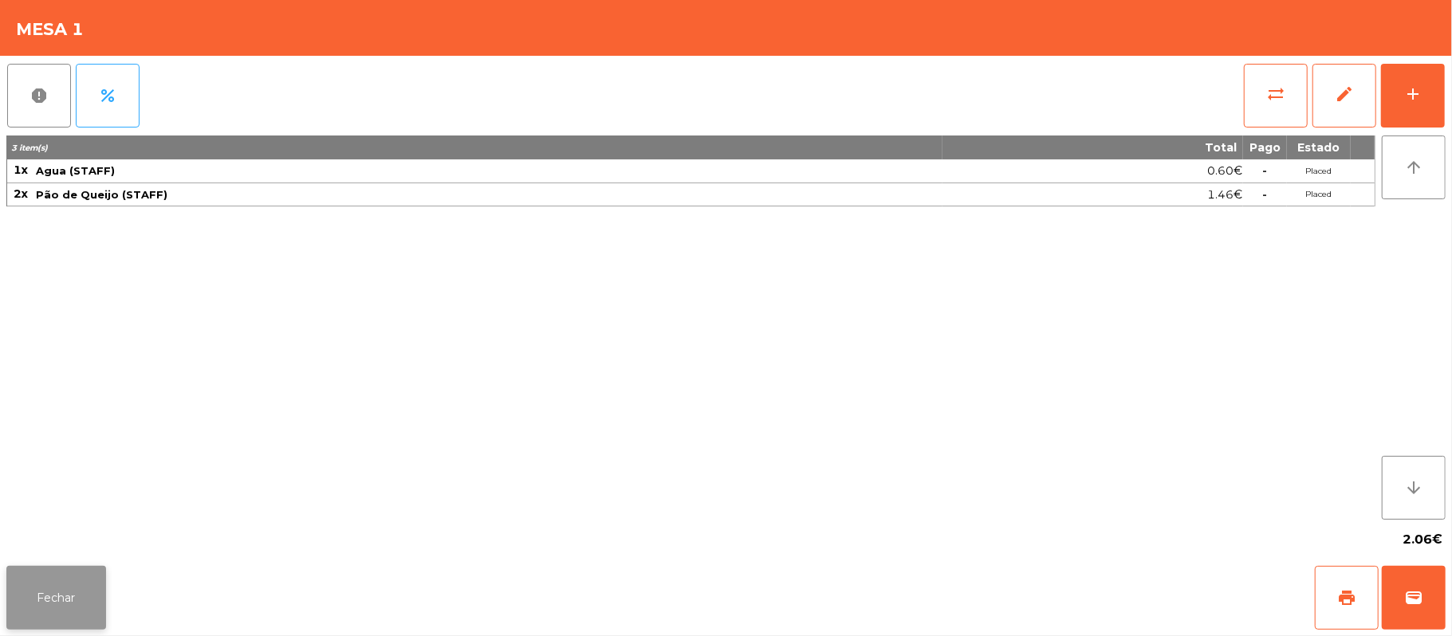
click at [53, 572] on button "Fechar" at bounding box center [56, 598] width 100 height 64
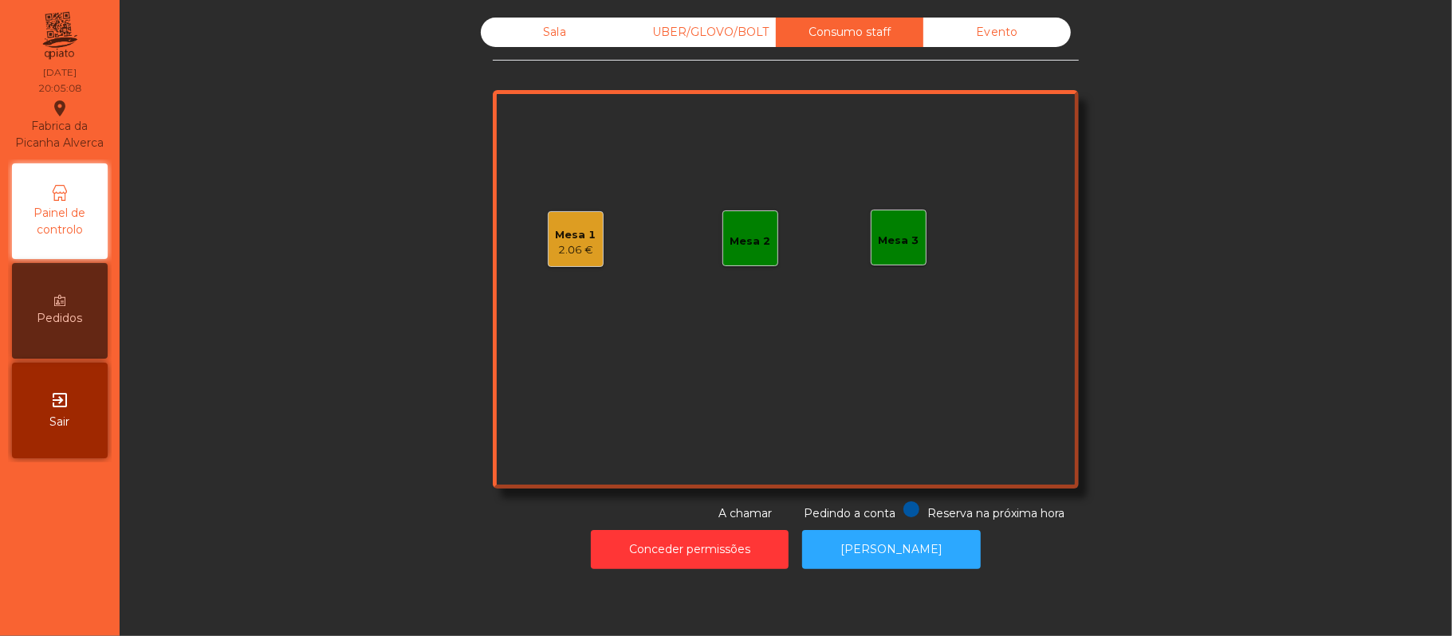
click at [575, 21] on div "Sala" at bounding box center [555, 33] width 148 height 30
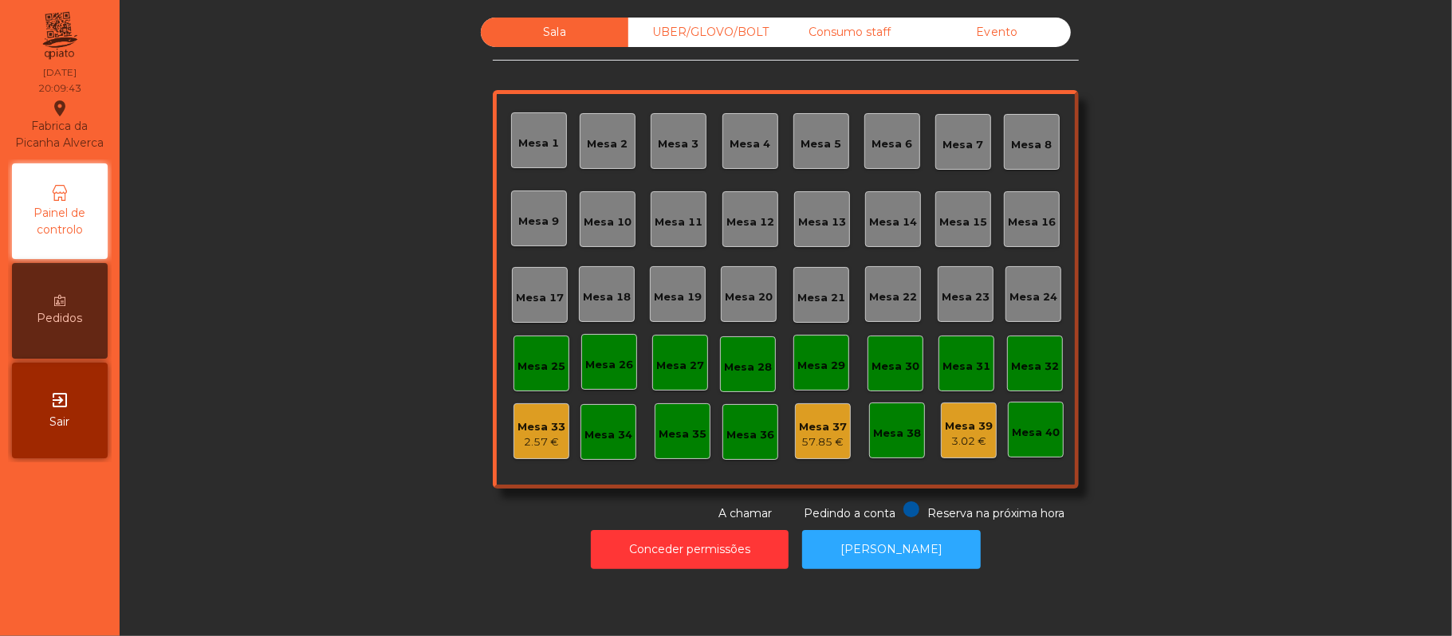
click at [744, 35] on div "UBER/GLOVO/BOLT" at bounding box center [702, 33] width 148 height 30
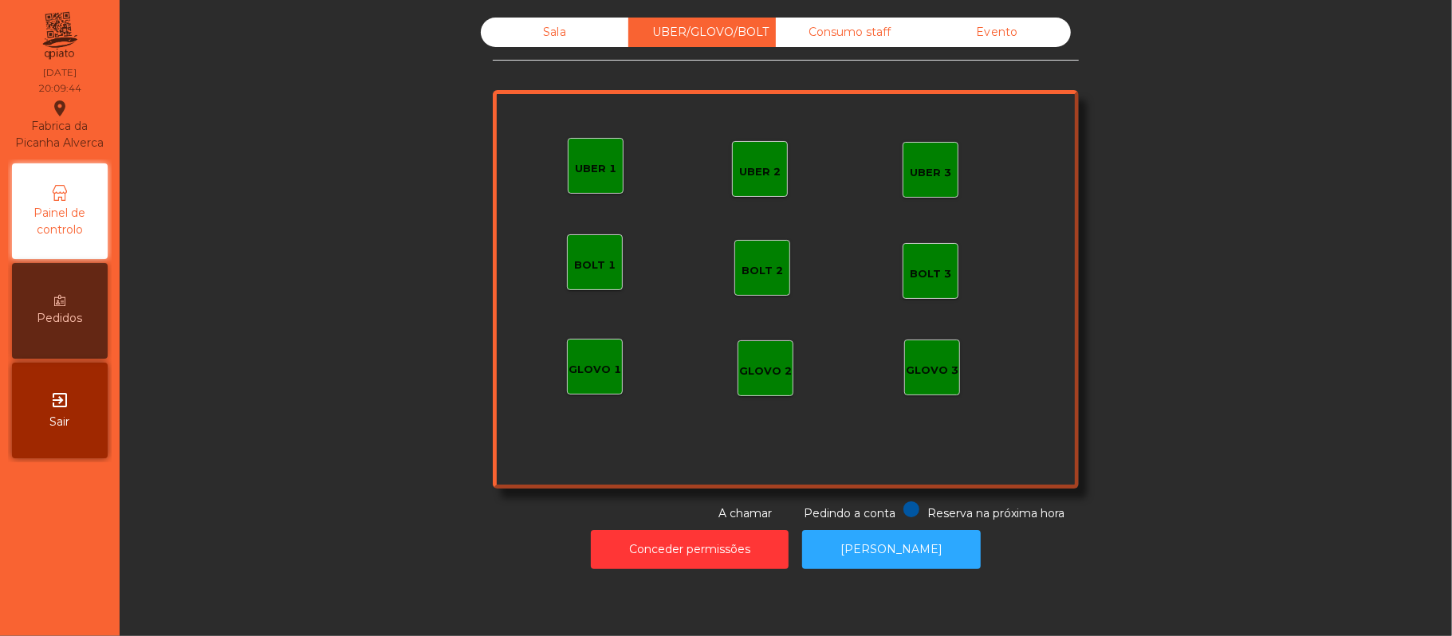
click at [872, 29] on div "Consumo staff" at bounding box center [850, 33] width 148 height 30
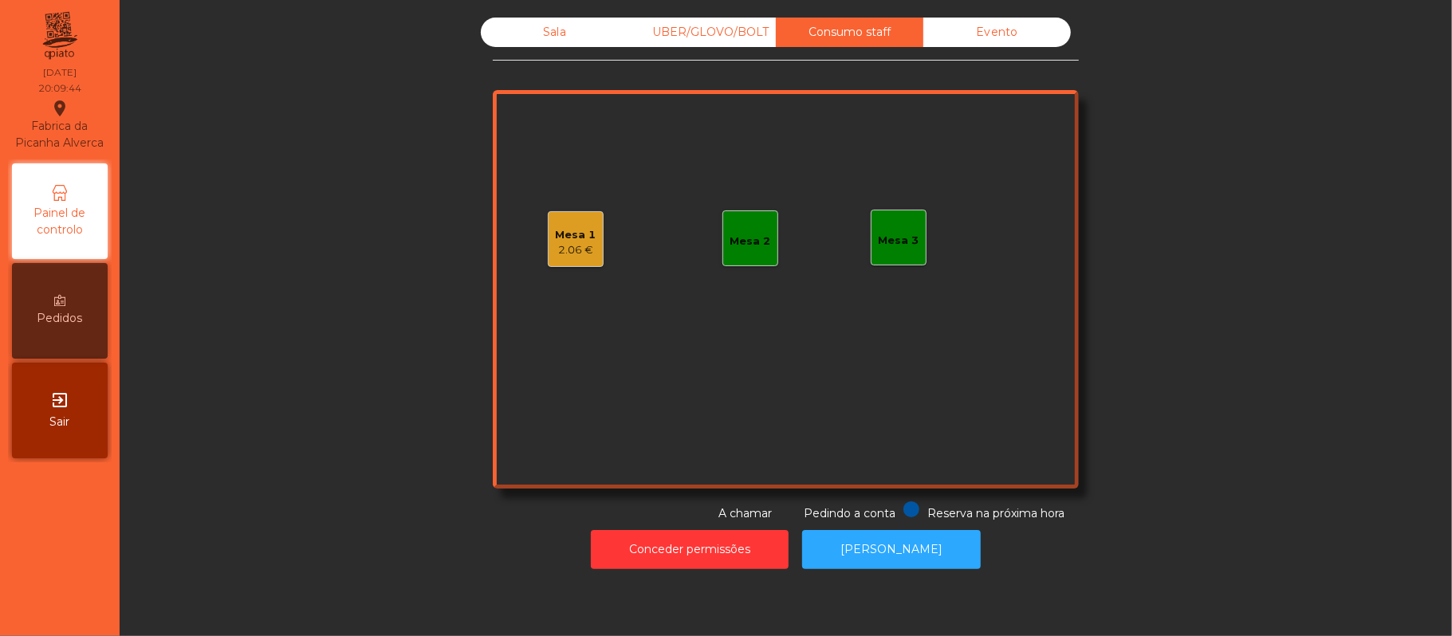
click at [1015, 27] on div "Evento" at bounding box center [997, 33] width 148 height 30
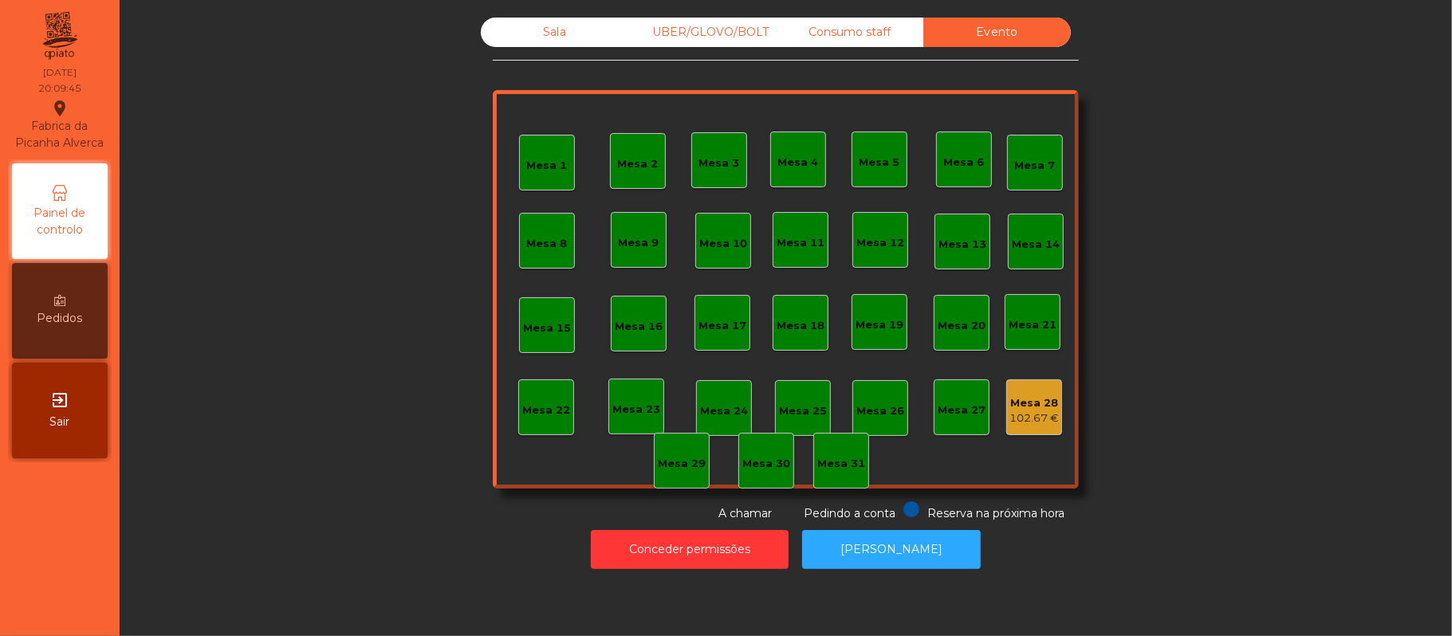
click at [861, 30] on div "Consumo staff" at bounding box center [850, 33] width 148 height 30
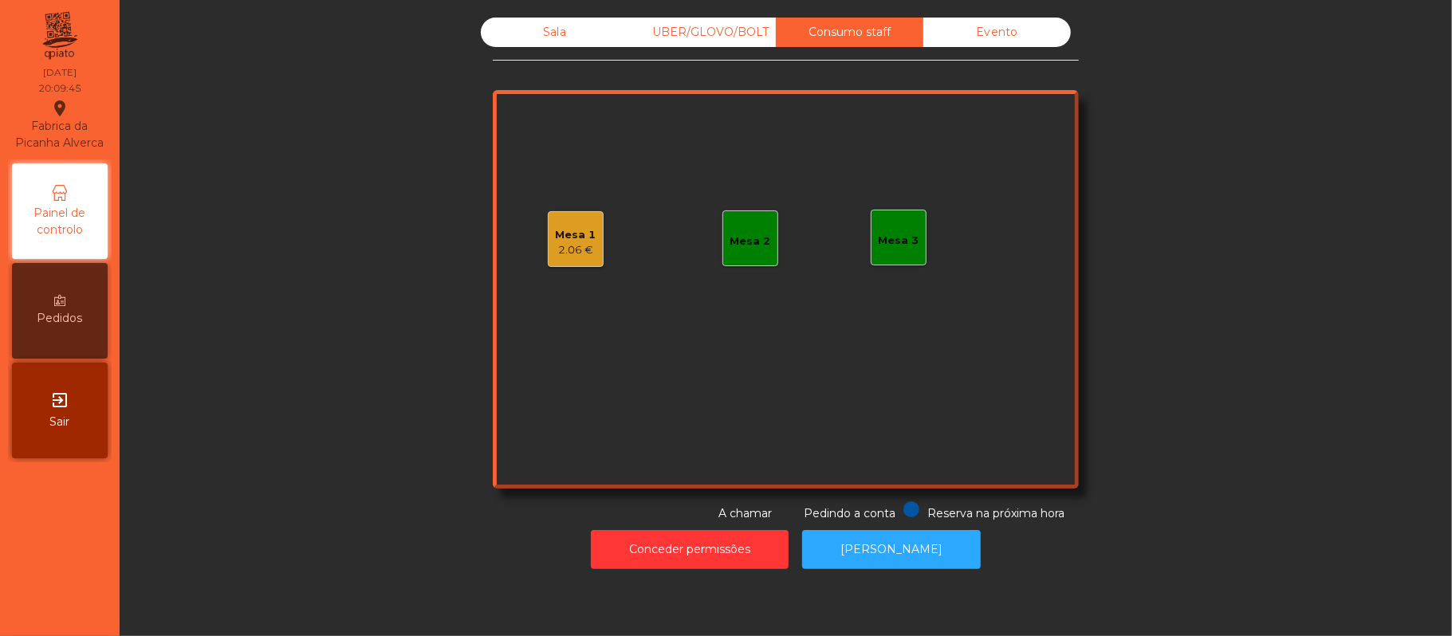
click at [1006, 20] on div "Evento" at bounding box center [997, 33] width 148 height 30
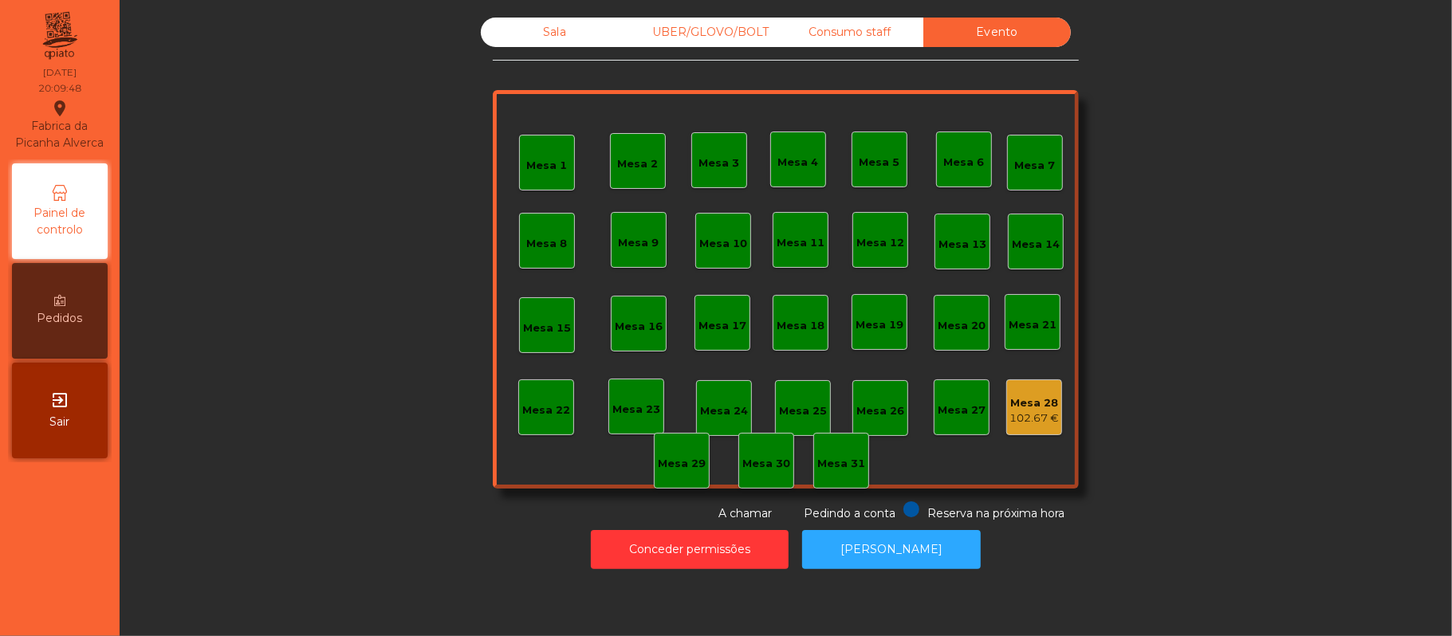
click at [560, 40] on div "Sala" at bounding box center [555, 33] width 148 height 30
